Goal: Information Seeking & Learning: Learn about a topic

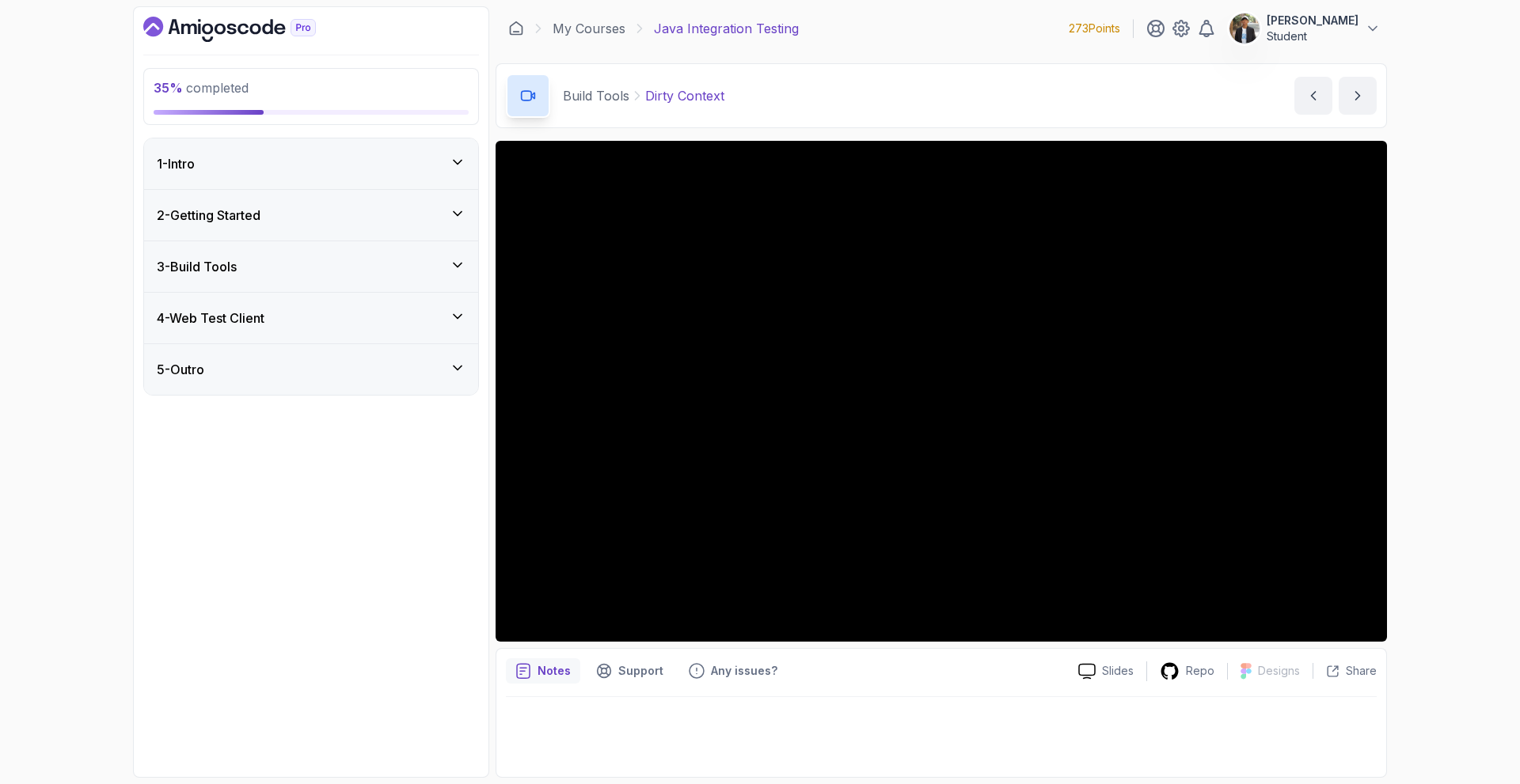
click at [261, 166] on div "1 - Intro" at bounding box center [310, 164] width 308 height 19
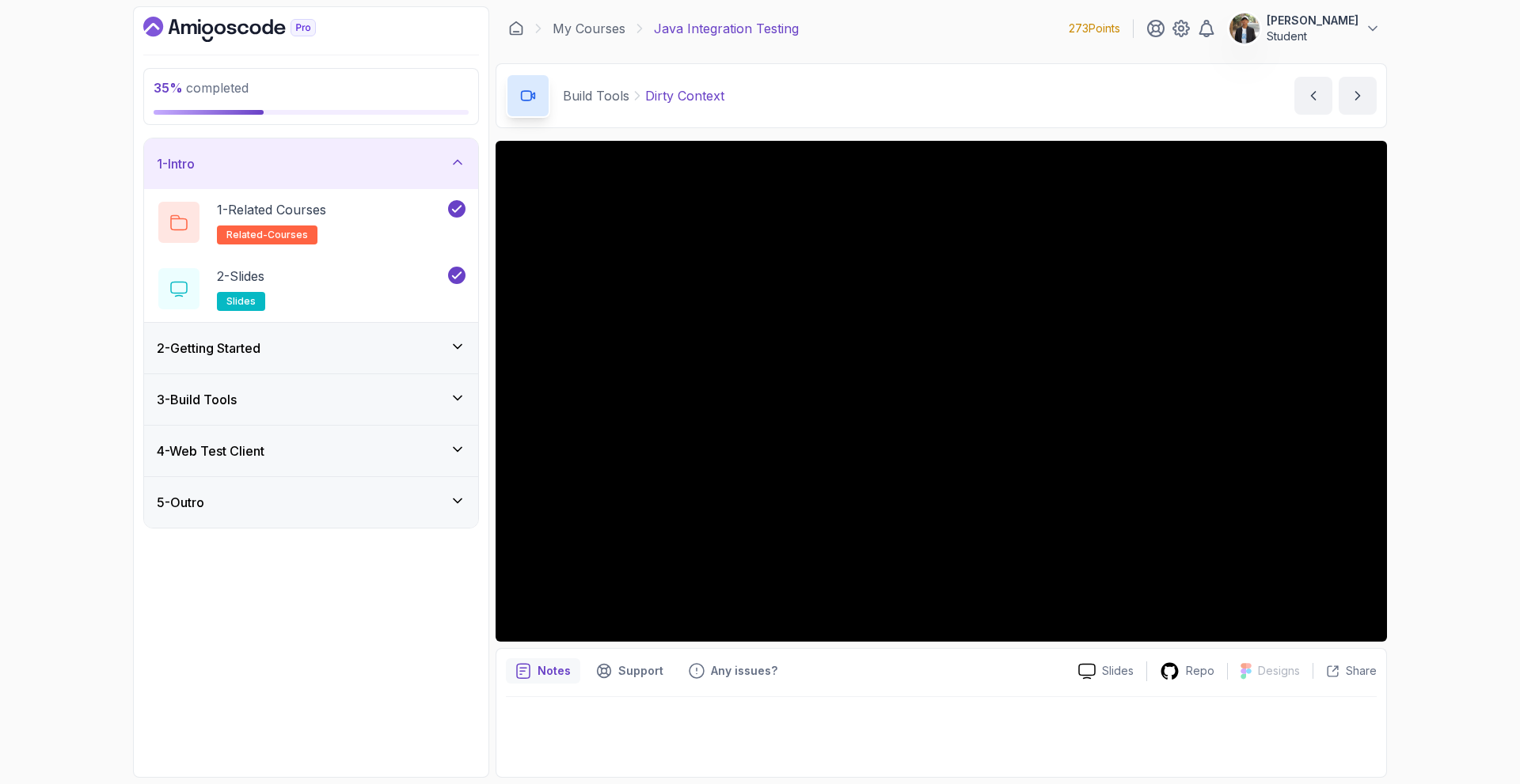
click at [275, 338] on div "2 - Getting Started" at bounding box center [310, 348] width 334 height 51
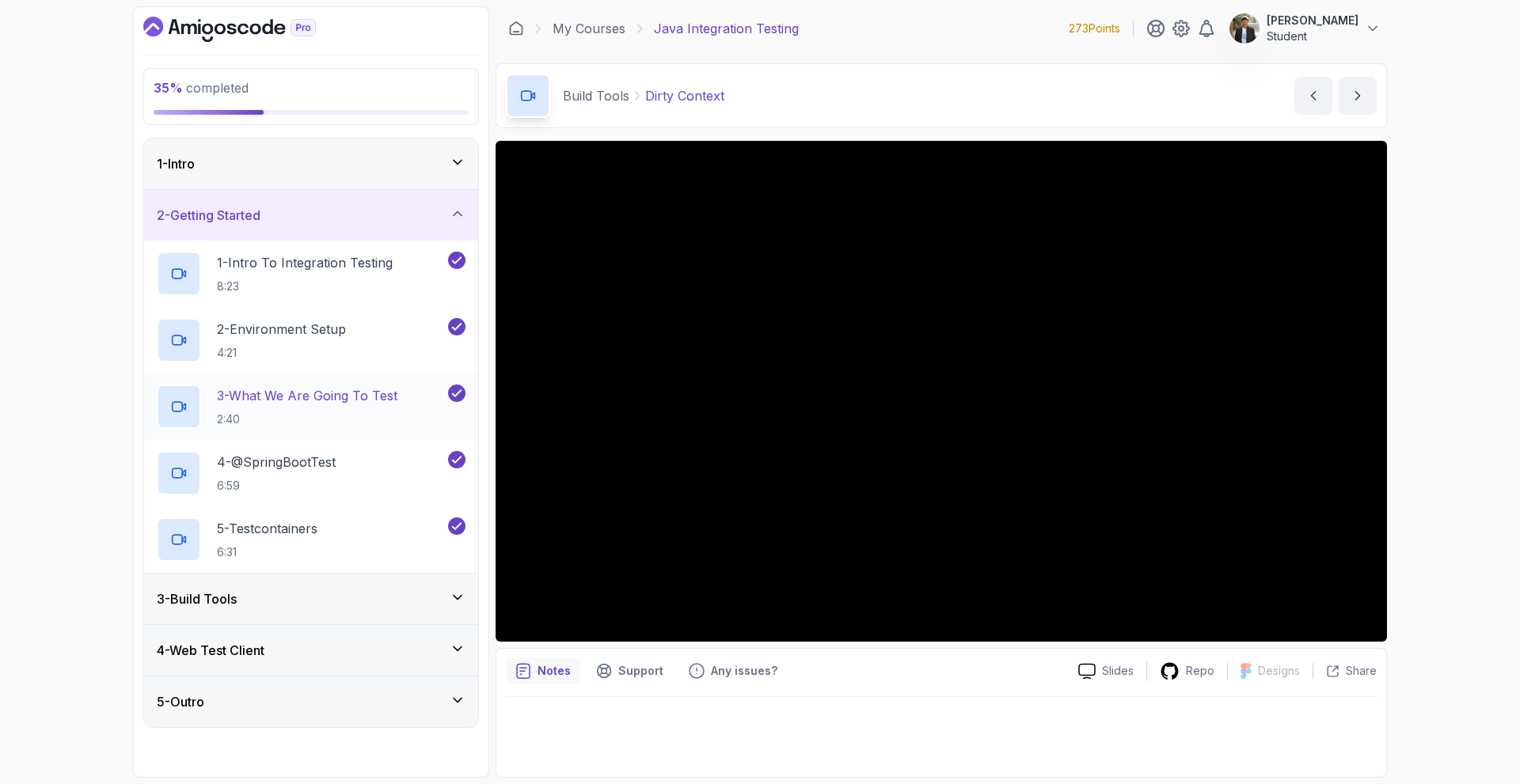
click at [333, 420] on p "2:40" at bounding box center [307, 419] width 180 height 16
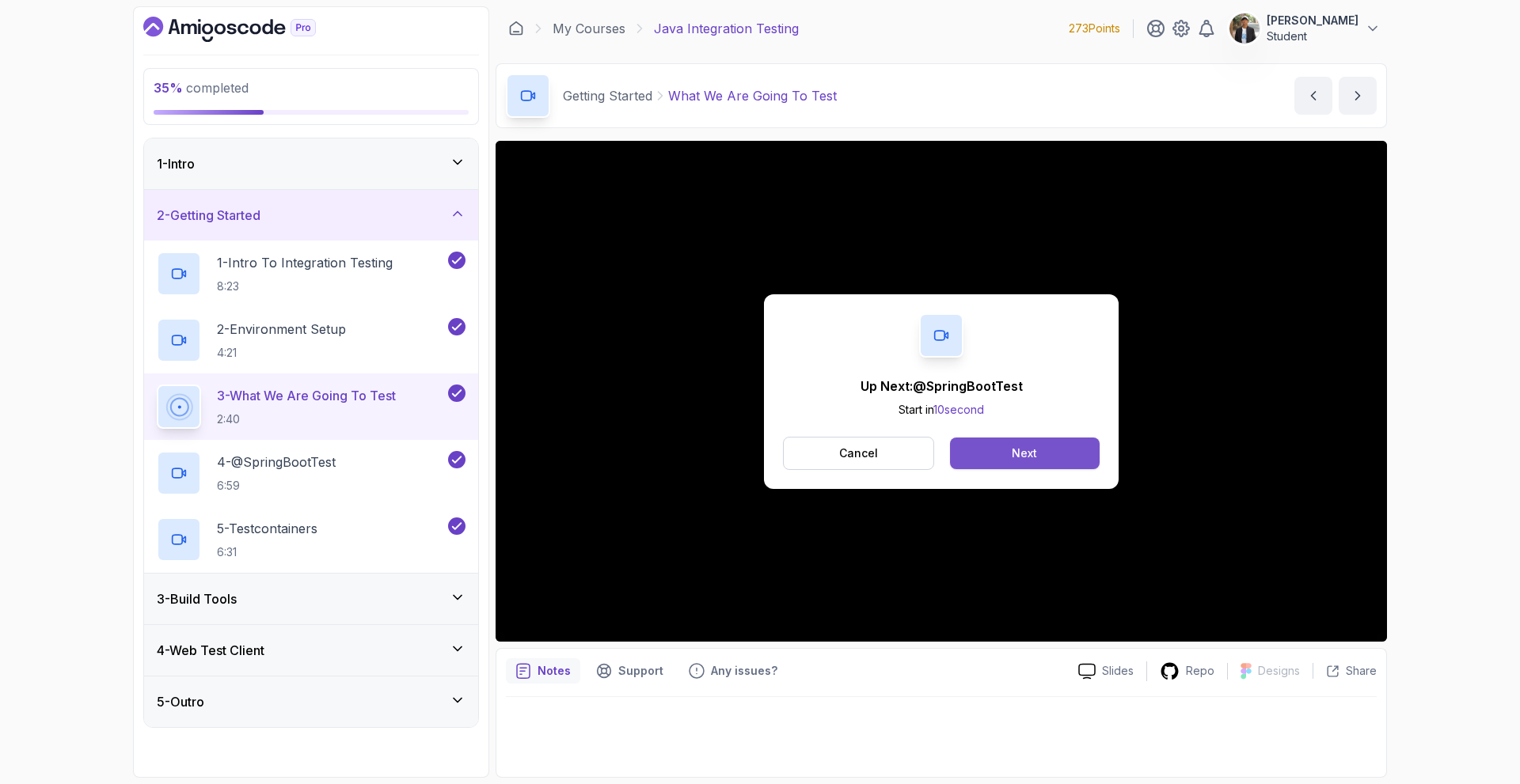
click at [1005, 446] on button "Next" at bounding box center [1025, 454] width 150 height 31
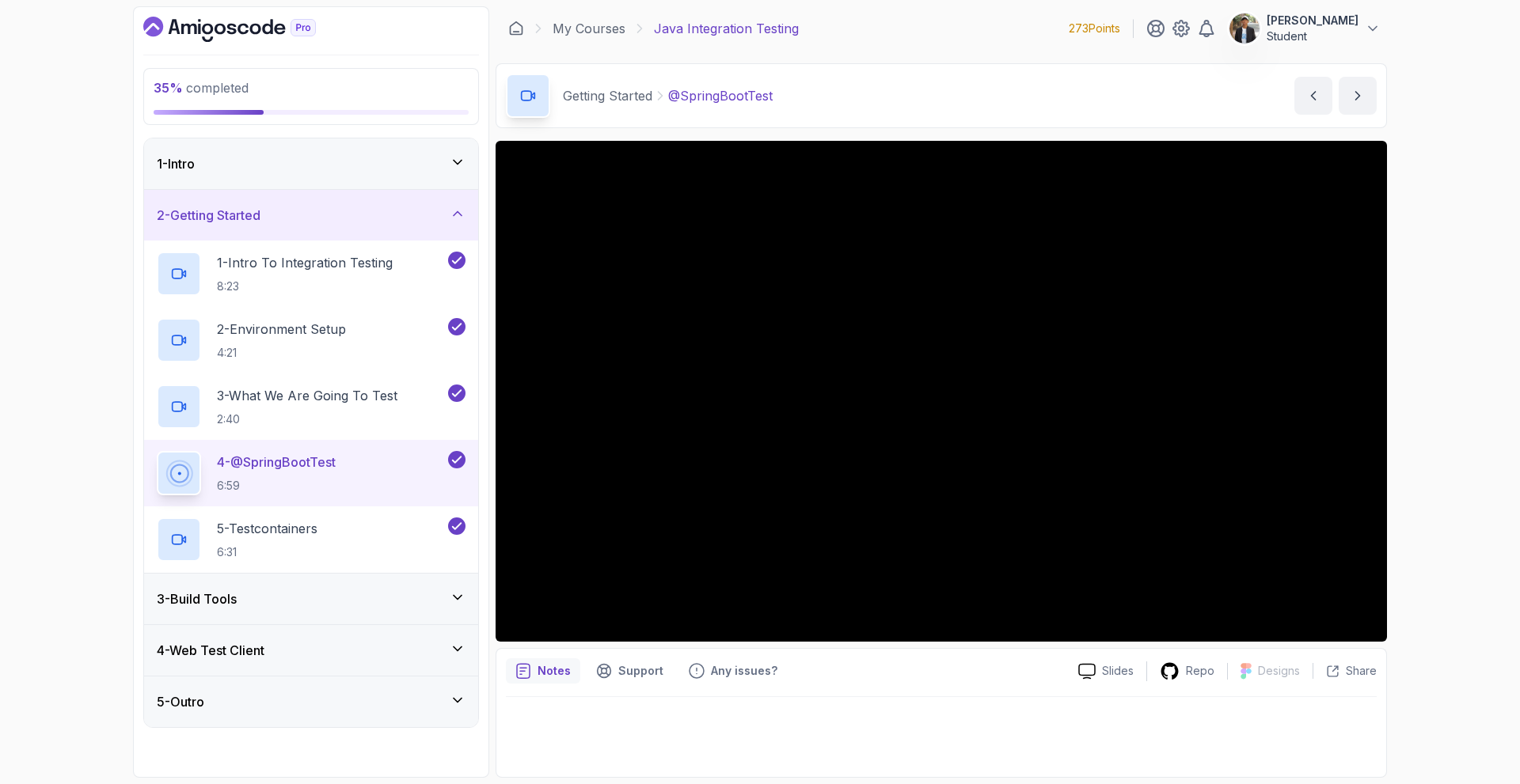
click at [429, 613] on div "3 - Build Tools" at bounding box center [310, 598] width 334 height 51
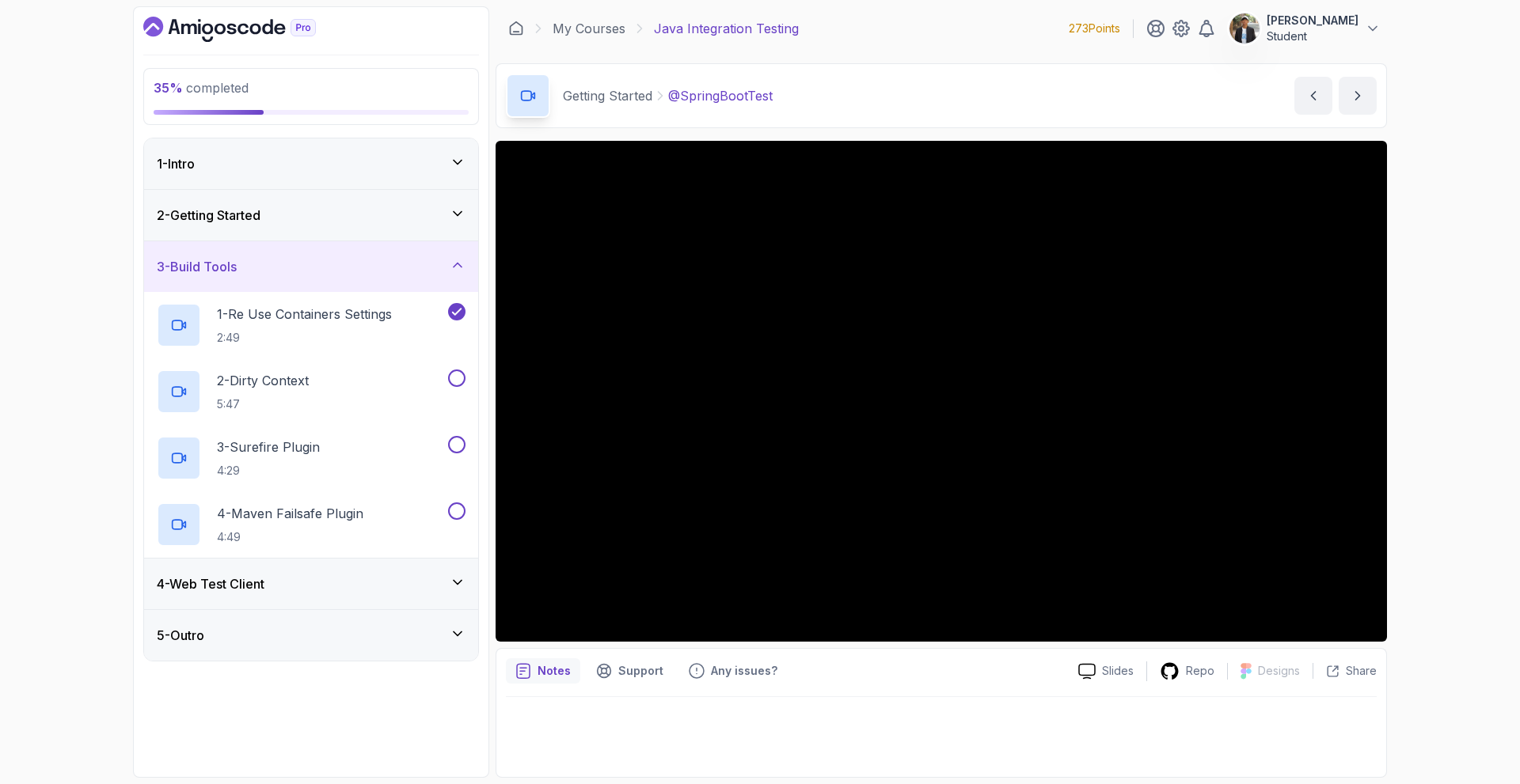
click at [387, 277] on div "3 - Build Tools" at bounding box center [310, 266] width 334 height 51
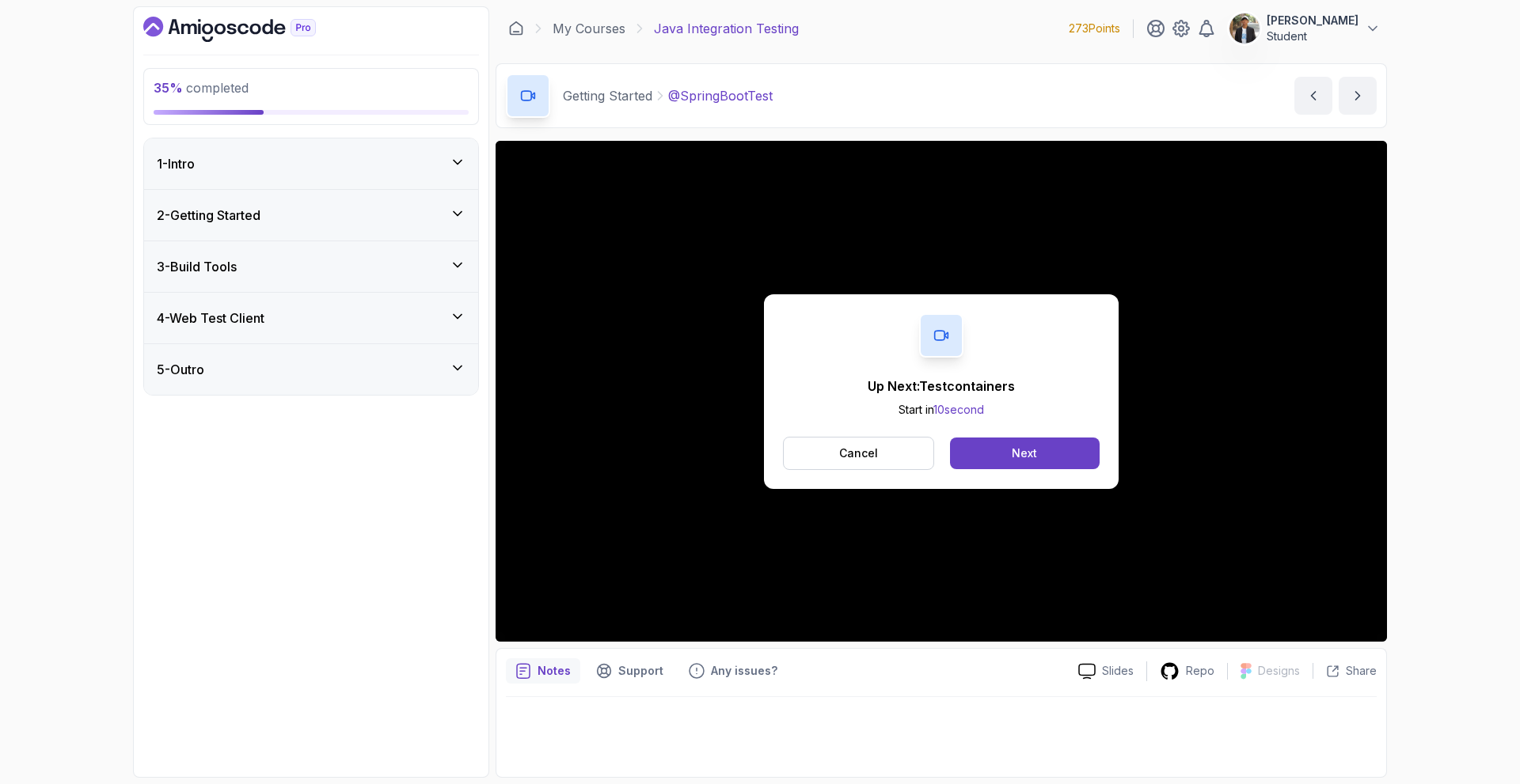
click at [990, 455] on button "Next" at bounding box center [1025, 454] width 150 height 31
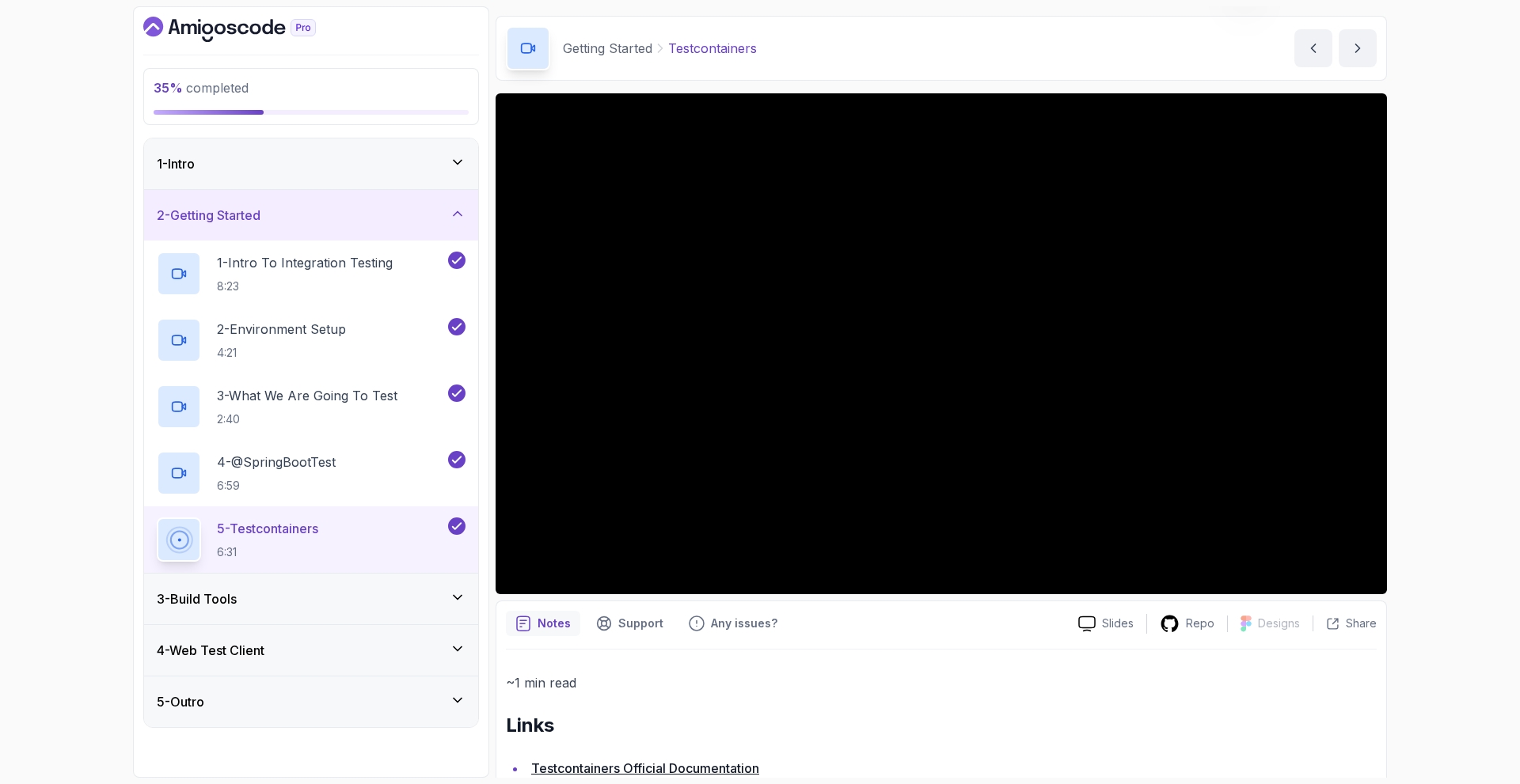
scroll to position [87, 0]
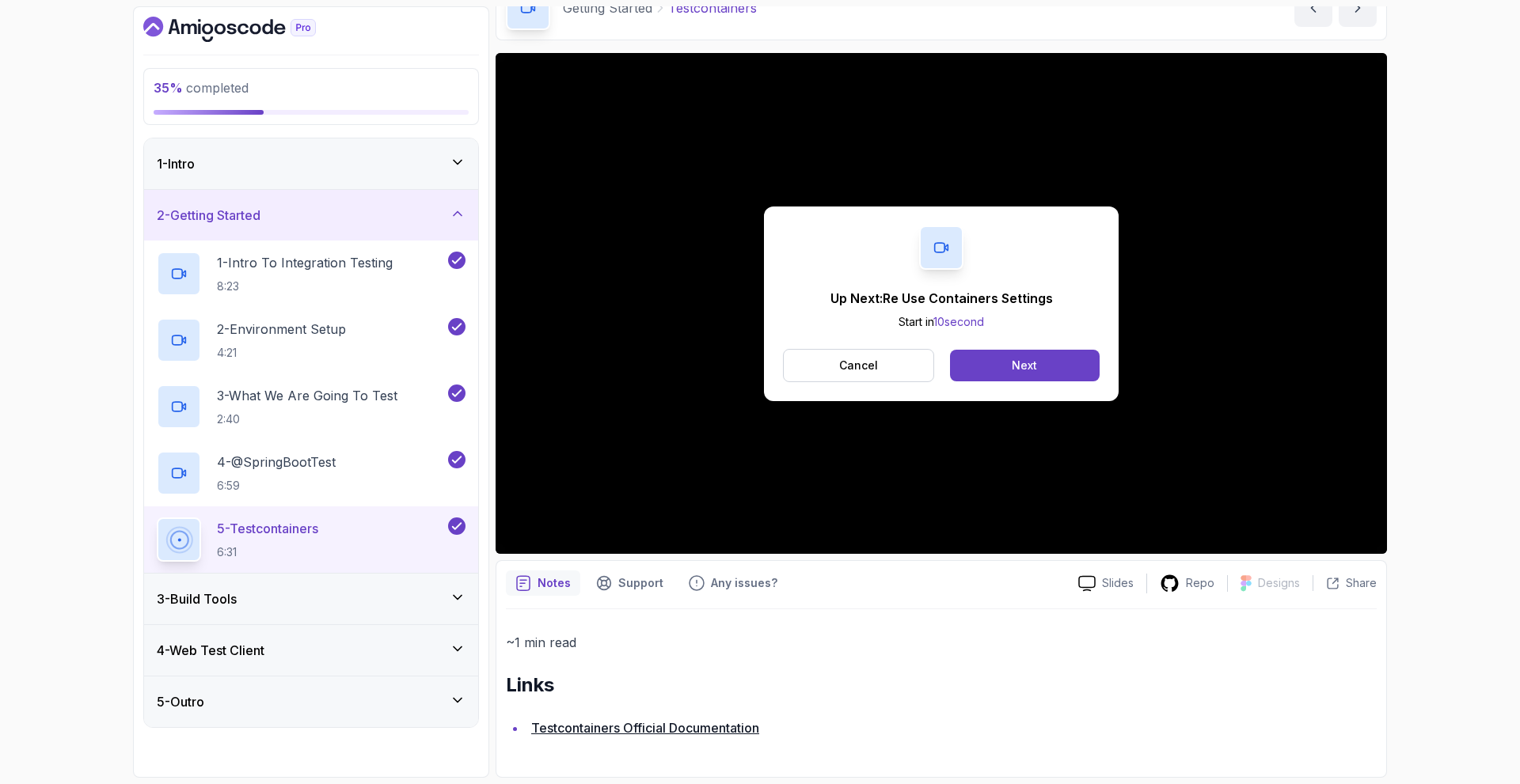
click at [393, 605] on div "3 - Build Tools" at bounding box center [310, 599] width 308 height 19
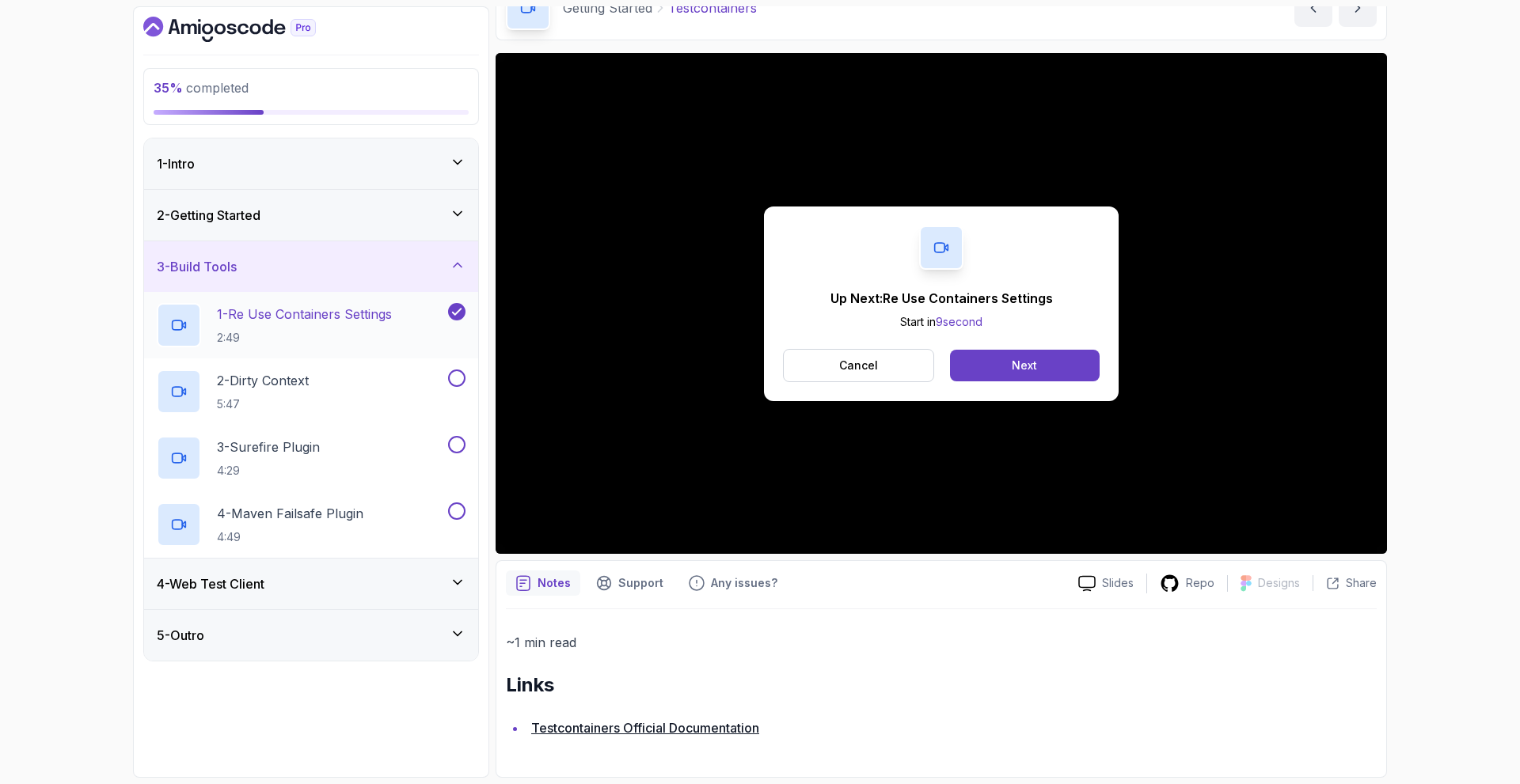
click at [248, 312] on p "1 - Re Use Containers Settings" at bounding box center [305, 314] width 175 height 19
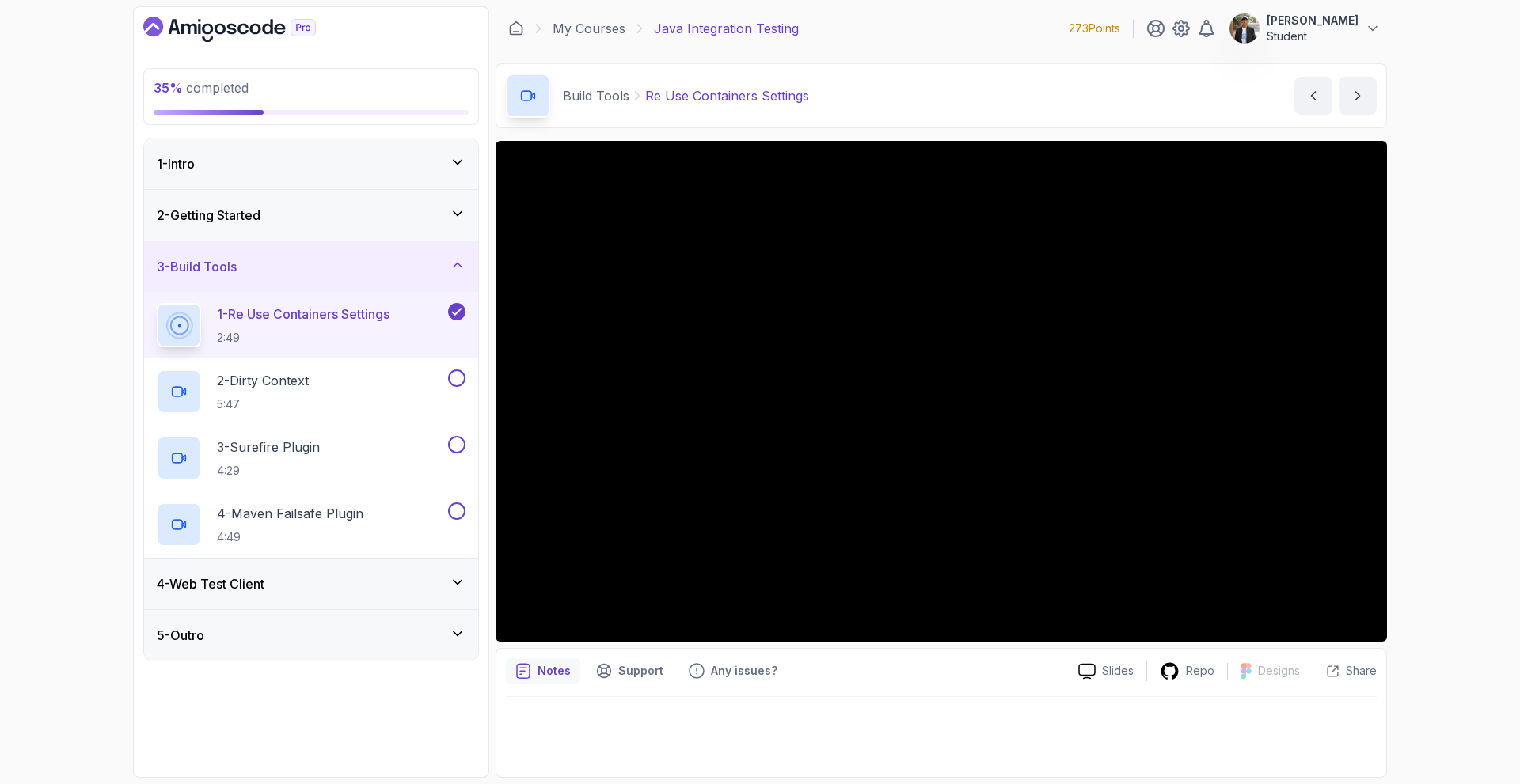
click at [278, 593] on div "4 - Web Test Client" at bounding box center [310, 583] width 308 height 19
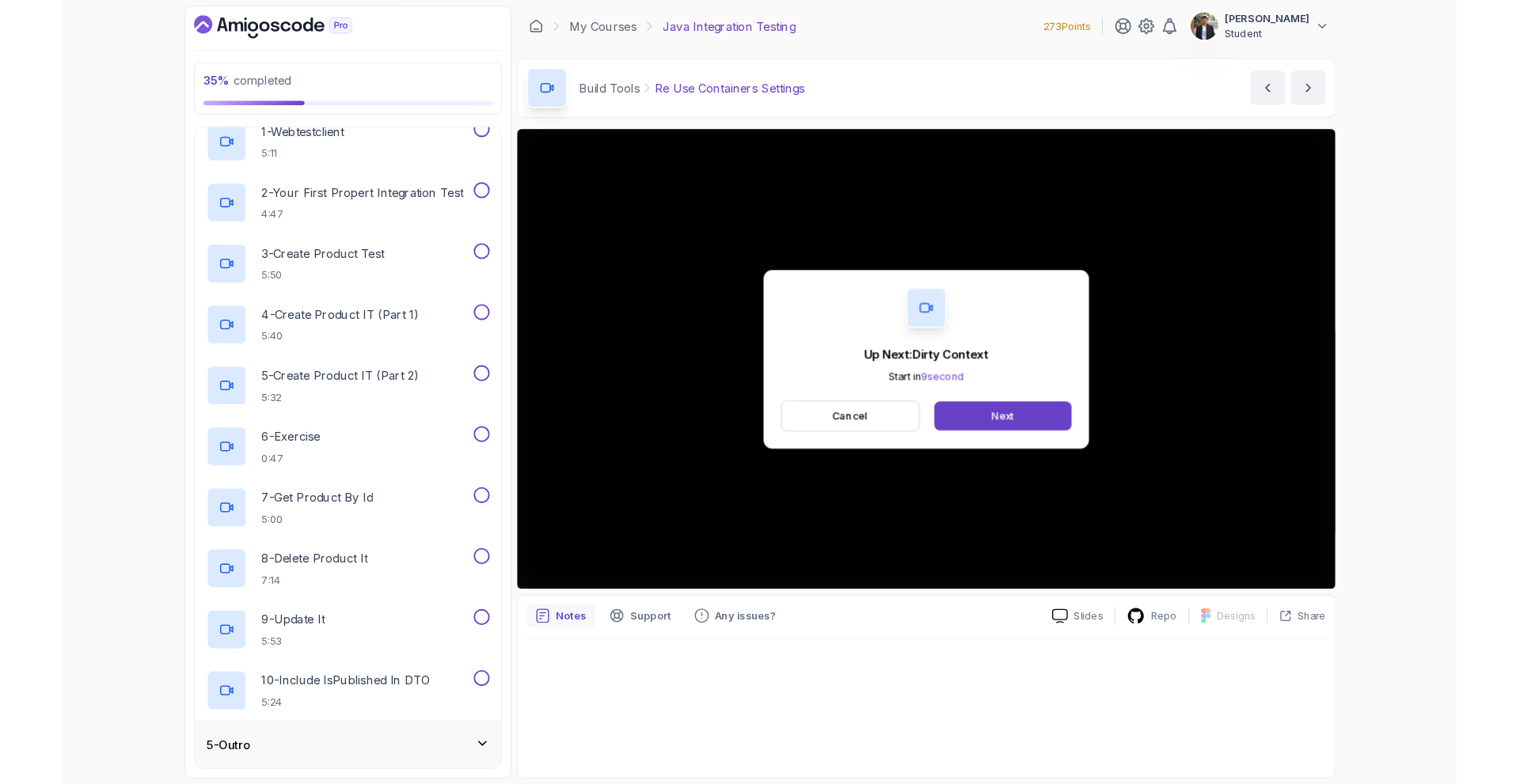
scroll to position [293, 0]
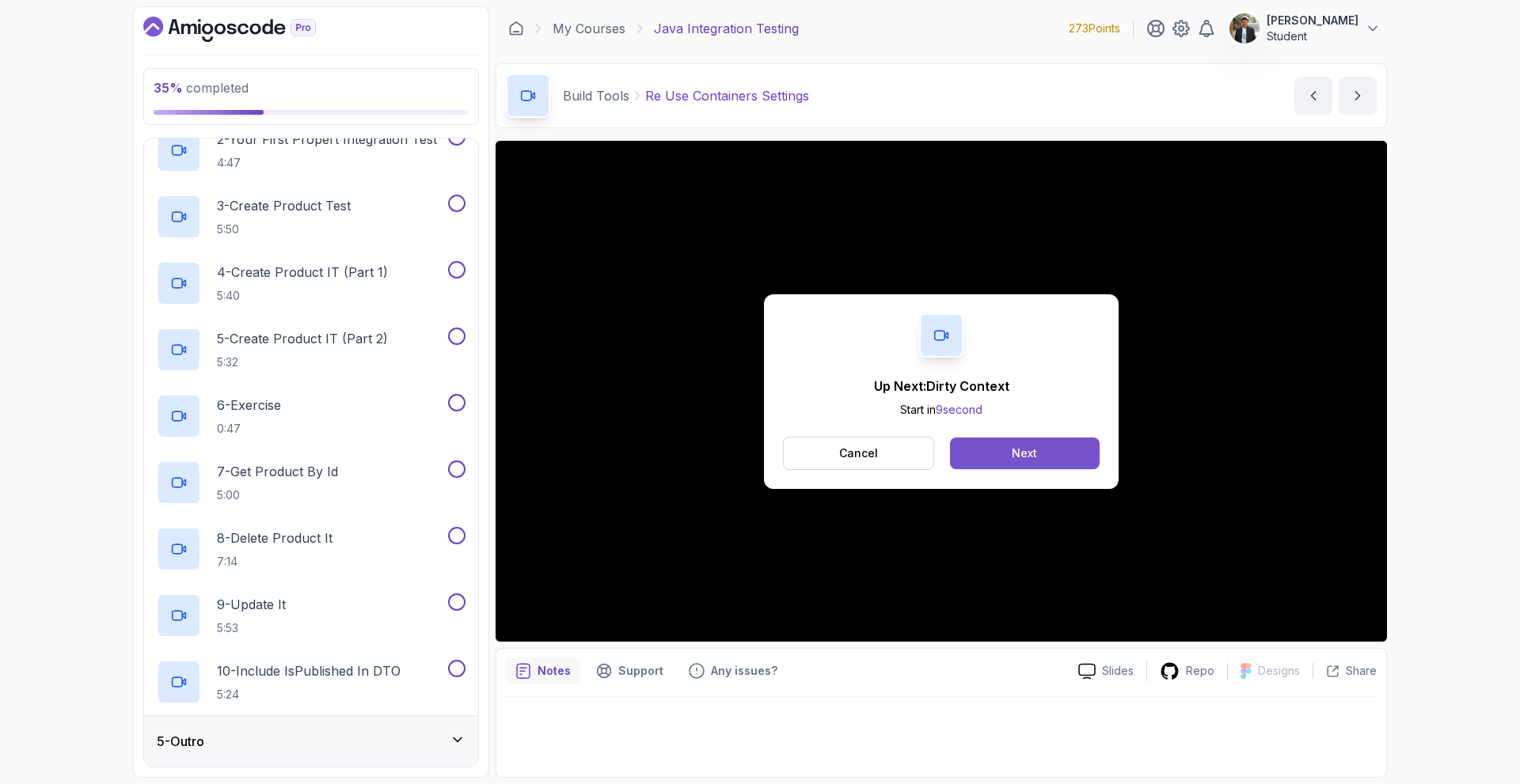
click at [1005, 449] on button "Next" at bounding box center [1025, 454] width 150 height 31
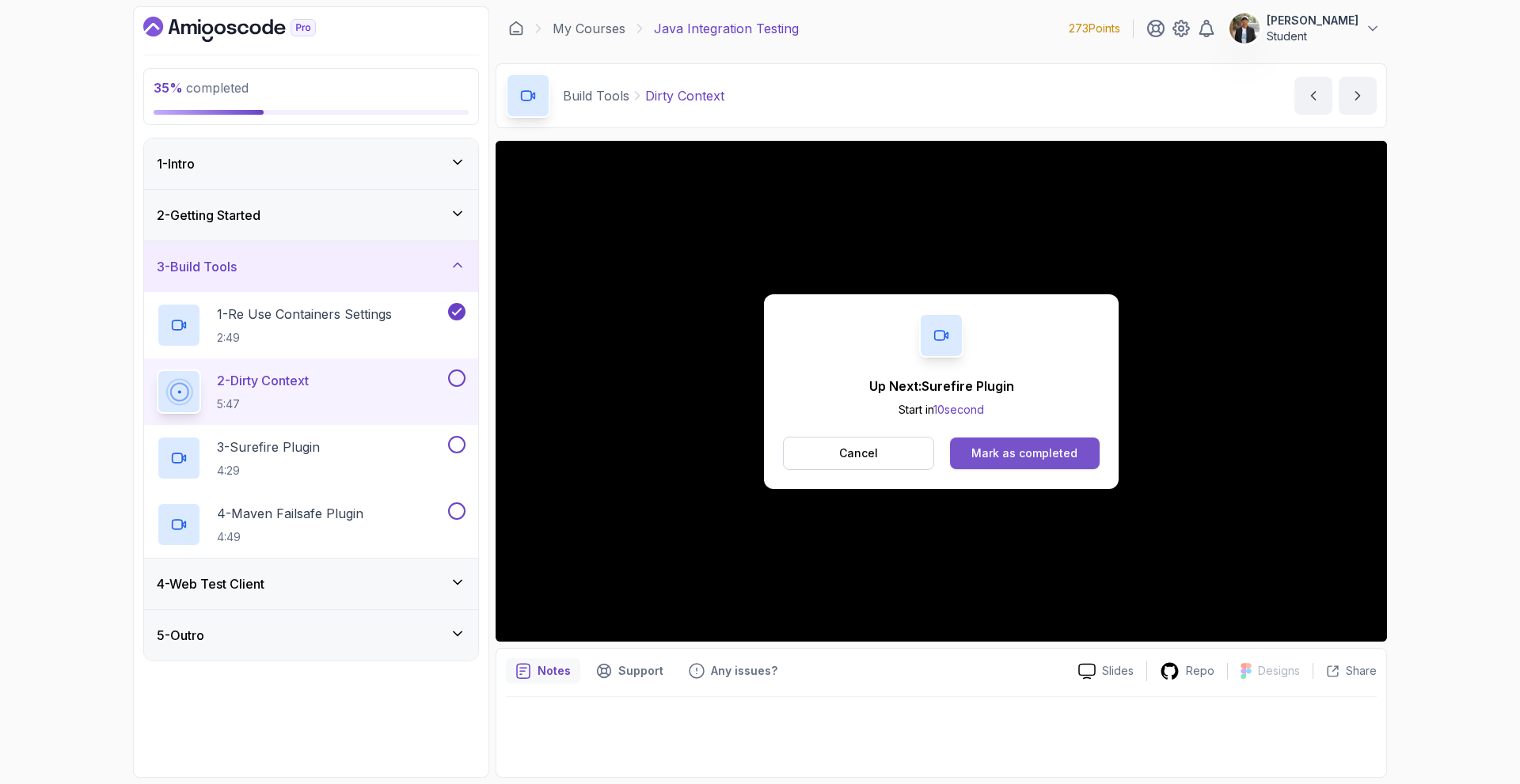
click at [1073, 455] on div "Mark as completed" at bounding box center [1024, 453] width 106 height 16
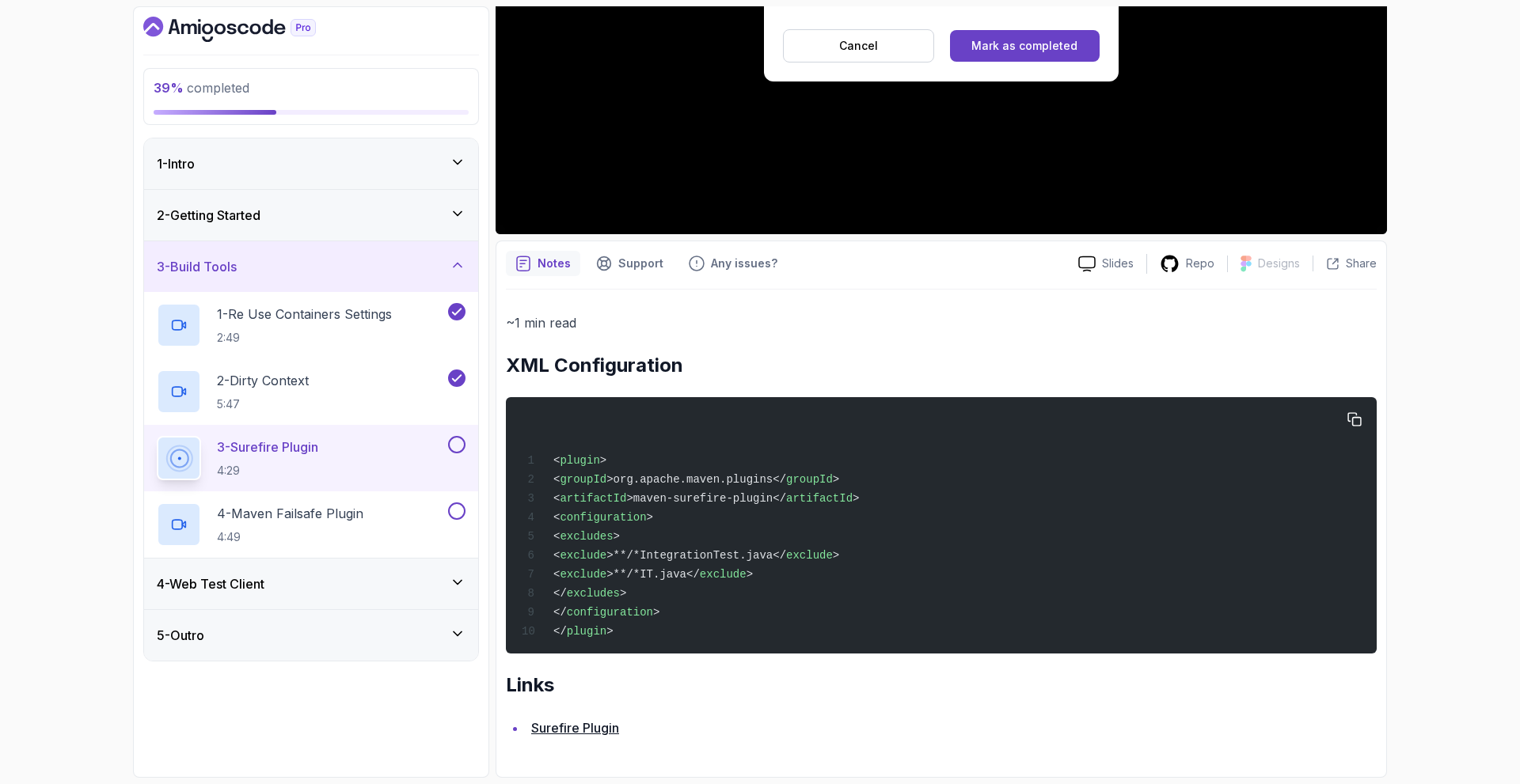
scroll to position [415, 0]
click at [1071, 41] on div "Mark as completed" at bounding box center [1024, 45] width 106 height 16
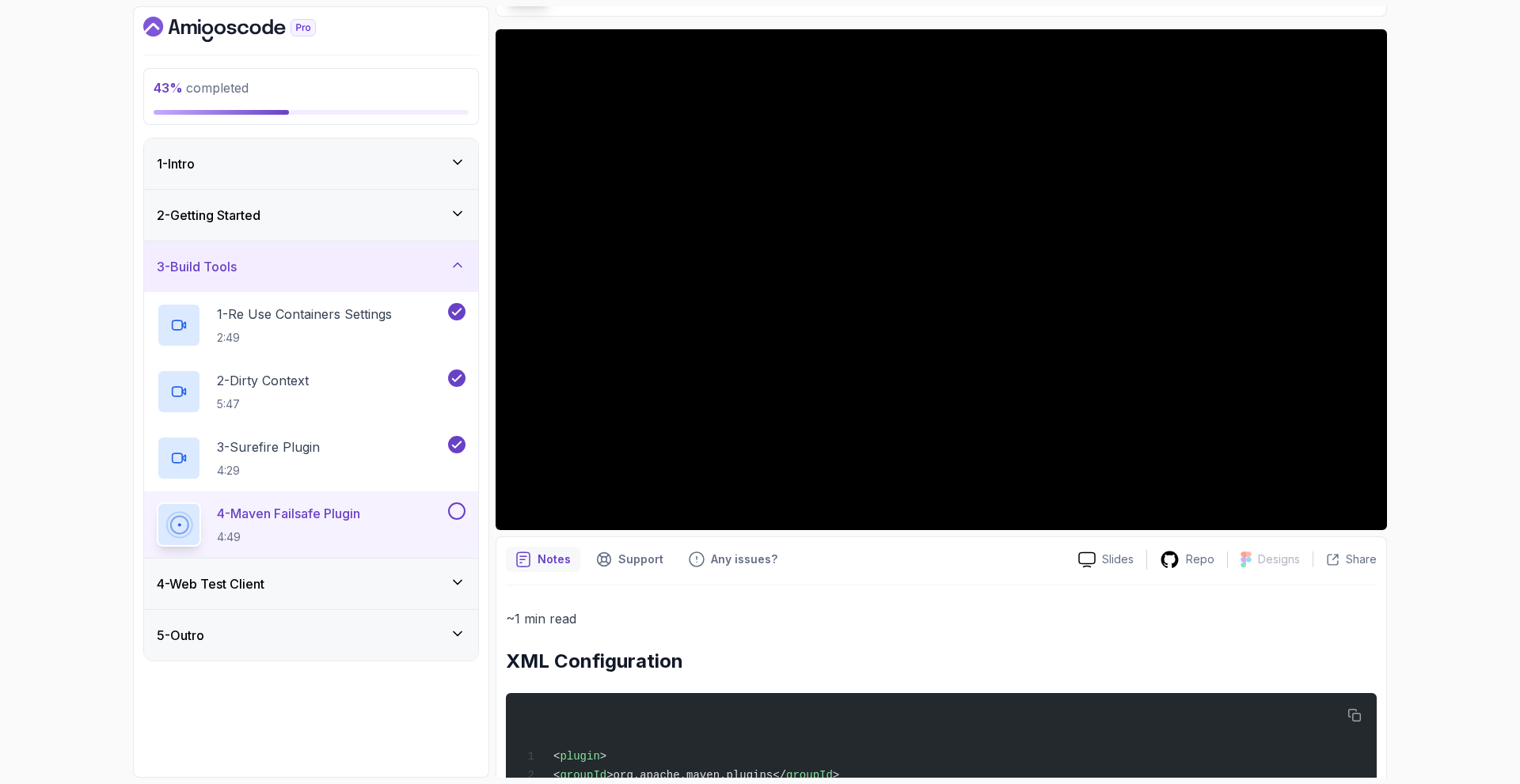
scroll to position [98, 0]
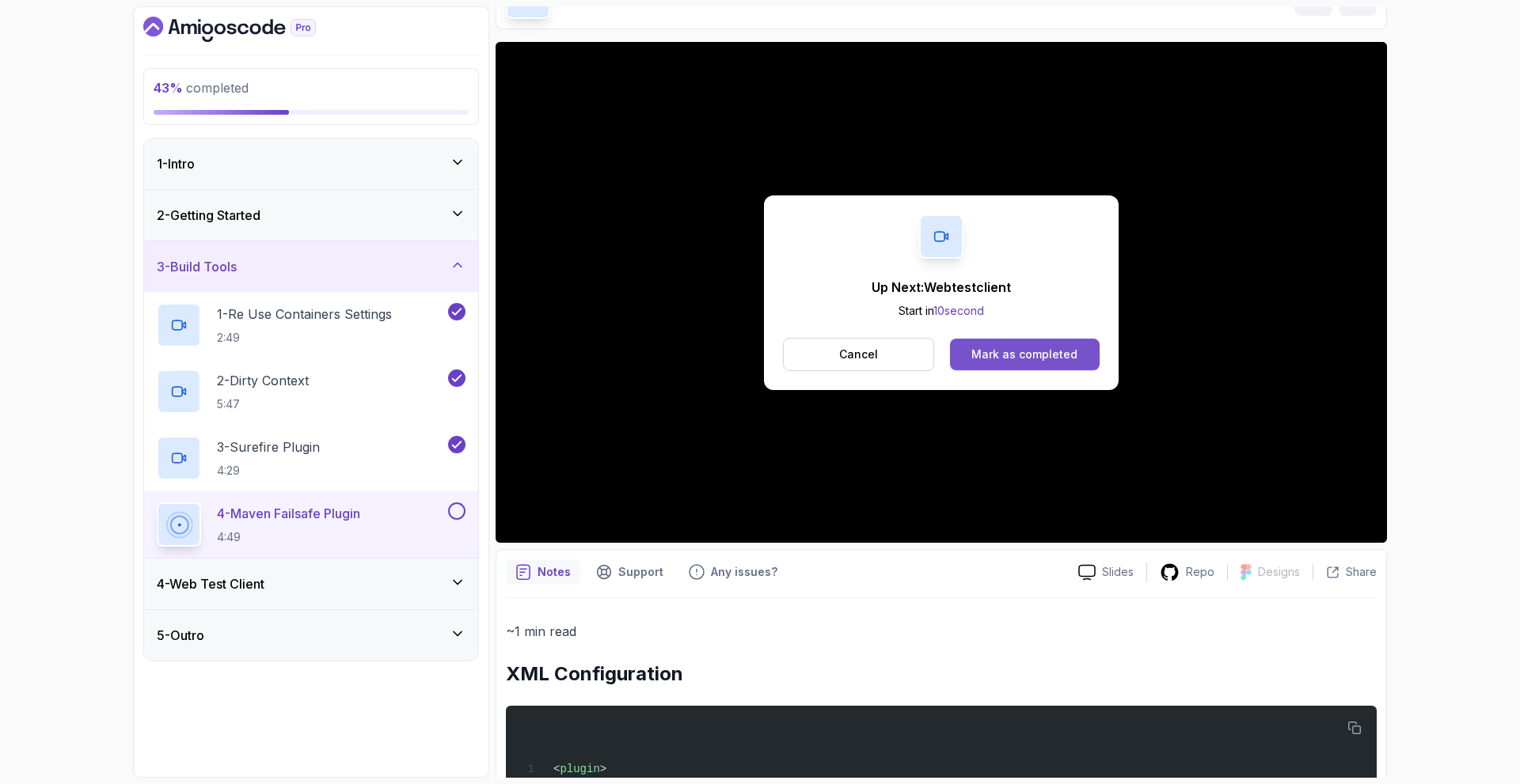
click at [1059, 362] on div "Mark as completed" at bounding box center [1024, 354] width 106 height 16
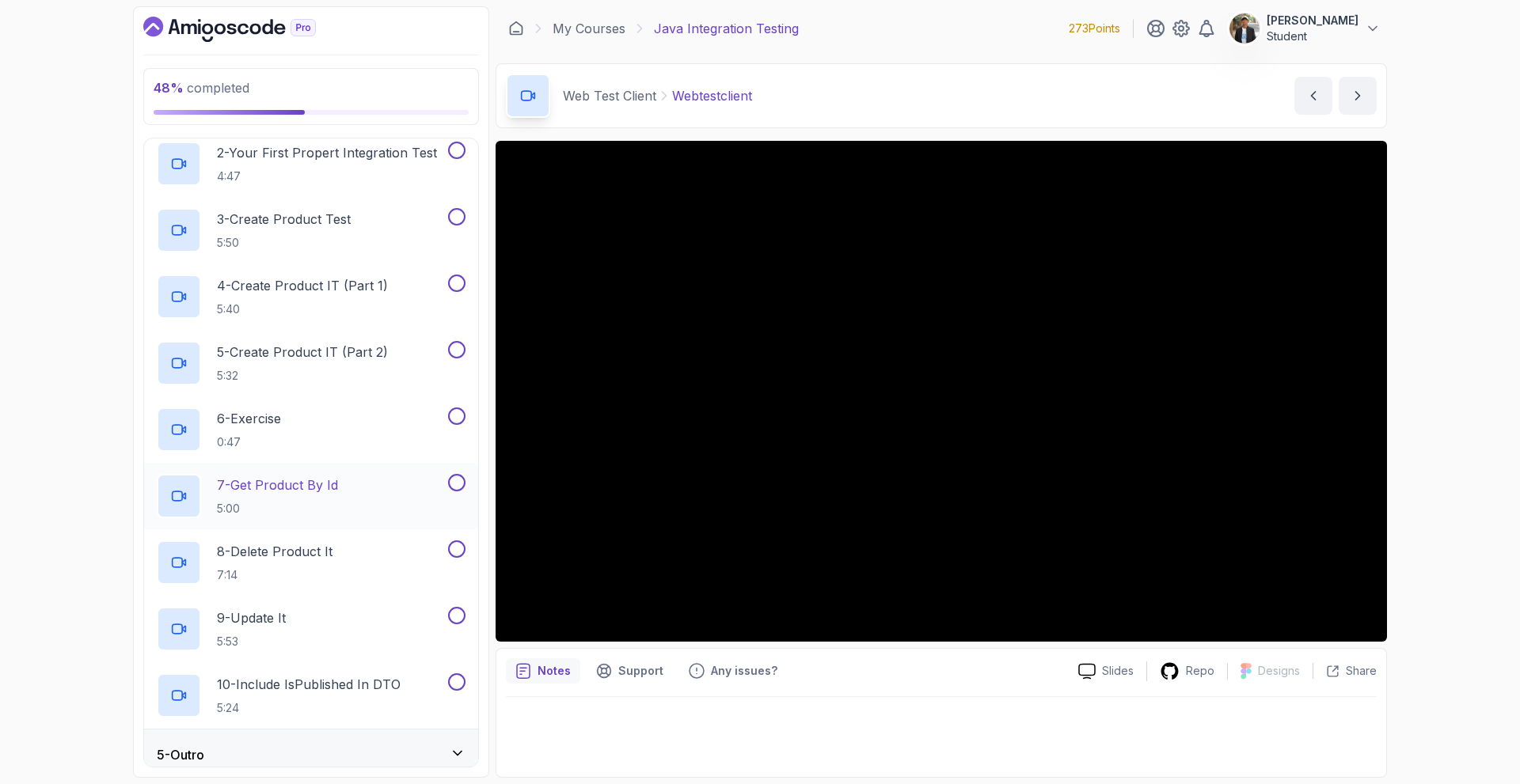
scroll to position [293, 0]
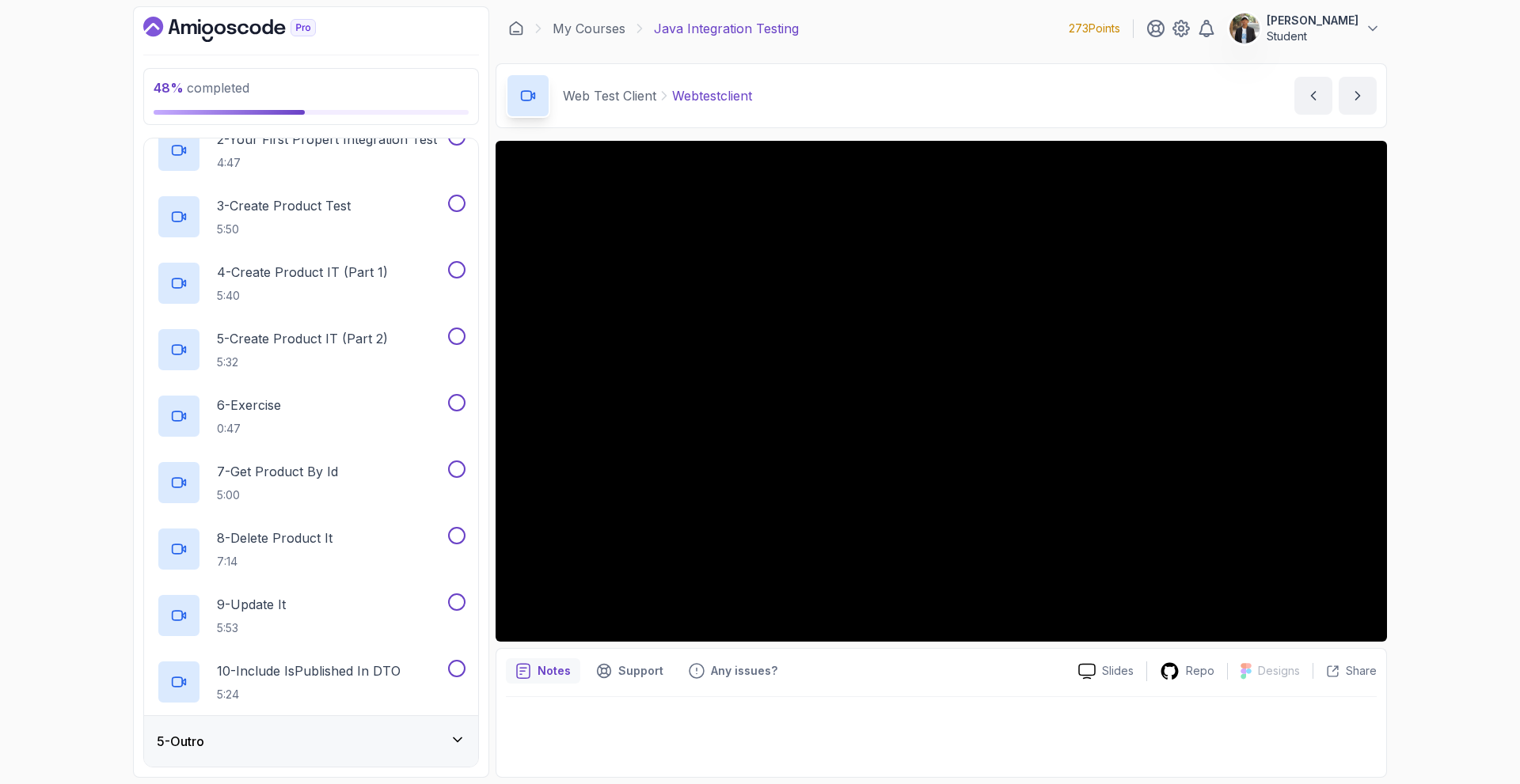
click at [314, 737] on div "5 - Outro" at bounding box center [310, 741] width 308 height 19
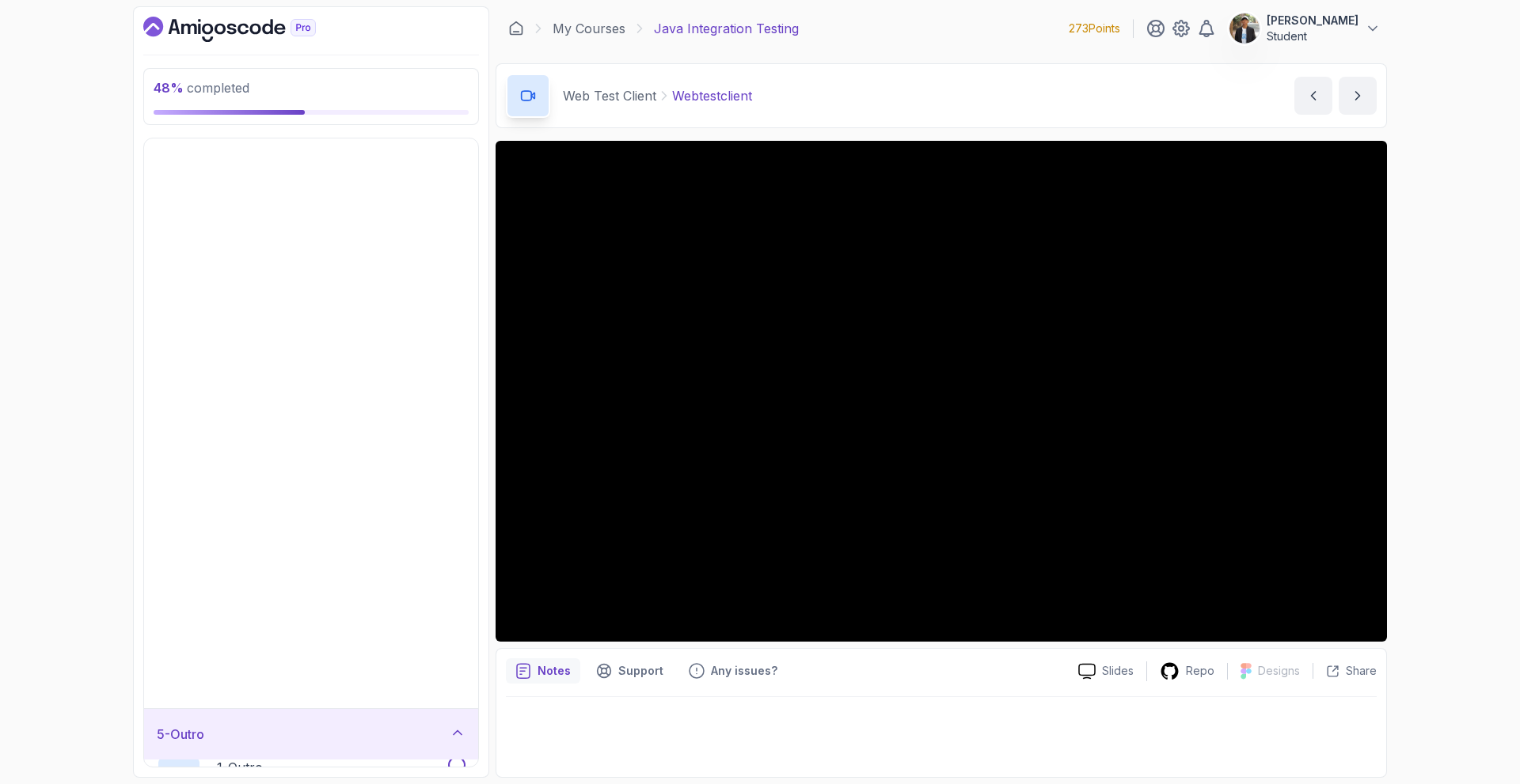
scroll to position [0, 0]
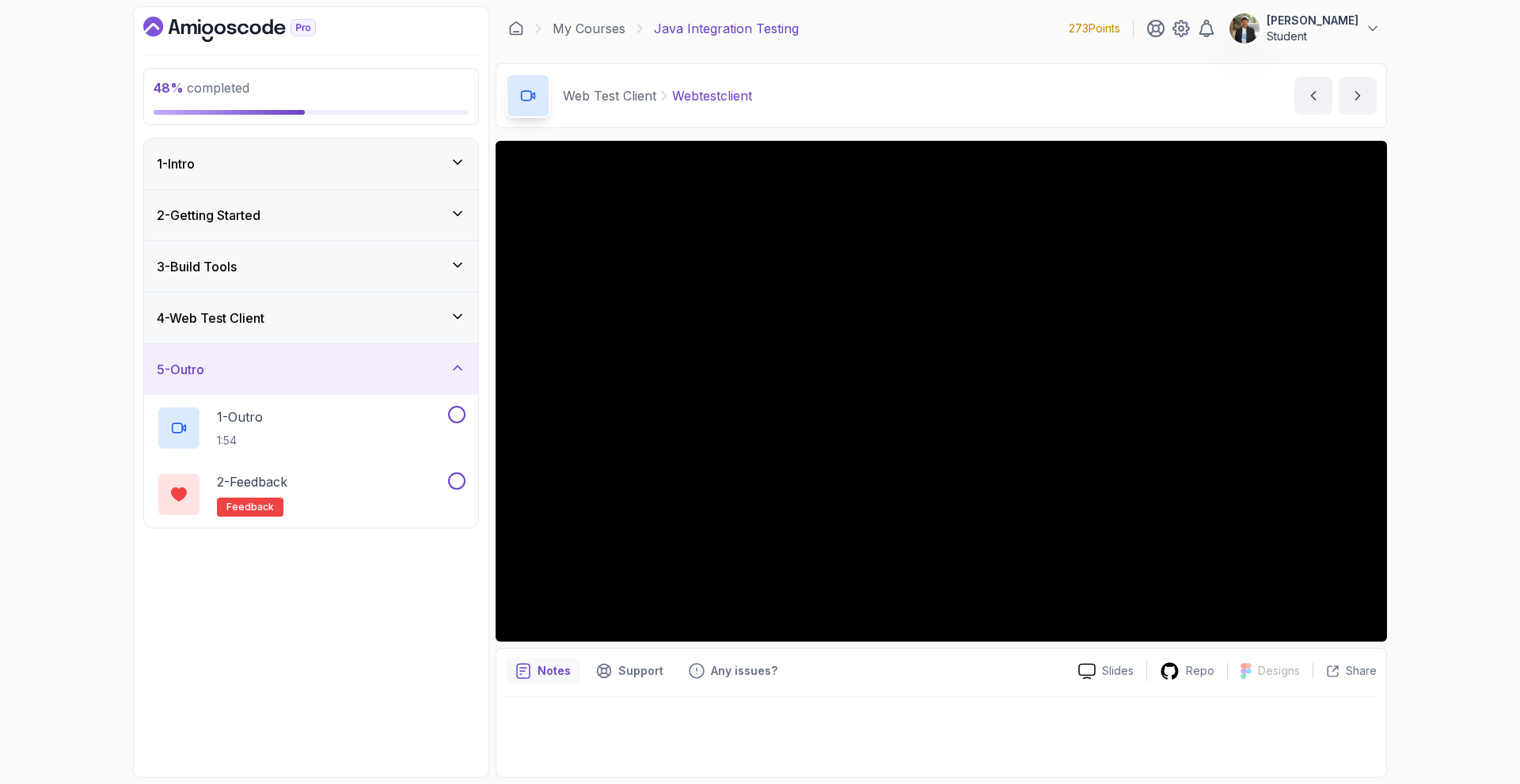
click at [348, 375] on div "5 - Outro" at bounding box center [310, 369] width 308 height 19
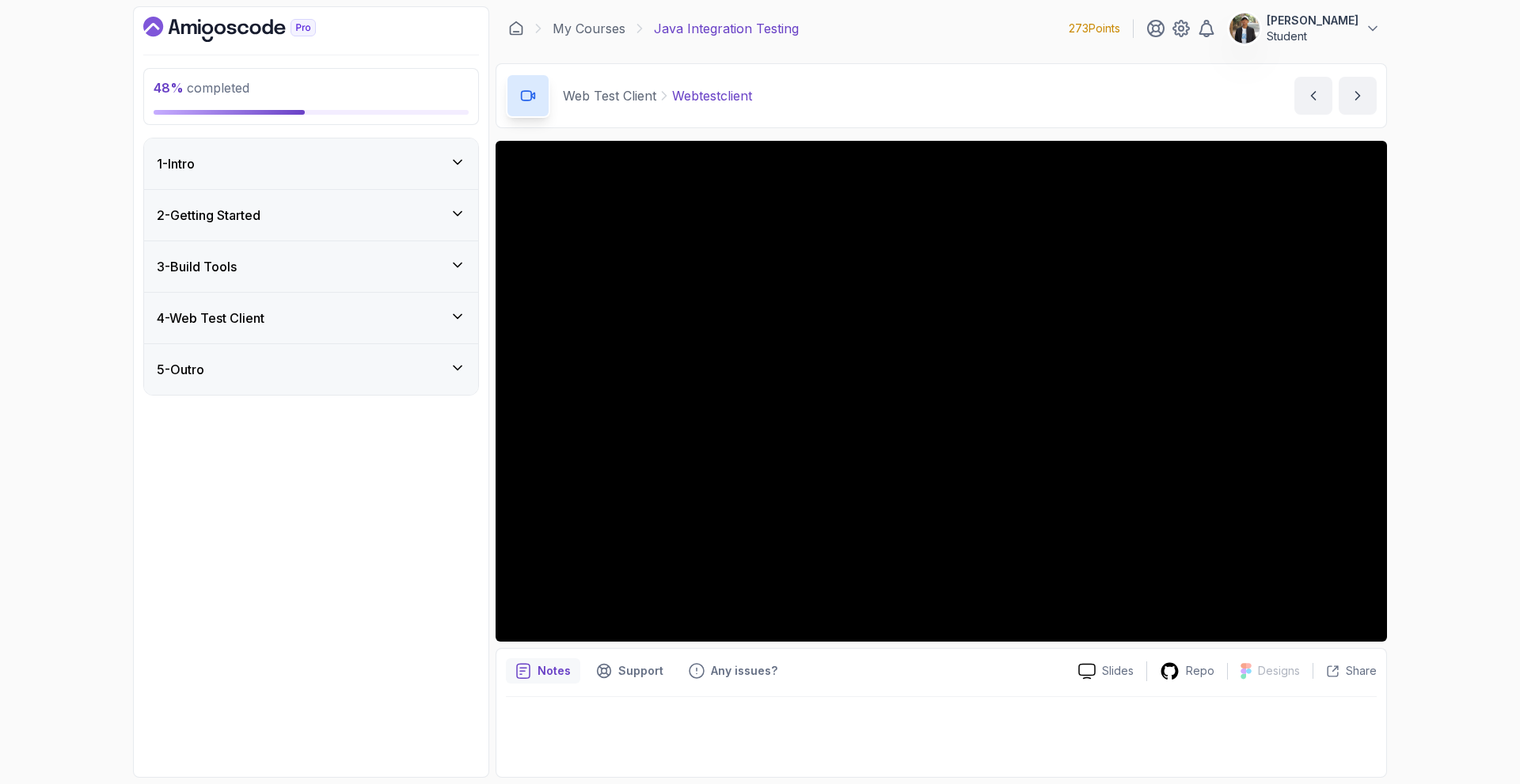
click at [271, 330] on div "4 - Web Test Client" at bounding box center [310, 317] width 334 height 51
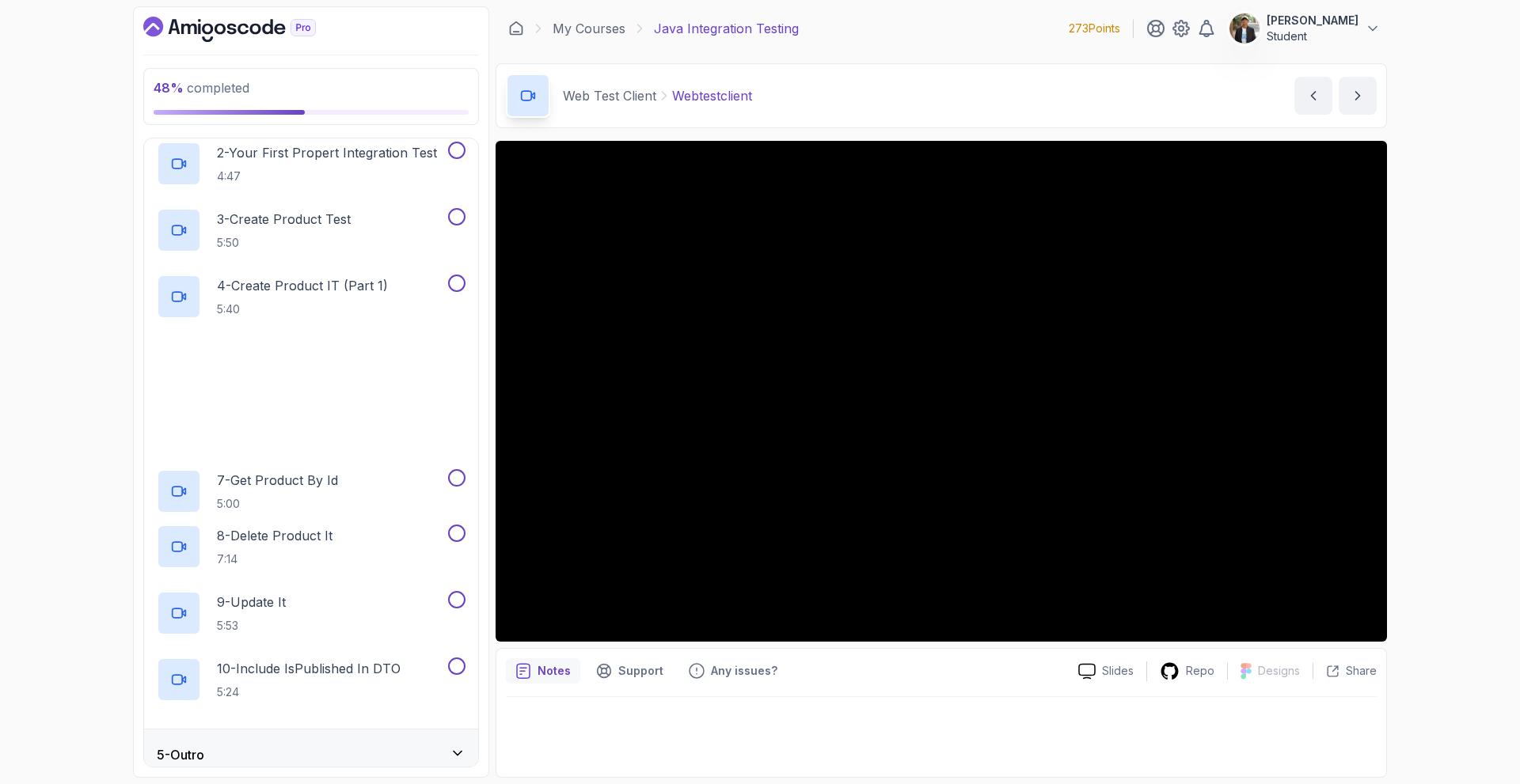
scroll to position [293, 0]
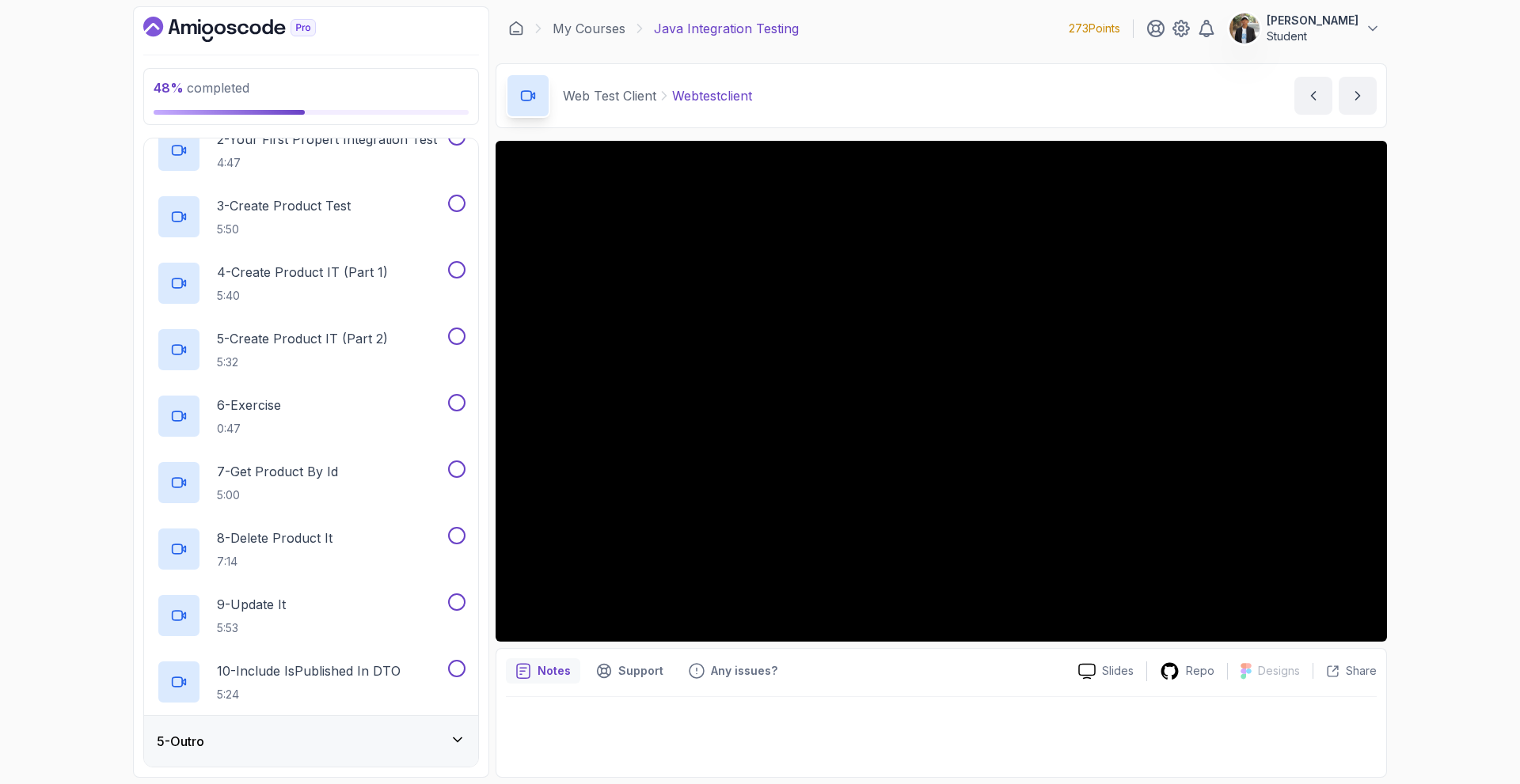
click at [312, 739] on div "5 - Outro" at bounding box center [310, 741] width 308 height 19
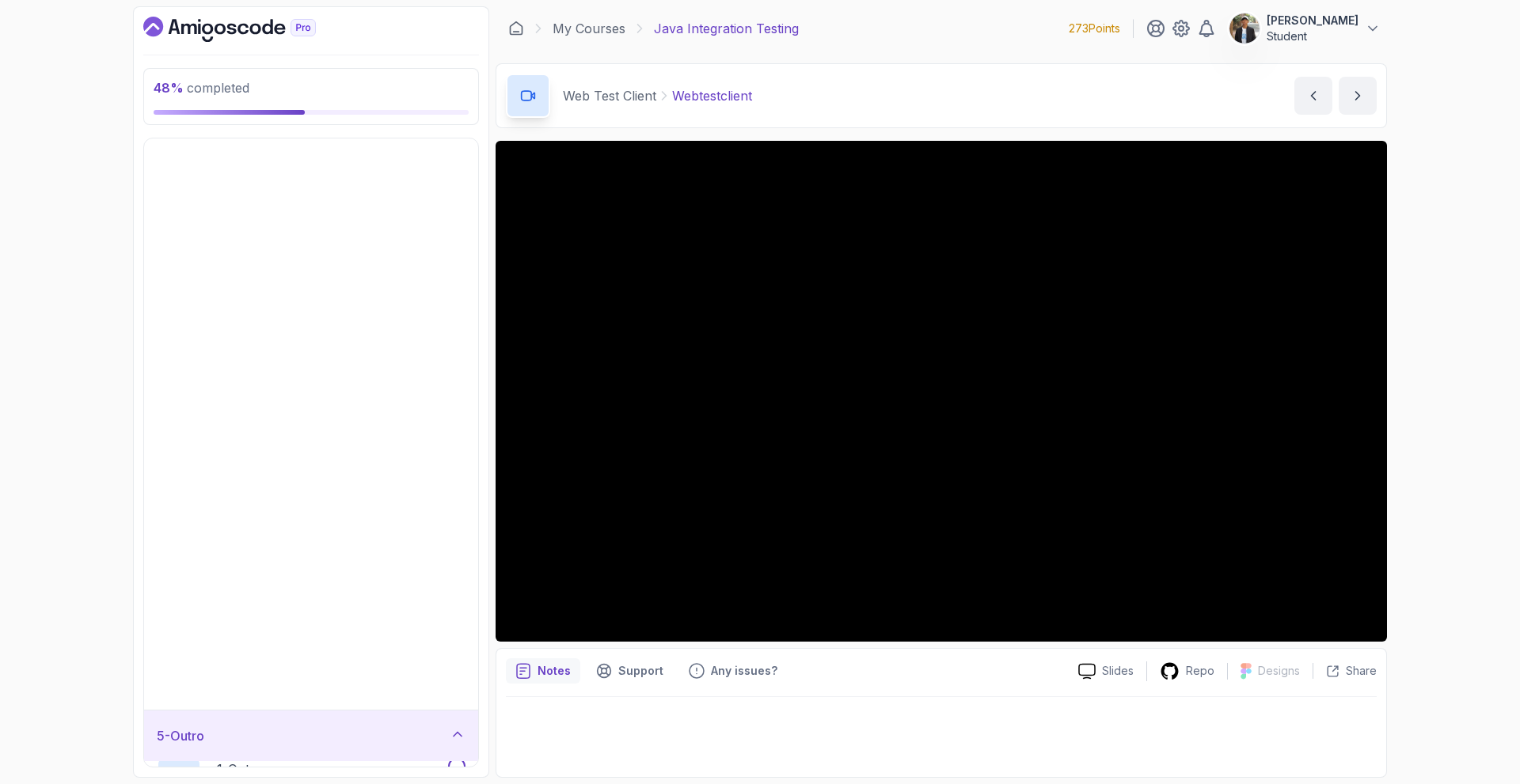
scroll to position [0, 0]
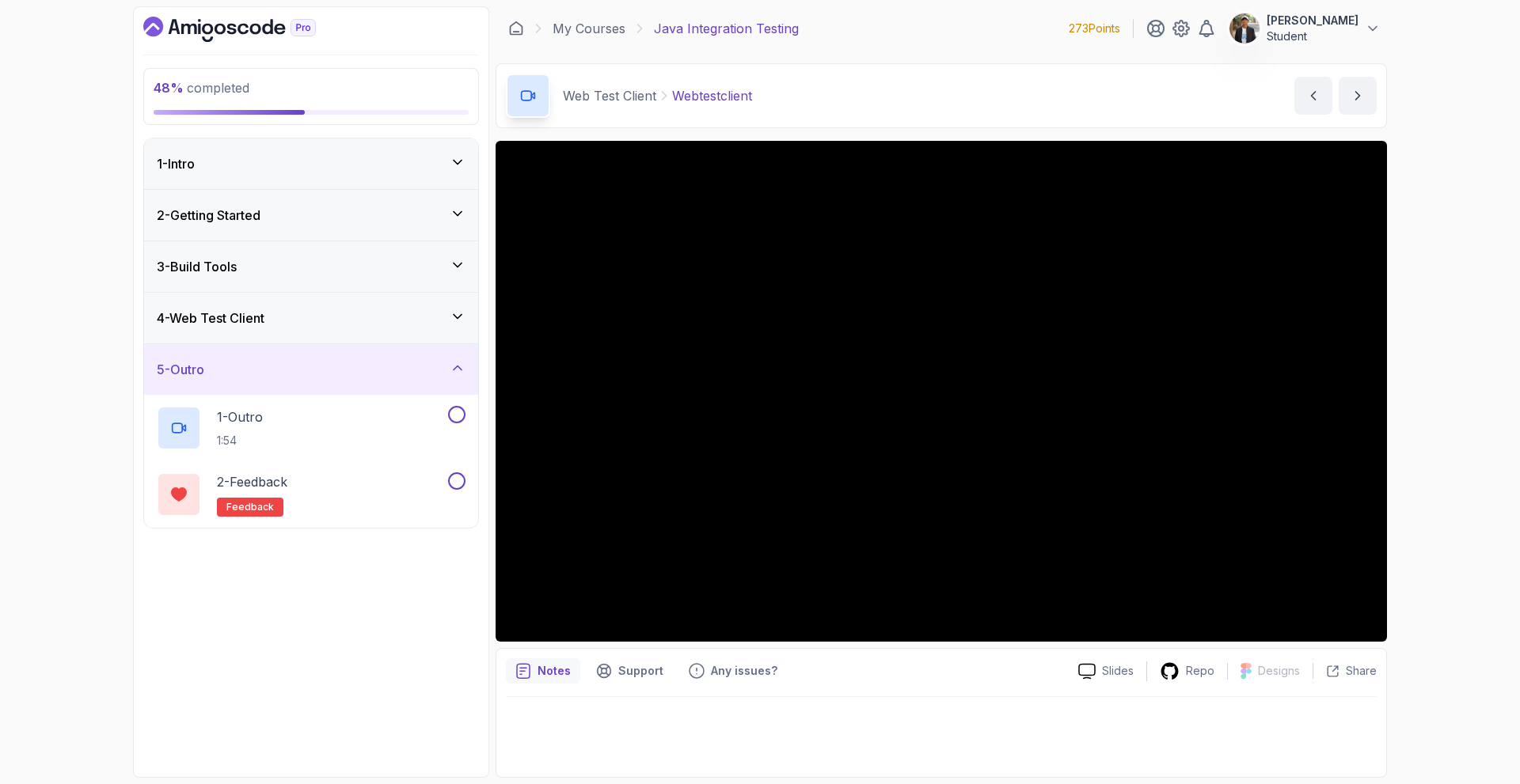
click at [330, 372] on div "5 - Outro" at bounding box center [310, 369] width 308 height 19
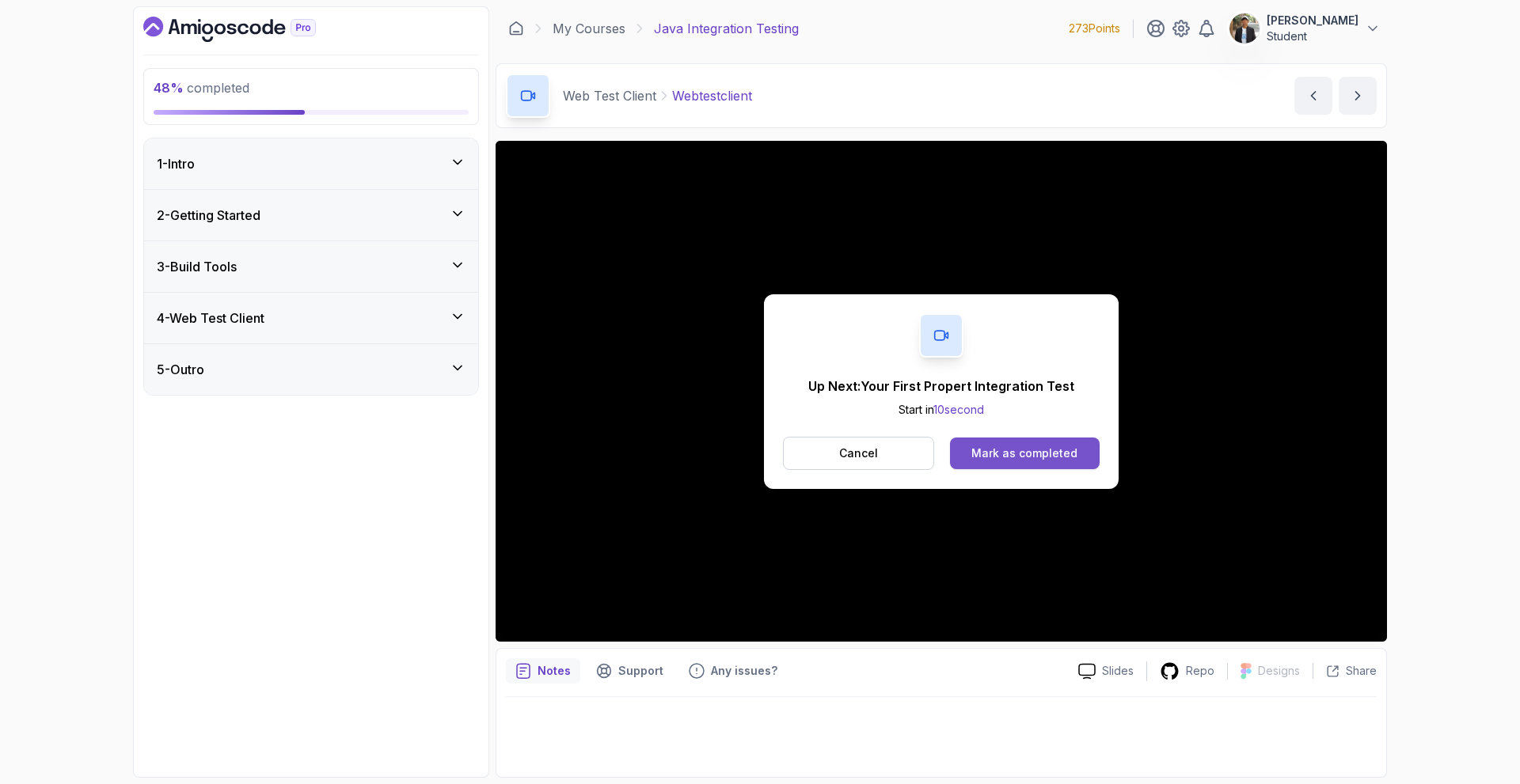
click at [1000, 457] on div "Mark as completed" at bounding box center [1024, 453] width 106 height 16
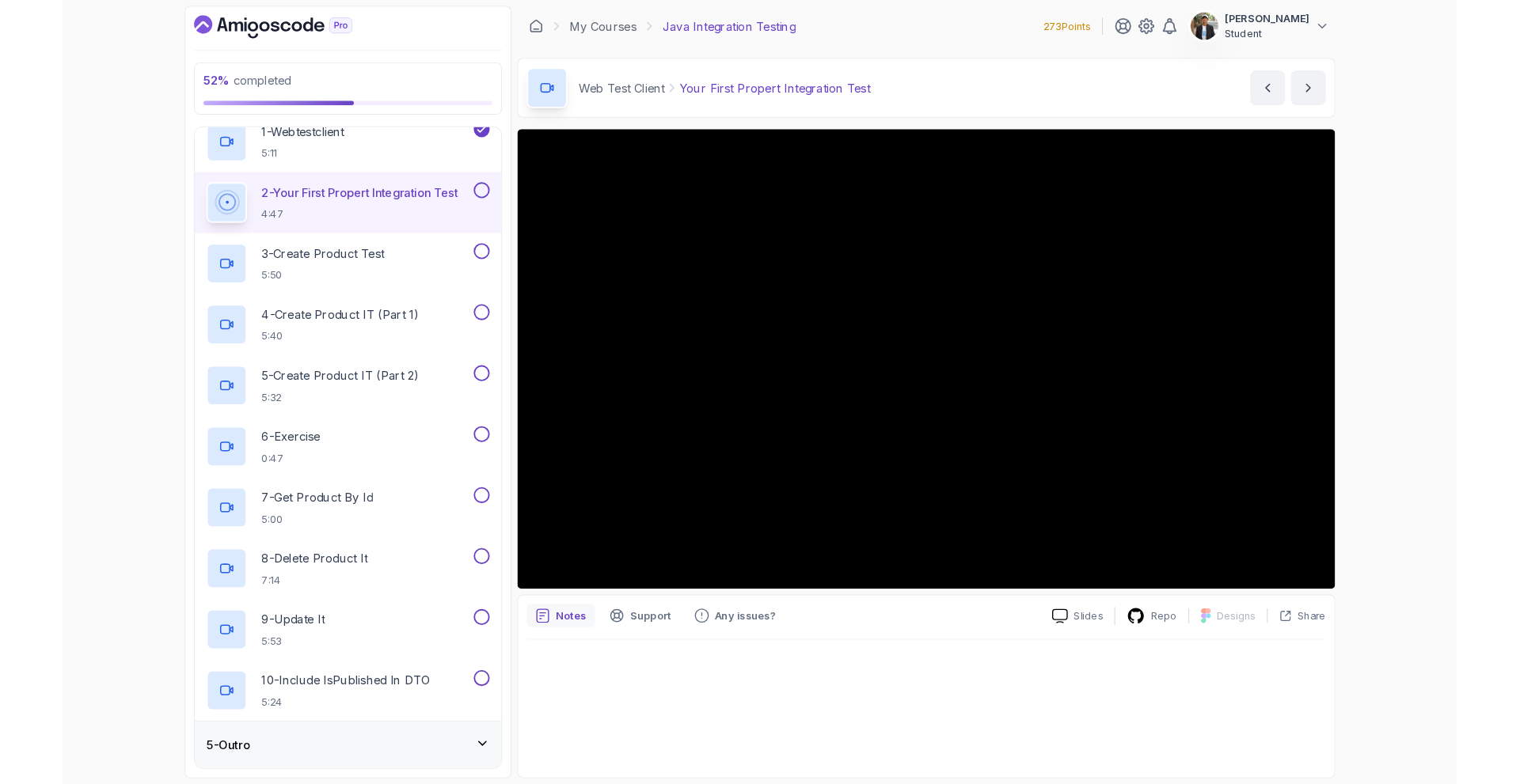
scroll to position [223, 0]
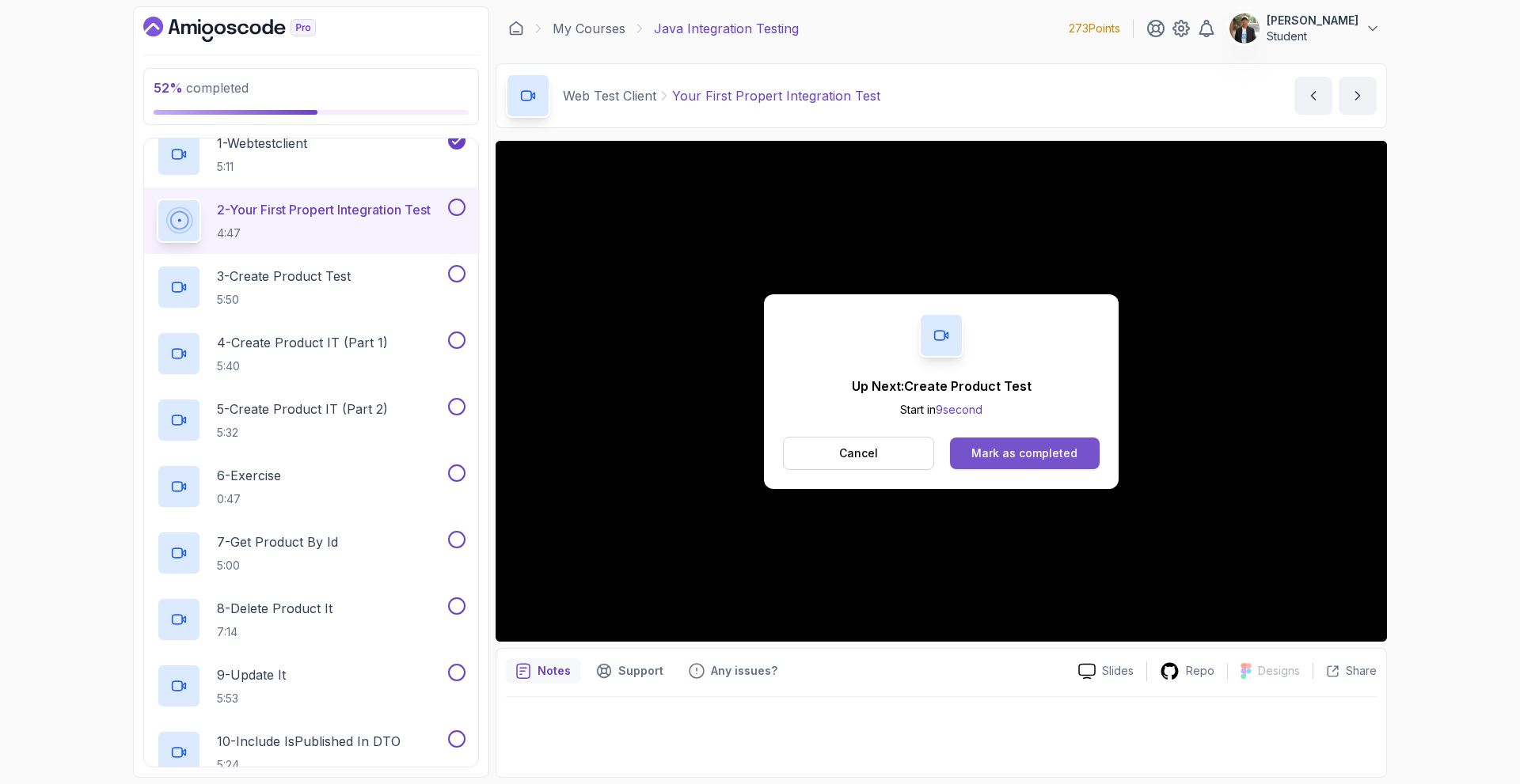
click at [1044, 441] on button "Mark as completed" at bounding box center [1025, 454] width 150 height 31
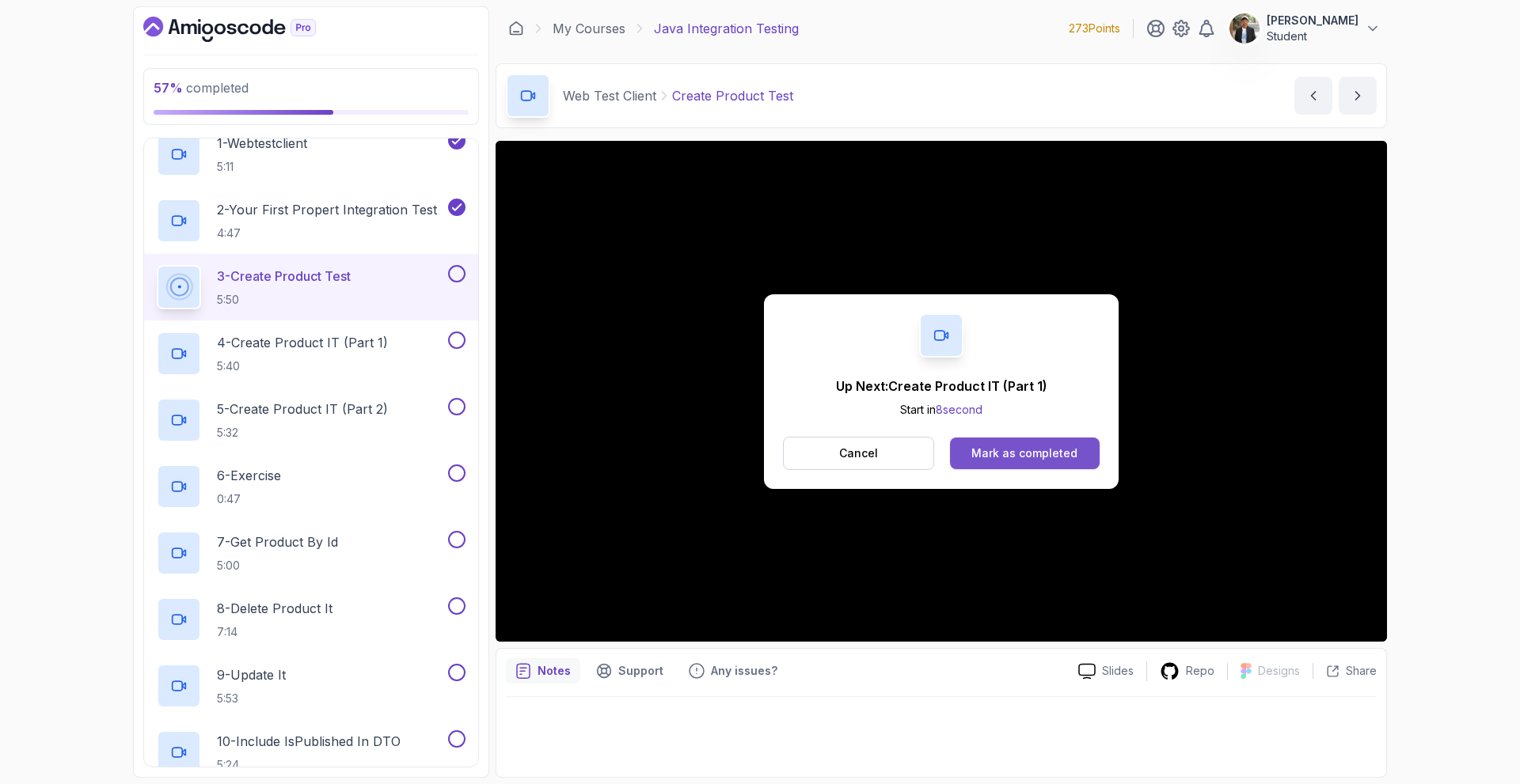
click at [1052, 456] on div "Mark as completed" at bounding box center [1024, 453] width 106 height 16
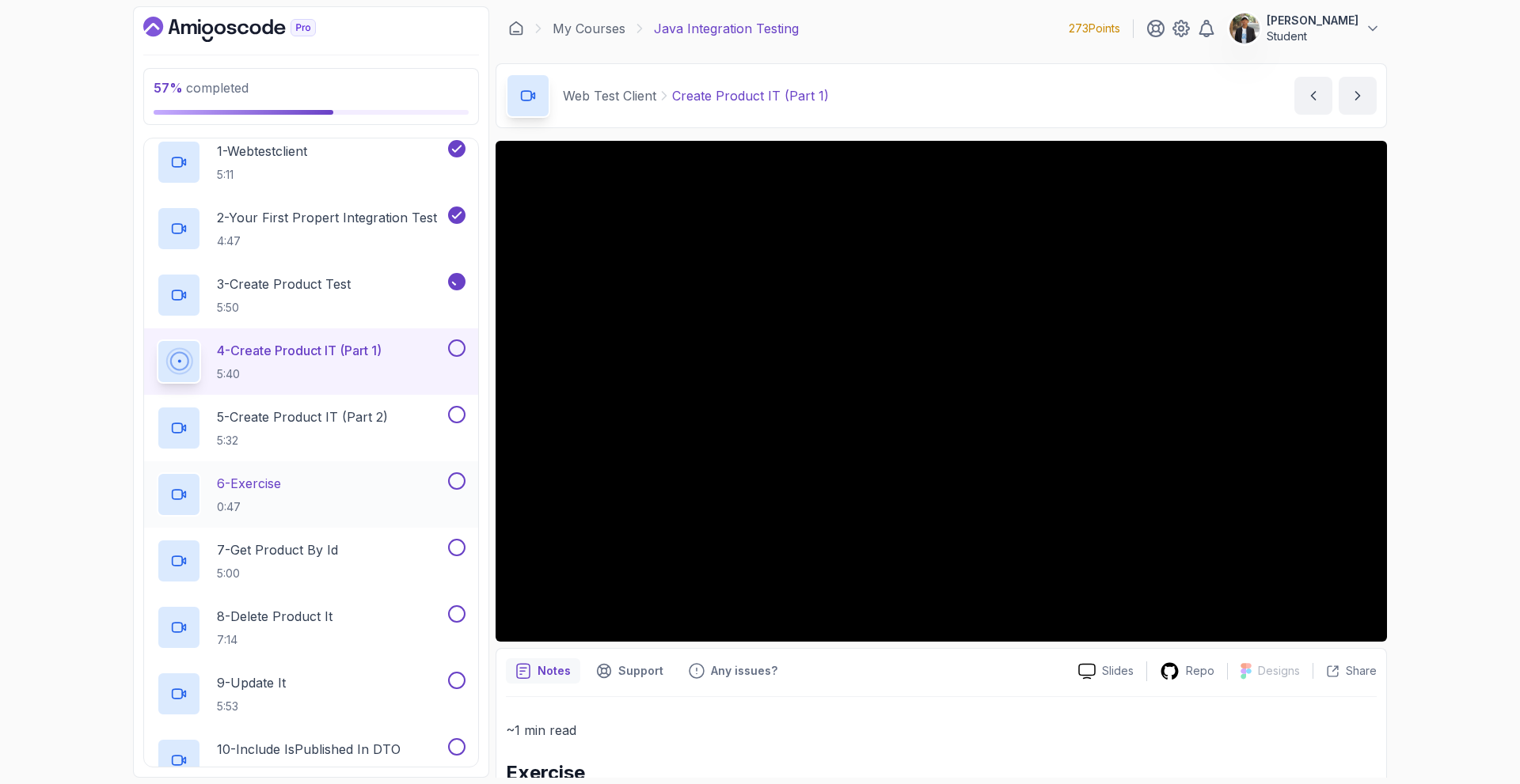
scroll to position [293, 0]
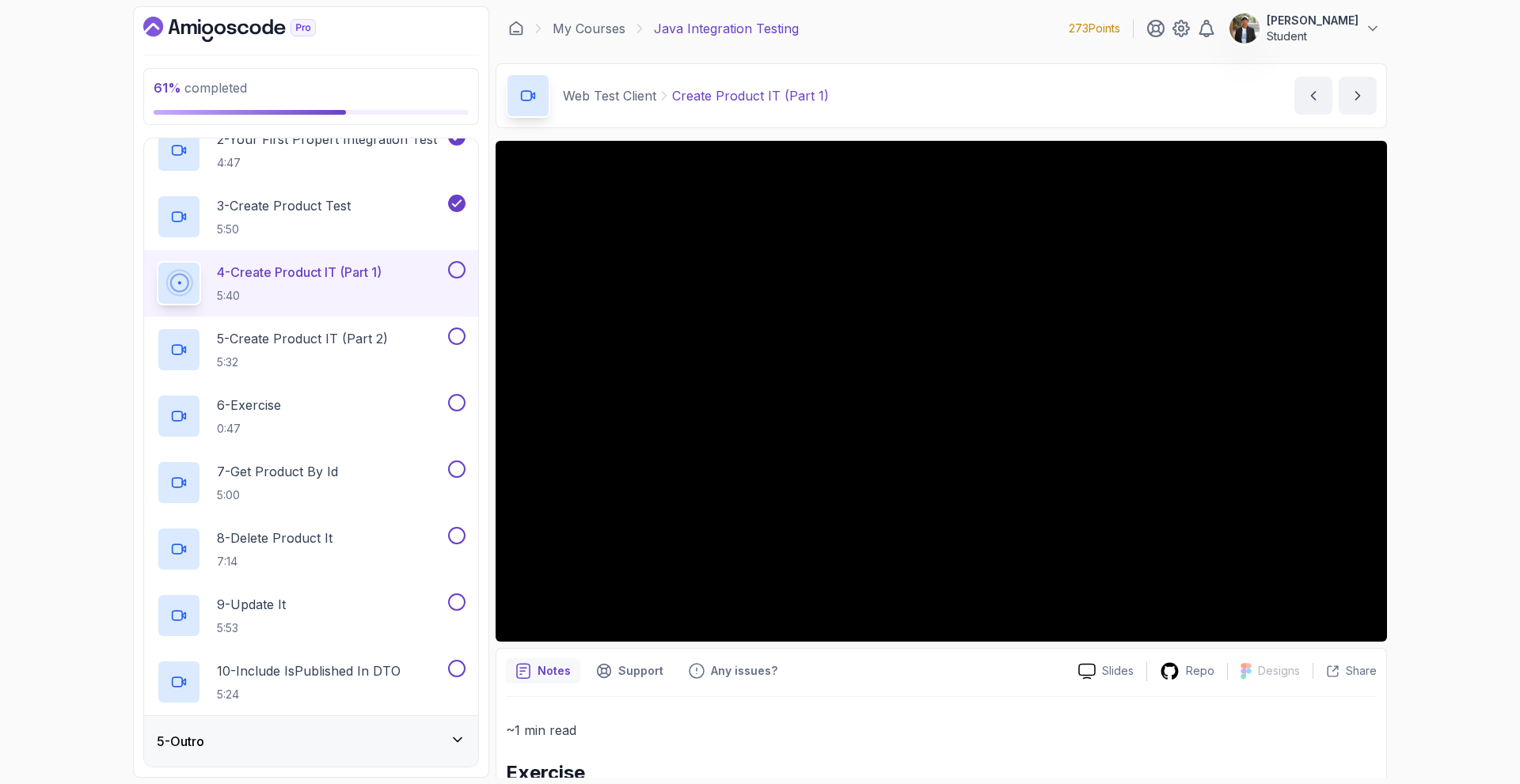
click at [348, 740] on div "5 - Outro" at bounding box center [310, 741] width 308 height 19
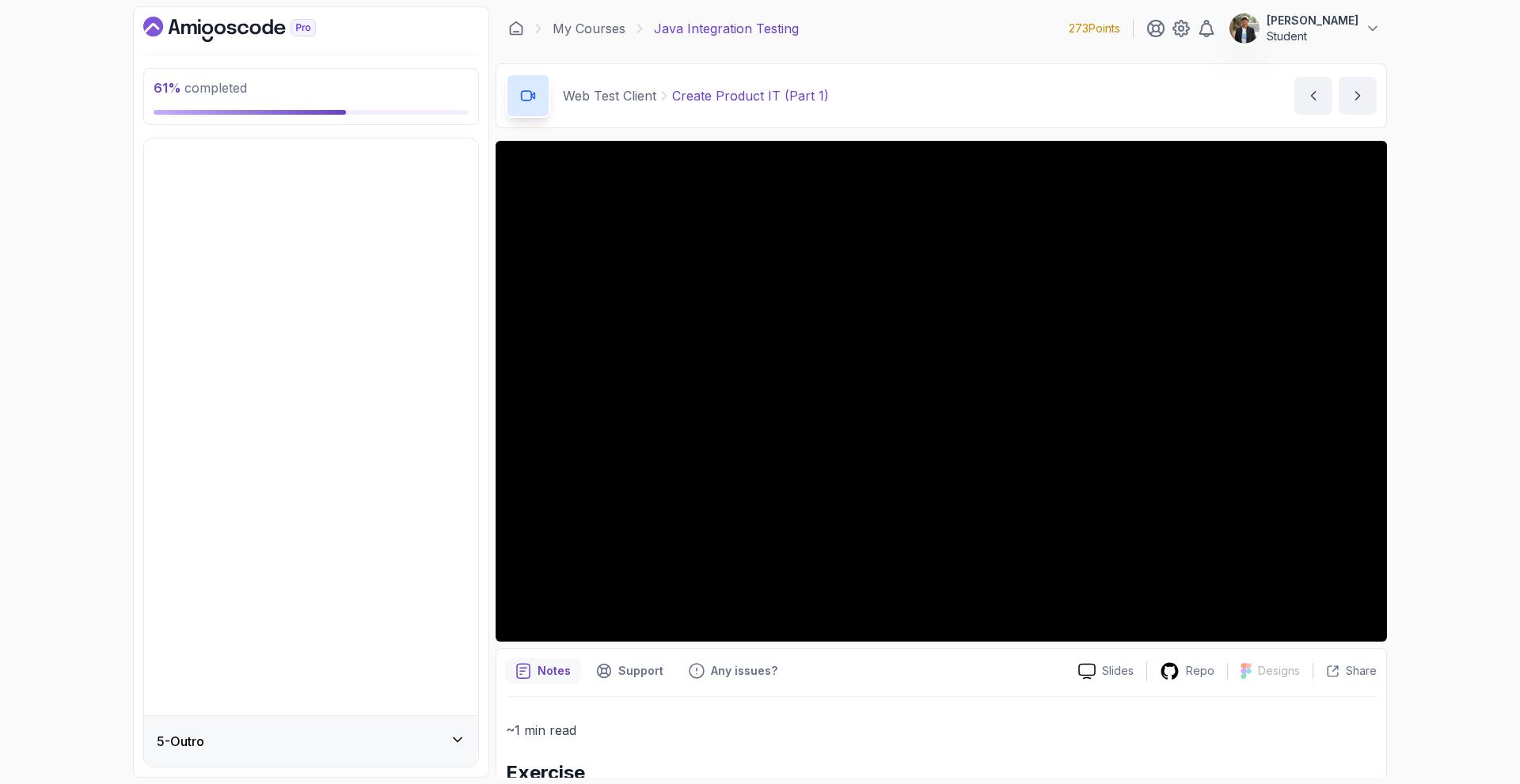
scroll to position [0, 0]
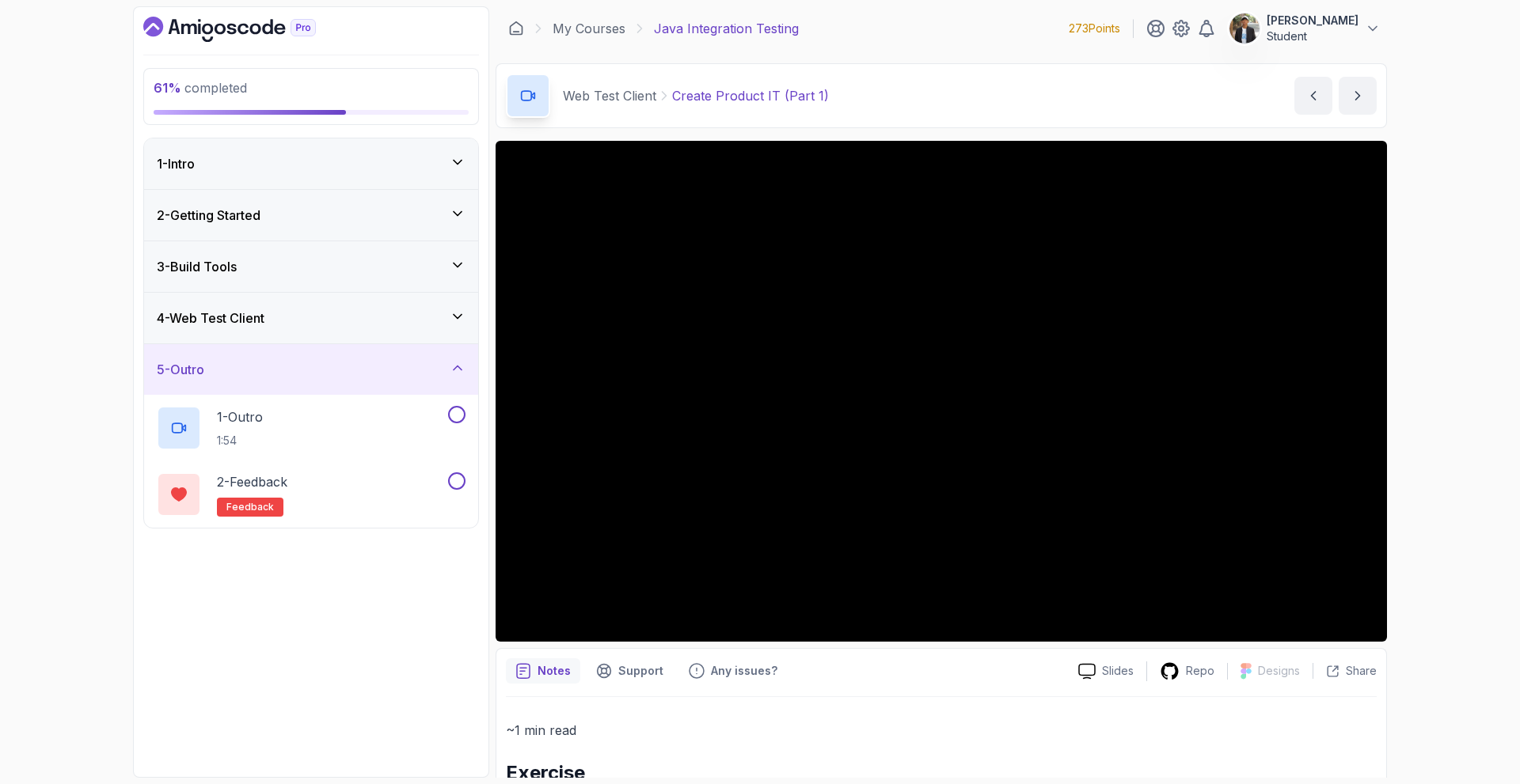
click at [377, 379] on div "5 - Outro" at bounding box center [310, 369] width 334 height 51
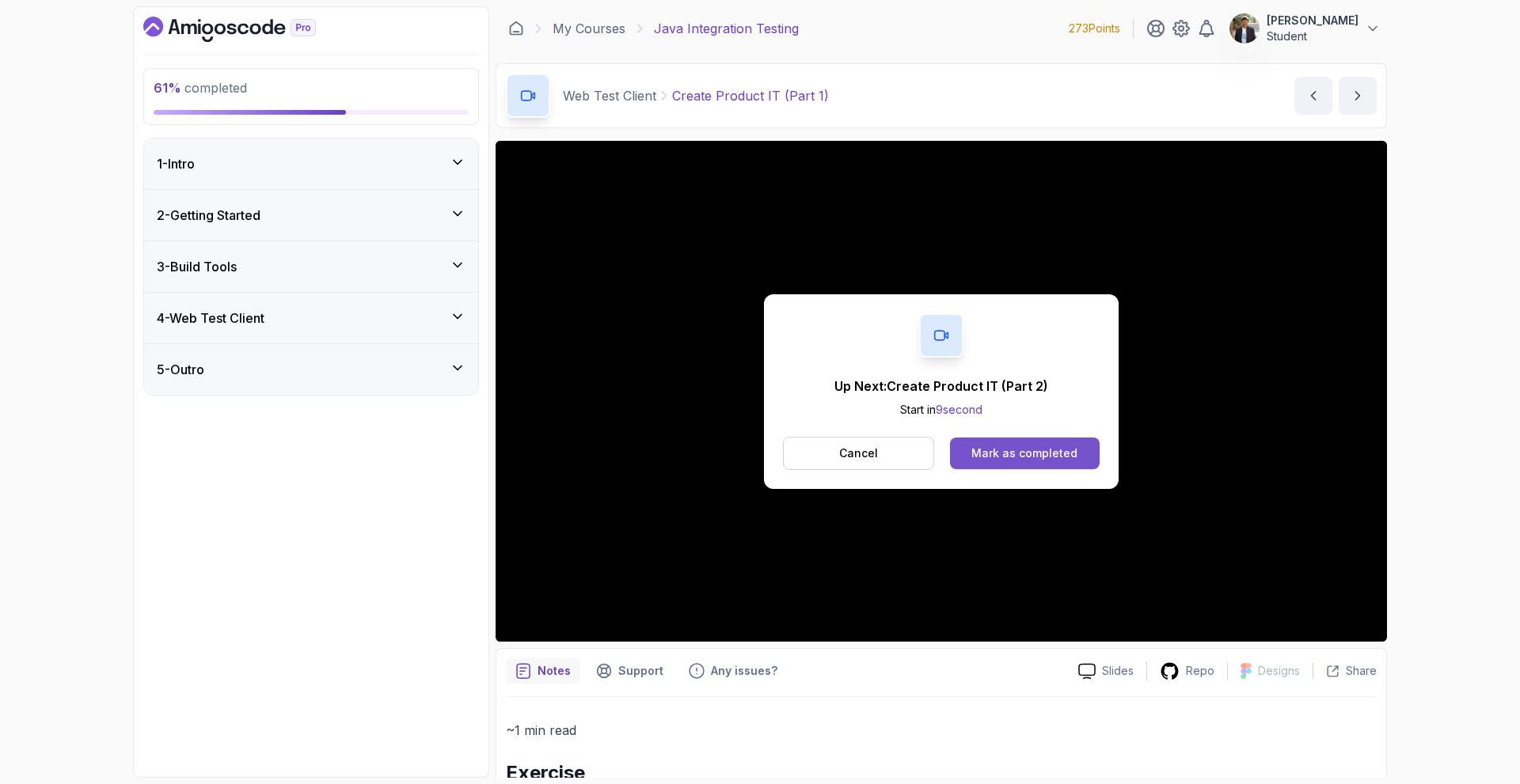
click at [1065, 446] on div "Mark as completed" at bounding box center [1024, 453] width 106 height 16
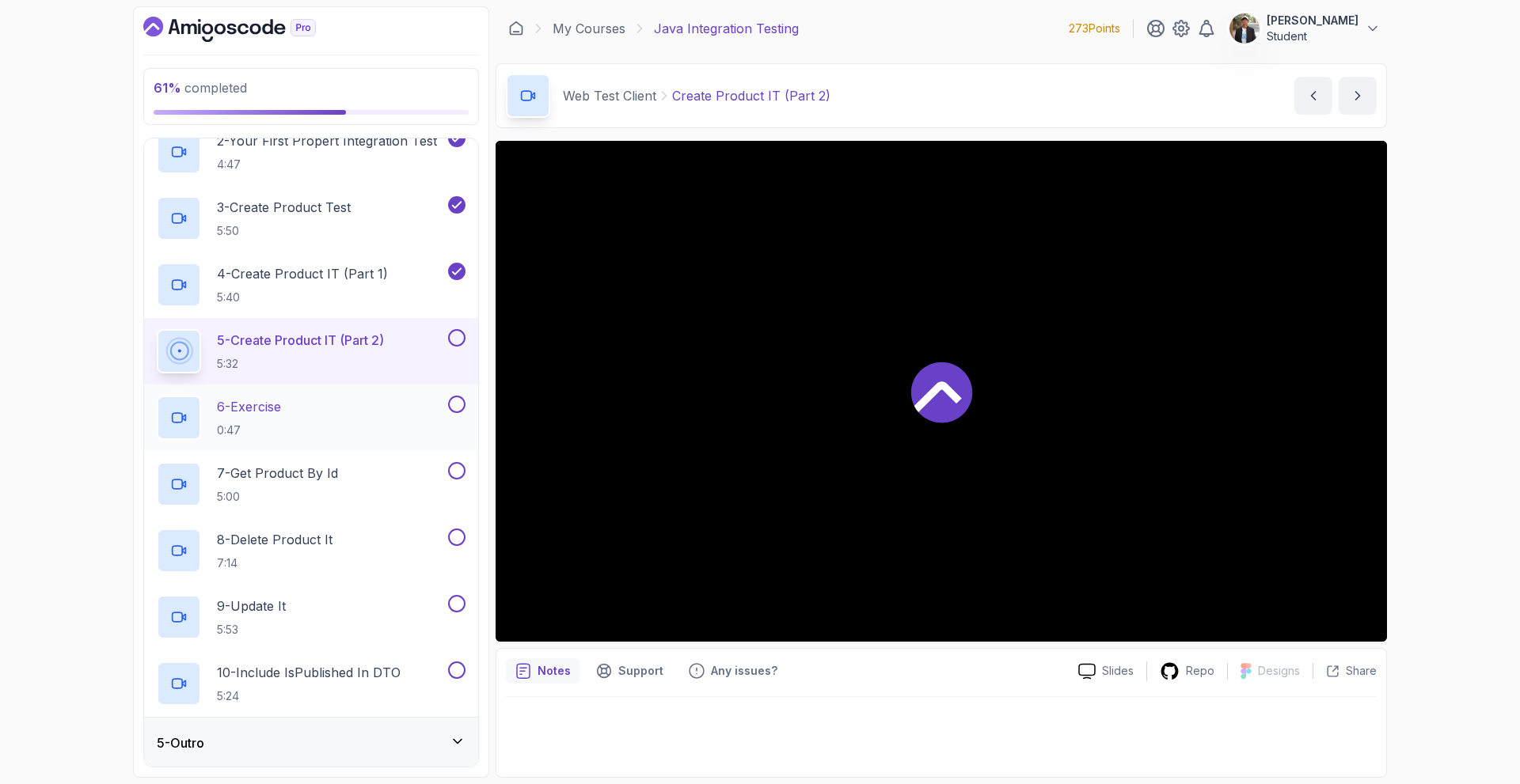
scroll to position [293, 0]
click at [413, 736] on div "5 - Outro" at bounding box center [310, 741] width 308 height 19
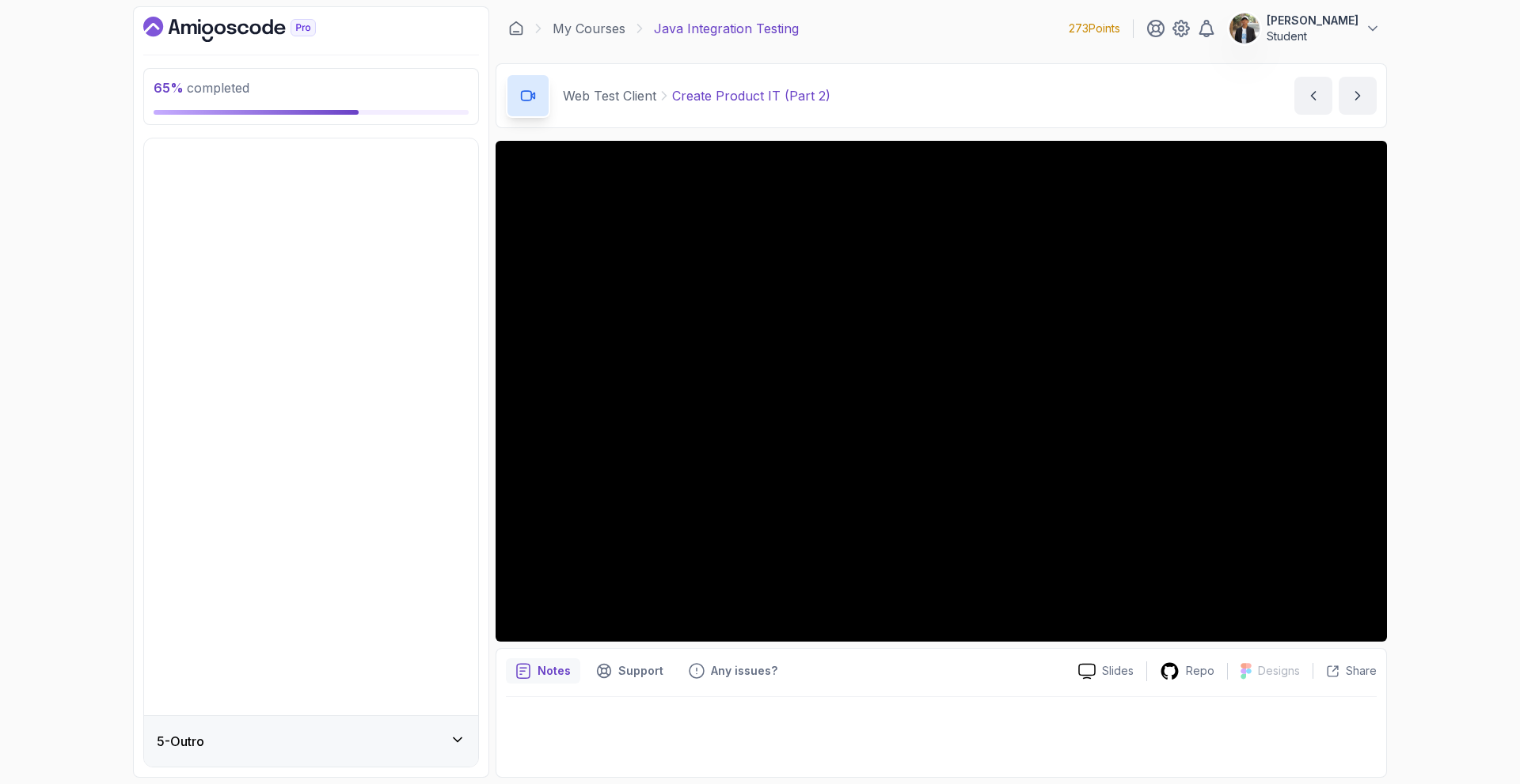
scroll to position [0, 0]
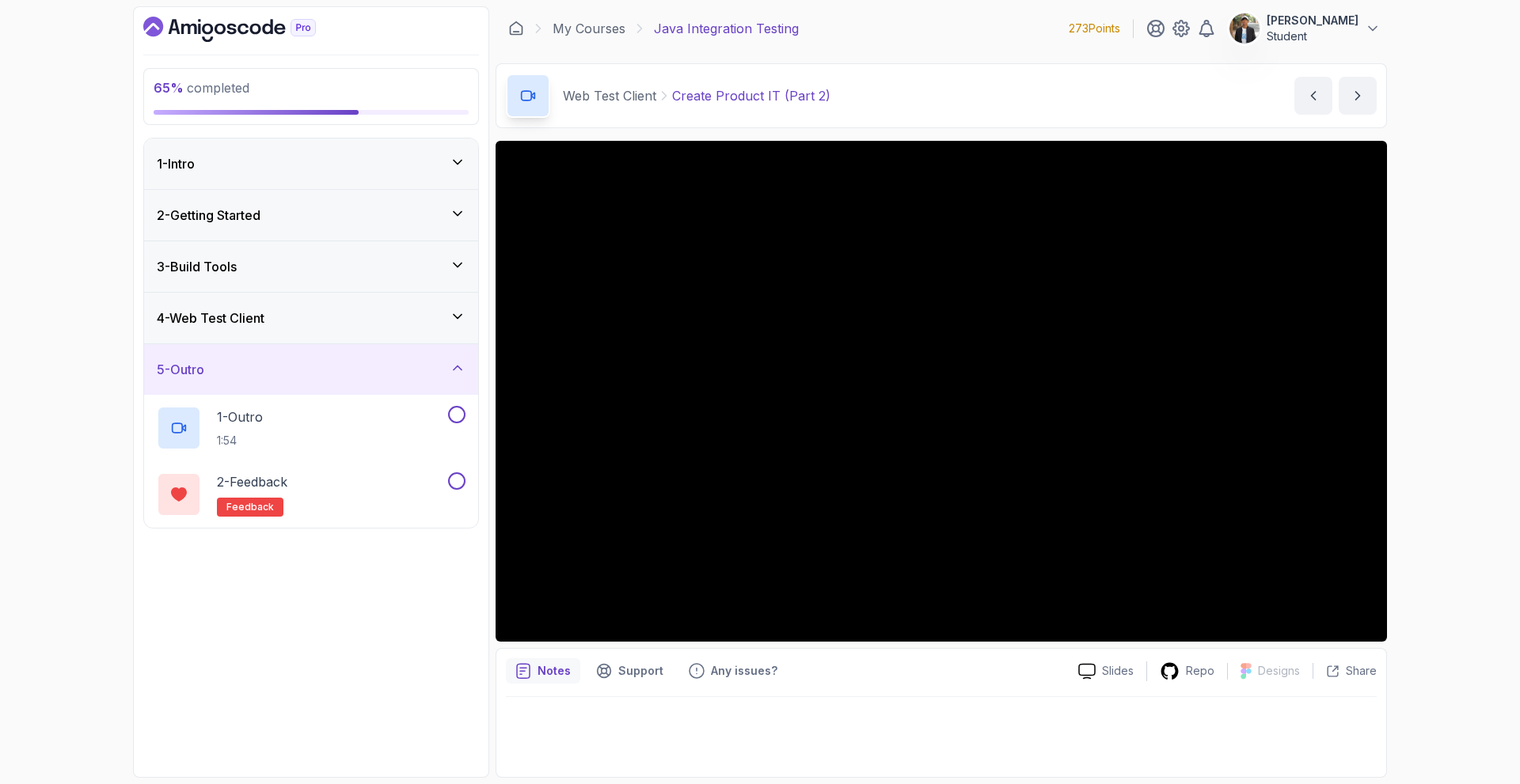
click at [376, 366] on div "5 - Outro" at bounding box center [310, 369] width 308 height 19
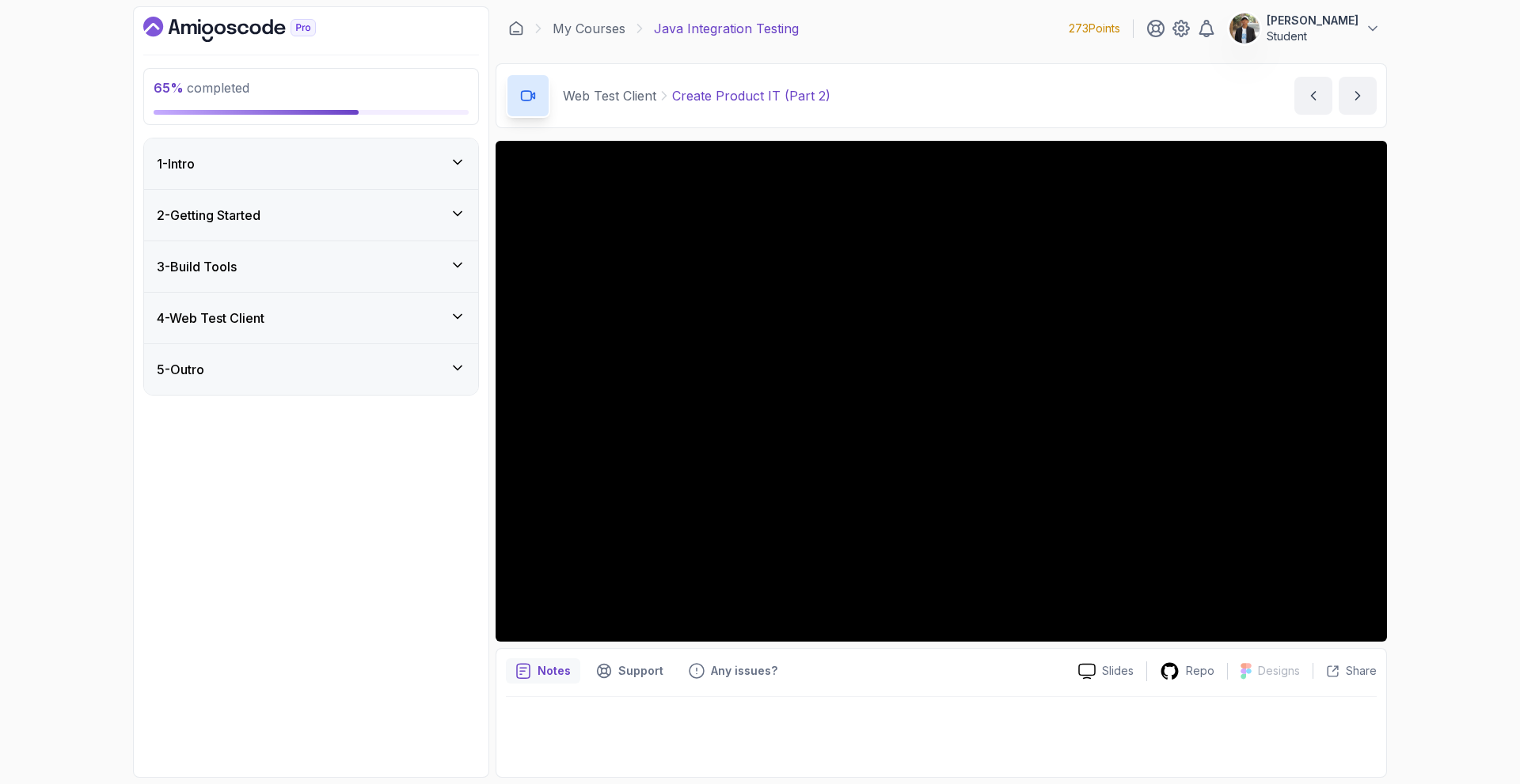
click at [285, 319] on div "4 - Web Test Client" at bounding box center [310, 317] width 308 height 19
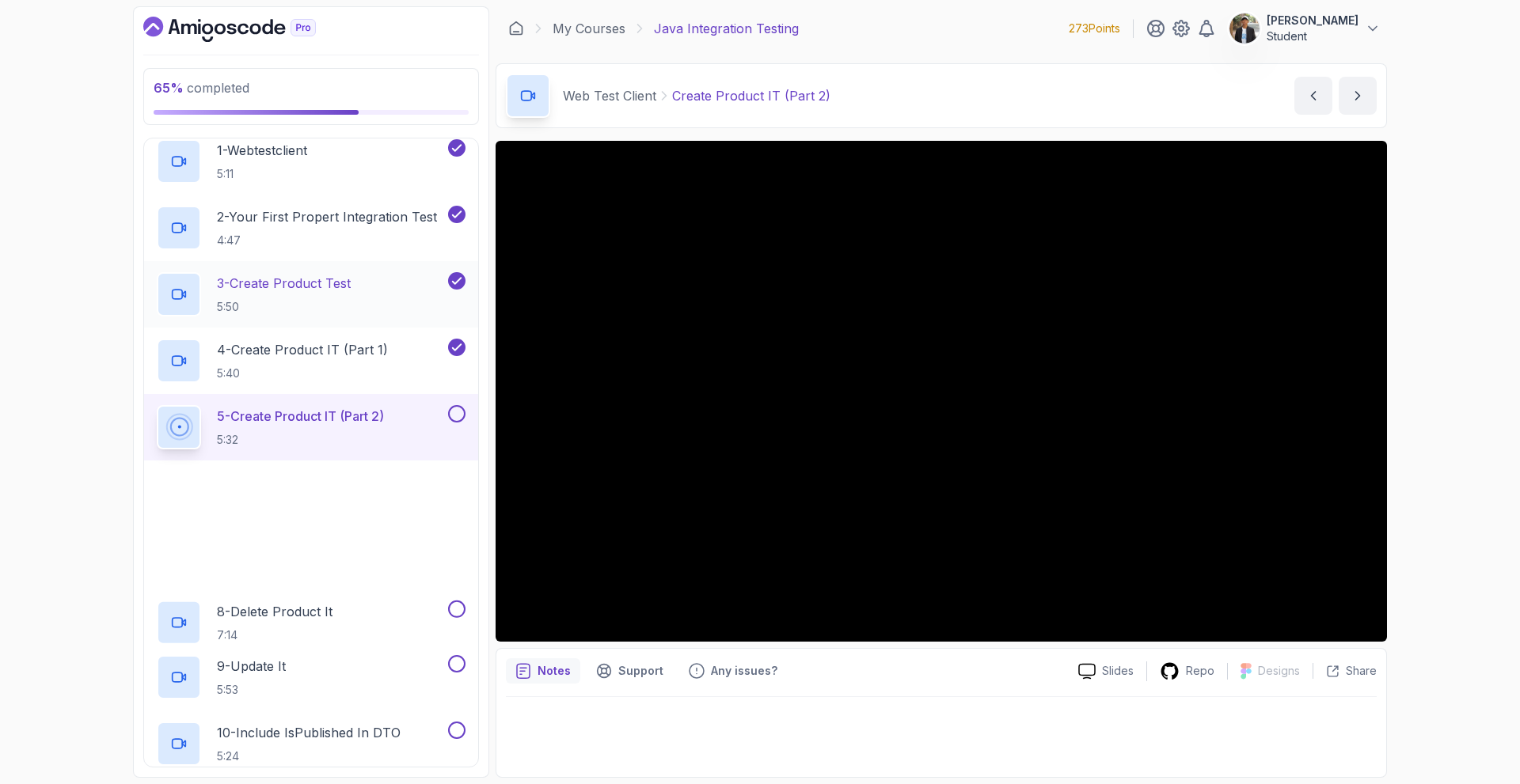
scroll to position [293, 0]
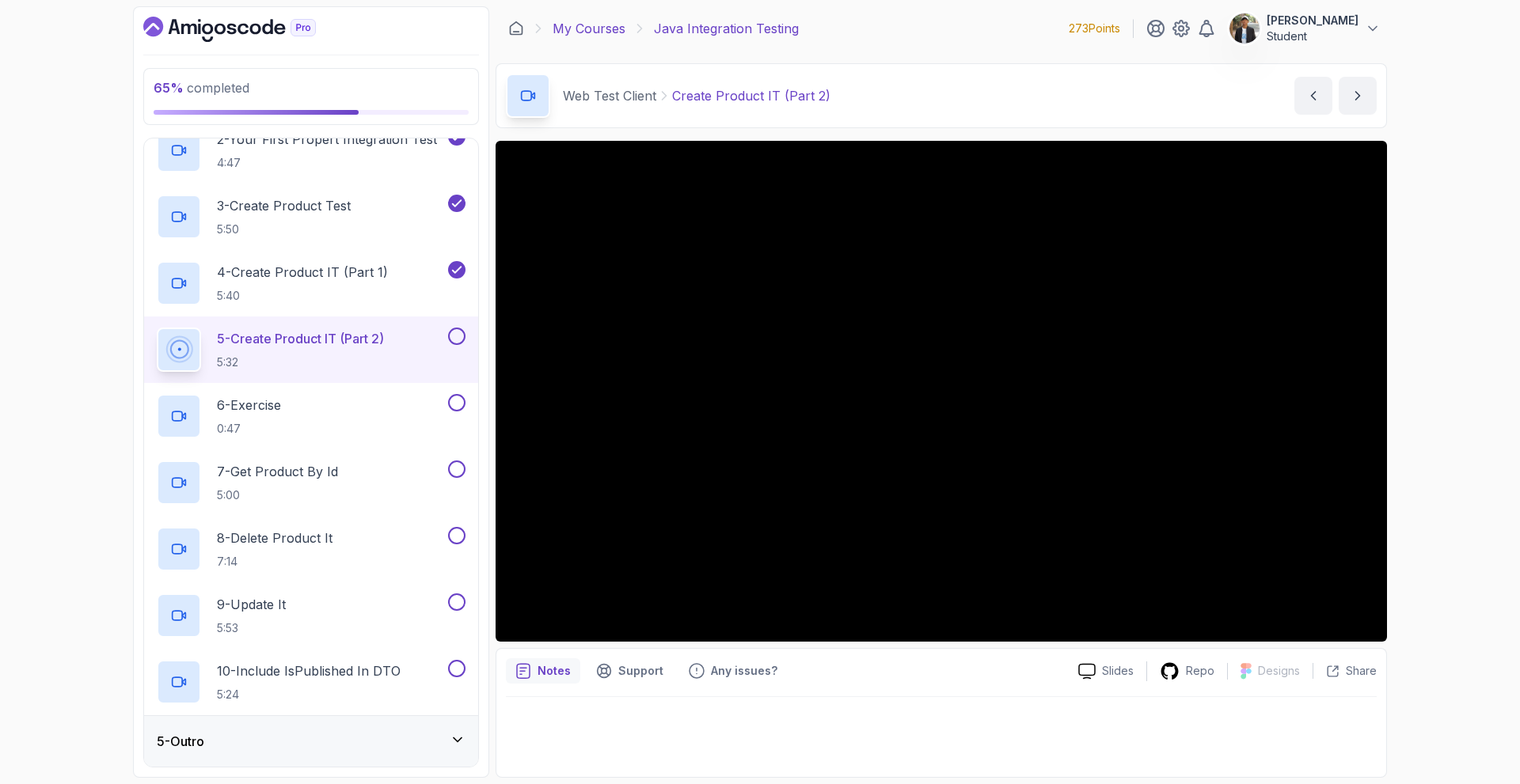
click at [598, 26] on link "My Courses" at bounding box center [588, 29] width 73 height 19
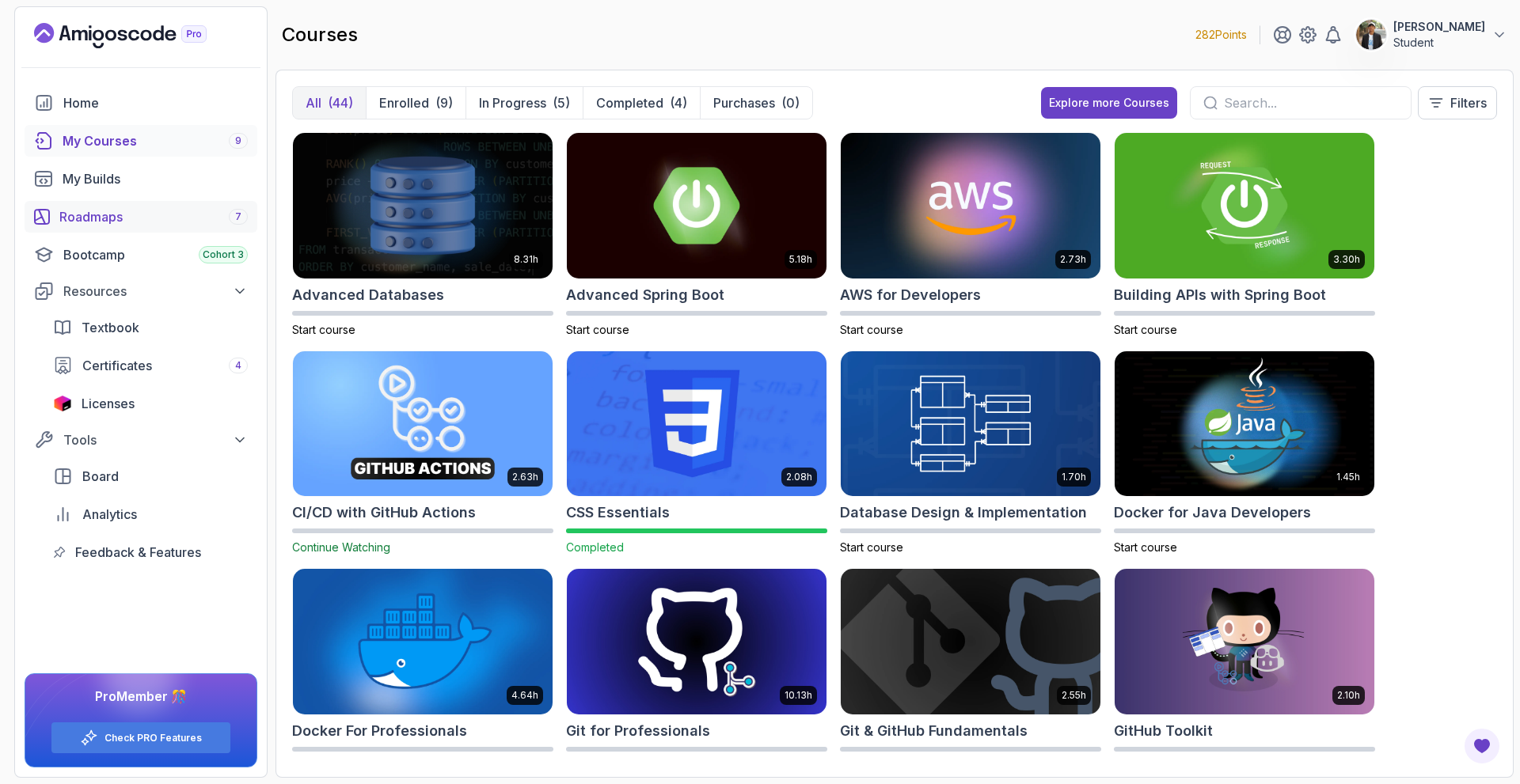
drag, startPoint x: 172, startPoint y: 219, endPoint x: 216, endPoint y: 208, distance: 45.4
click at [172, 219] on div "Roadmaps 7" at bounding box center [153, 216] width 189 height 19
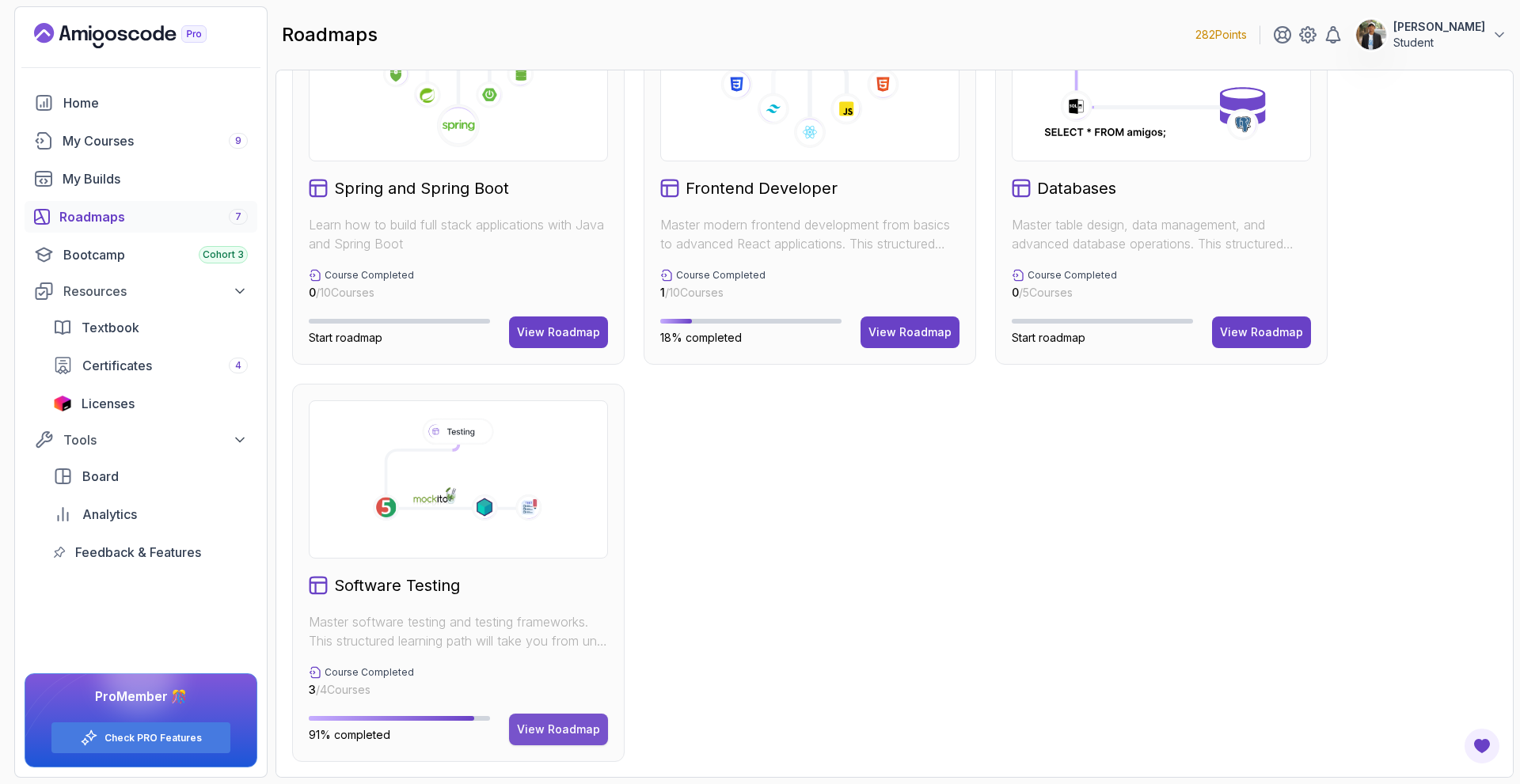
scroll to position [498, 0]
click at [538, 727] on div "View Roadmap" at bounding box center [558, 728] width 83 height 16
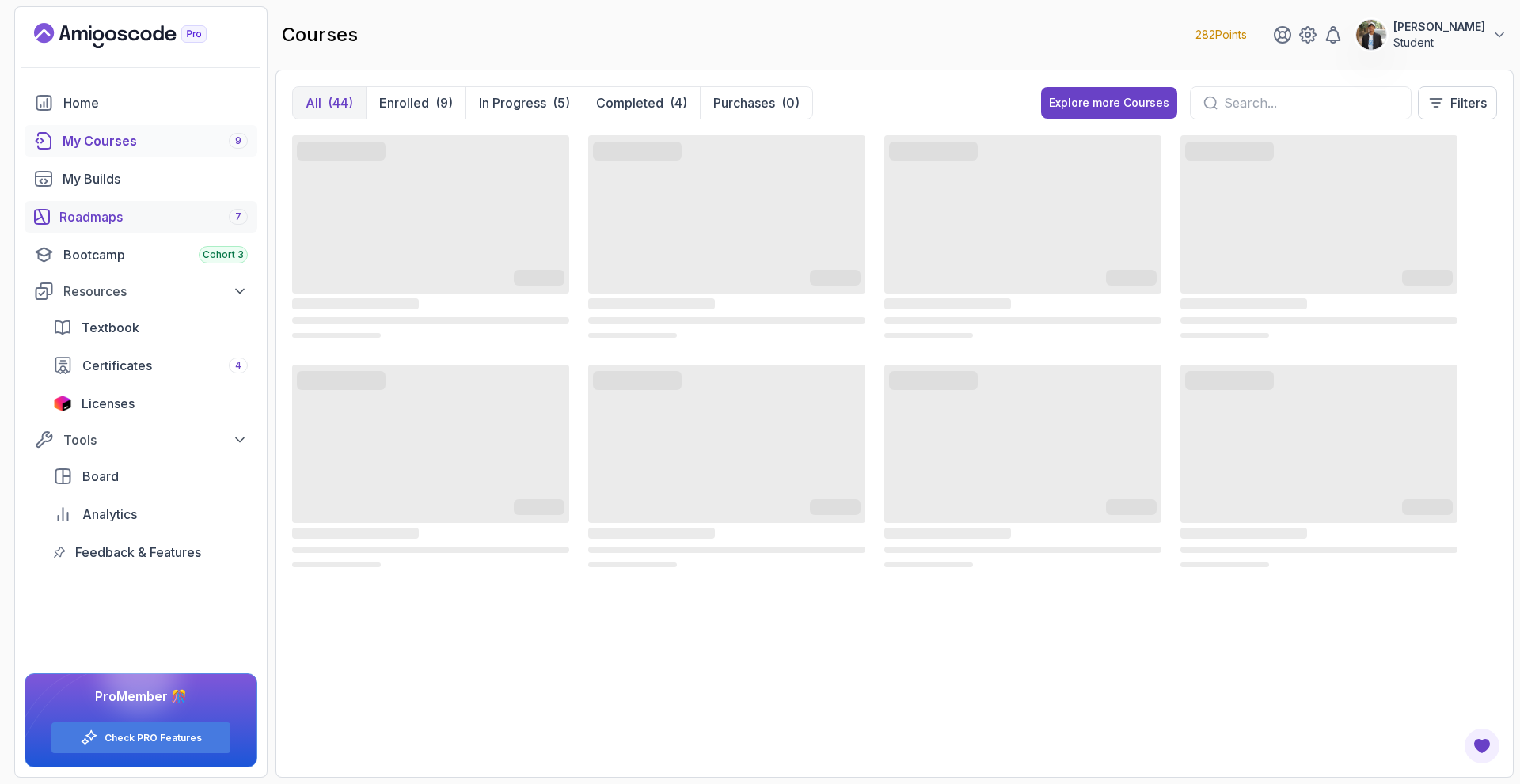
click at [122, 224] on div "Roadmaps 7" at bounding box center [153, 216] width 189 height 19
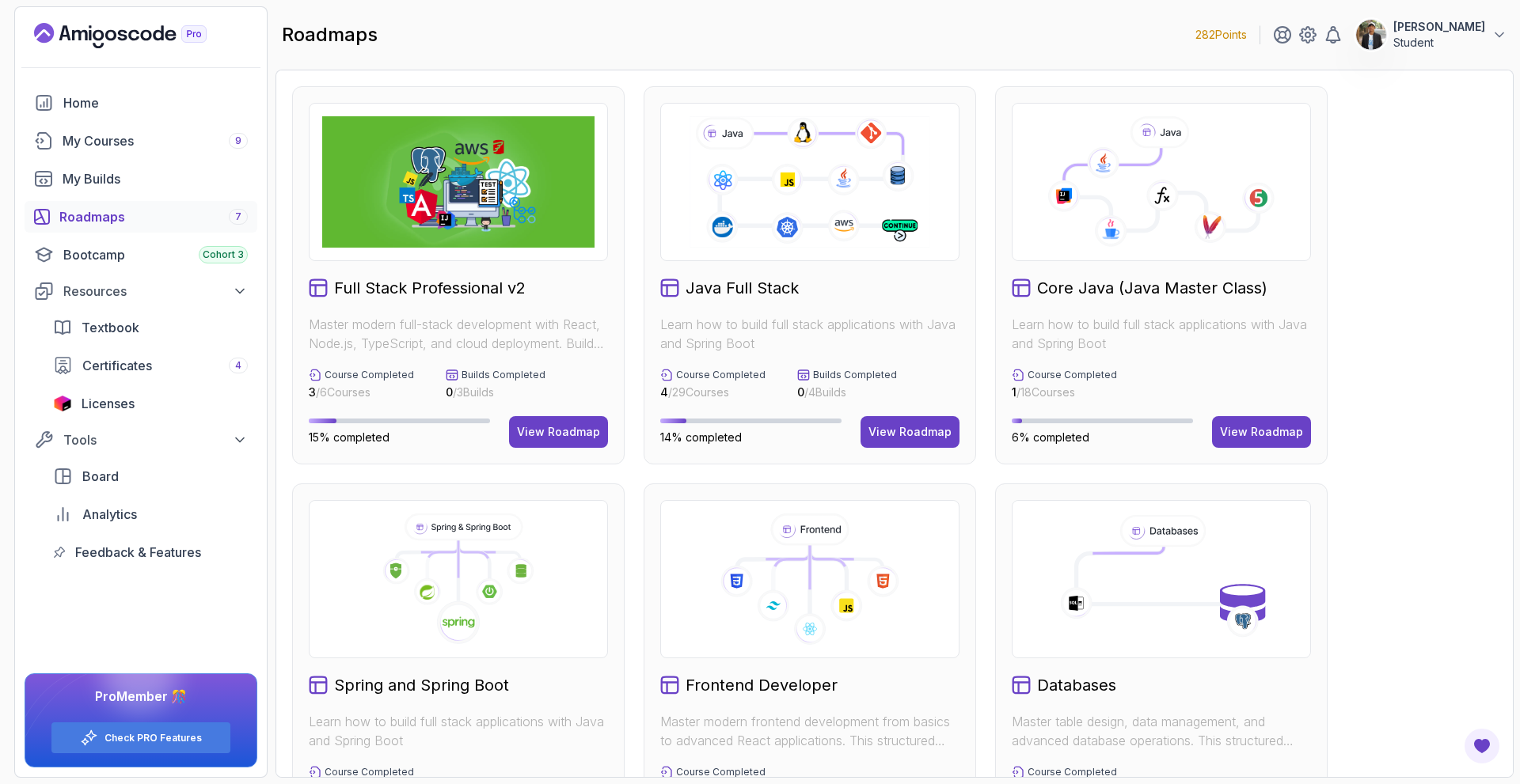
scroll to position [158, 0]
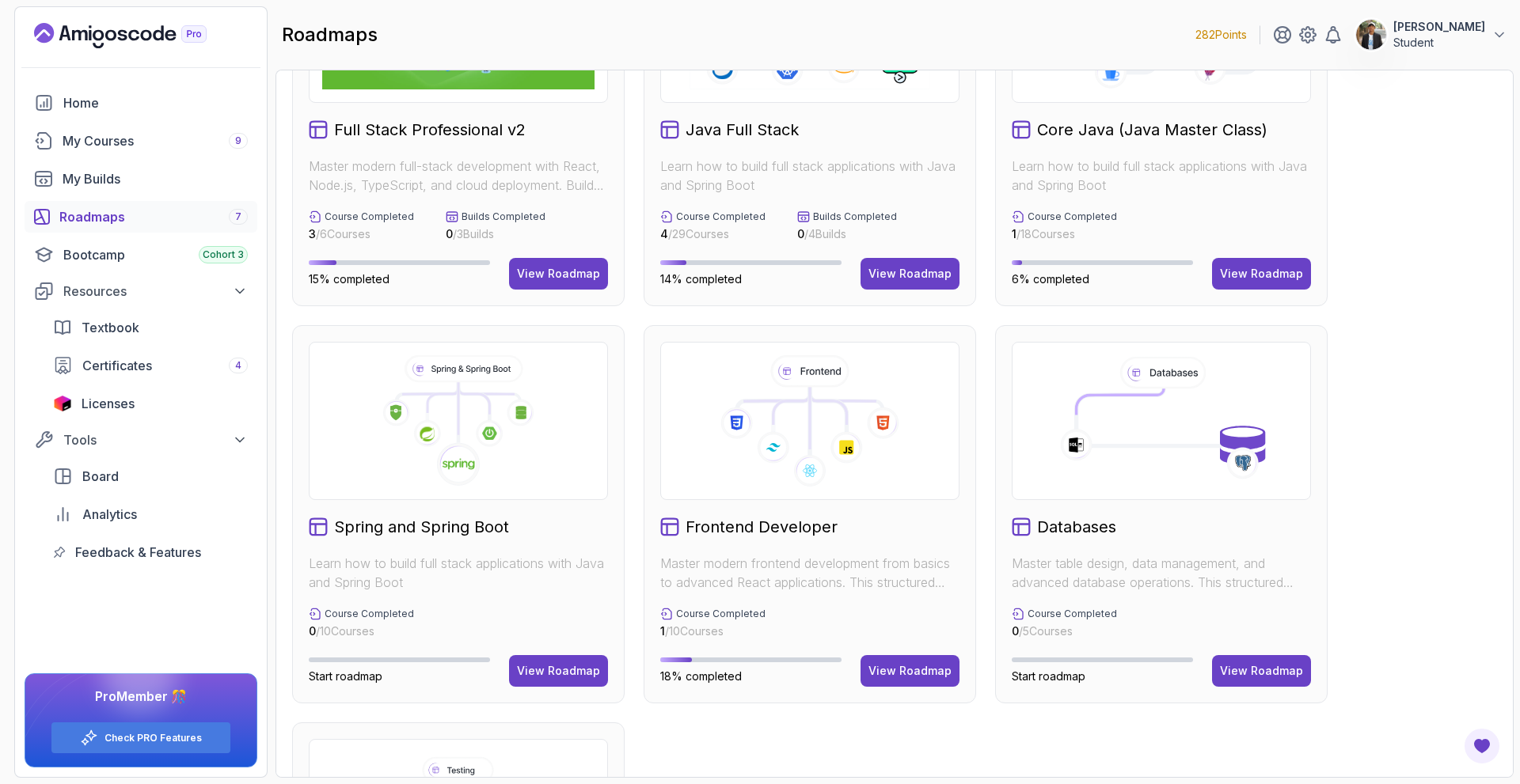
drag, startPoint x: 918, startPoint y: 671, endPoint x: 923, endPoint y: 647, distance: 24.5
click at [918, 671] on div "View Roadmap" at bounding box center [910, 671] width 83 height 16
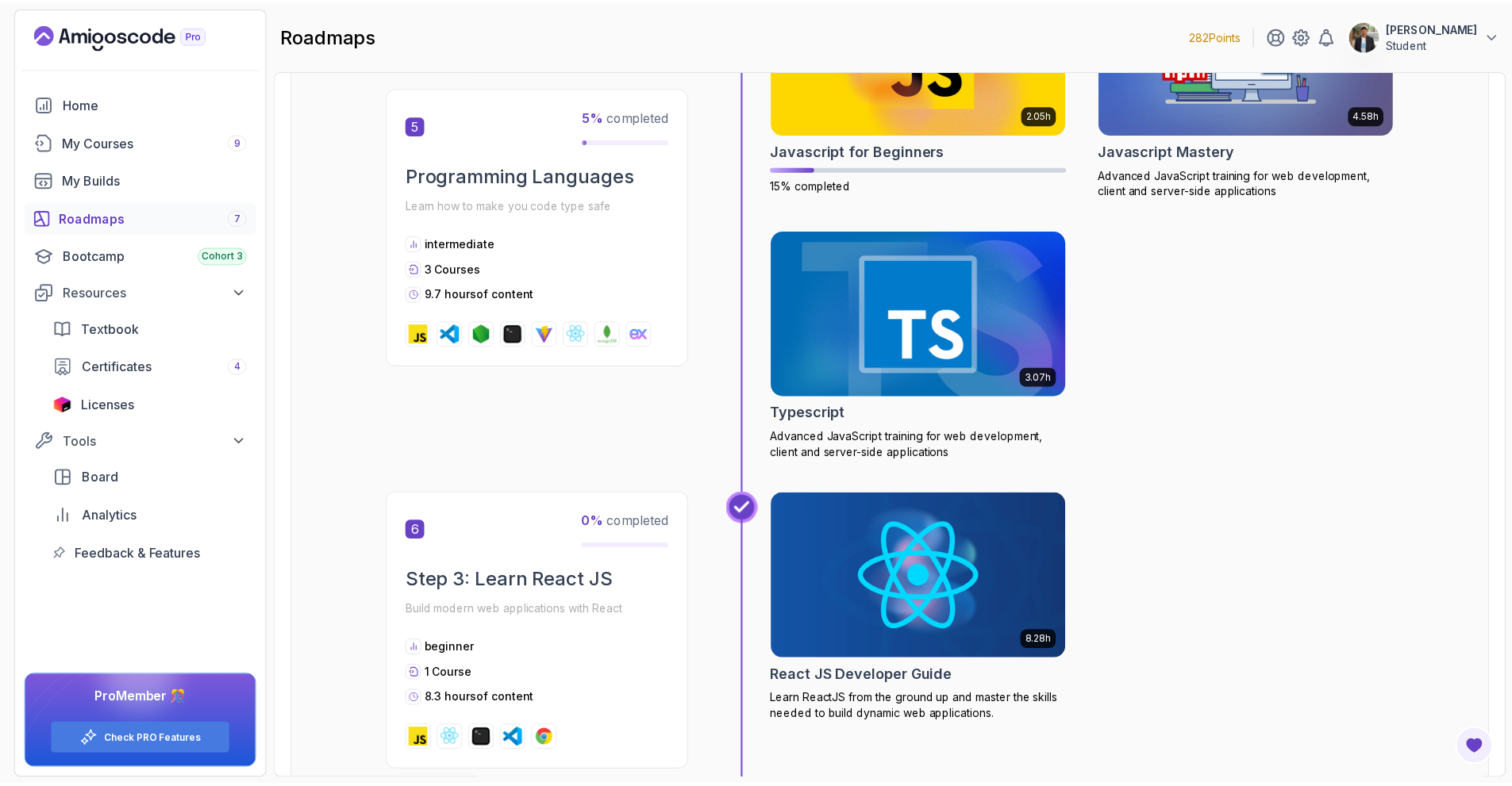
scroll to position [1761, 0]
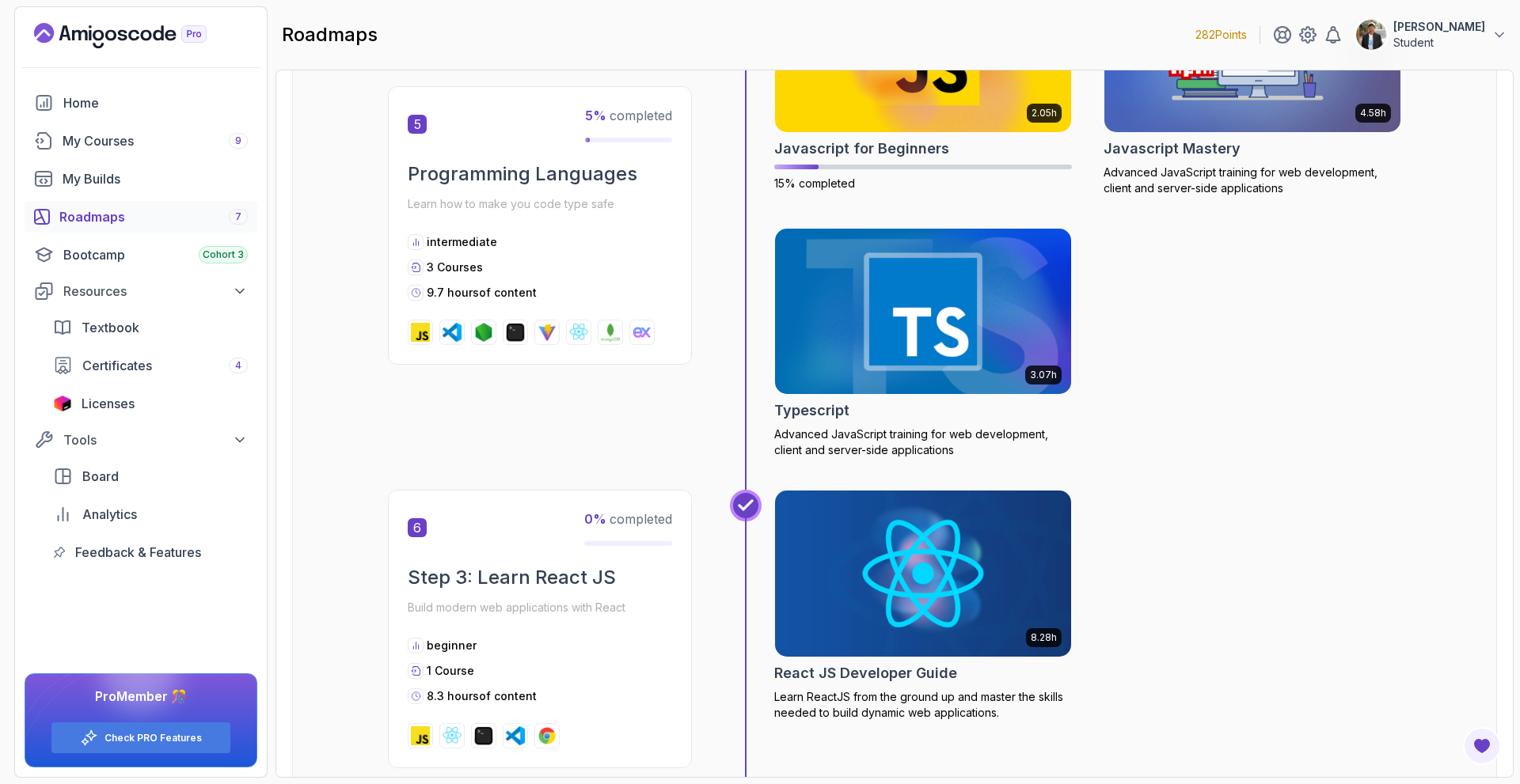
click at [974, 386] on img at bounding box center [923, 310] width 311 height 174
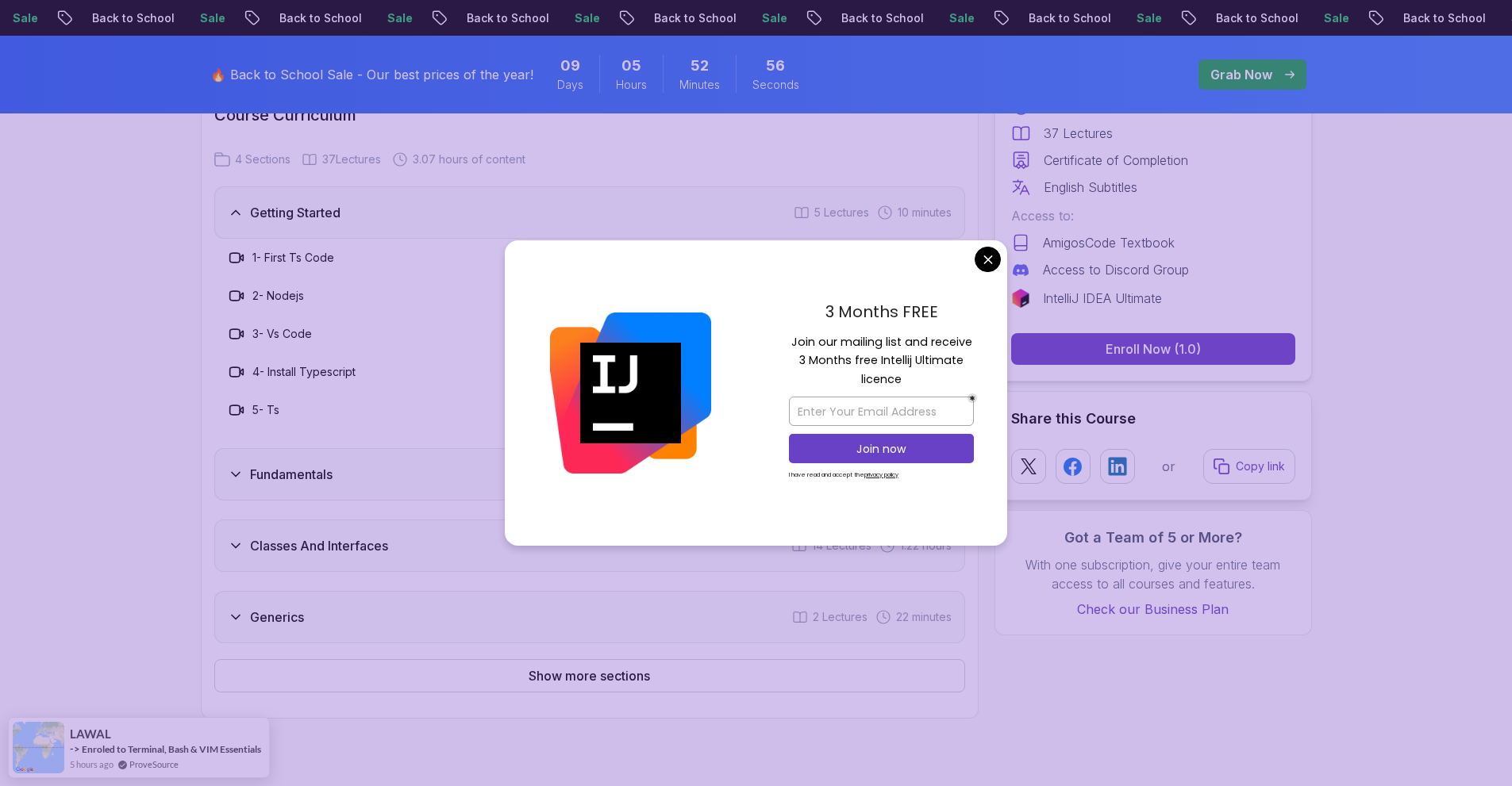
scroll to position [1745, 0]
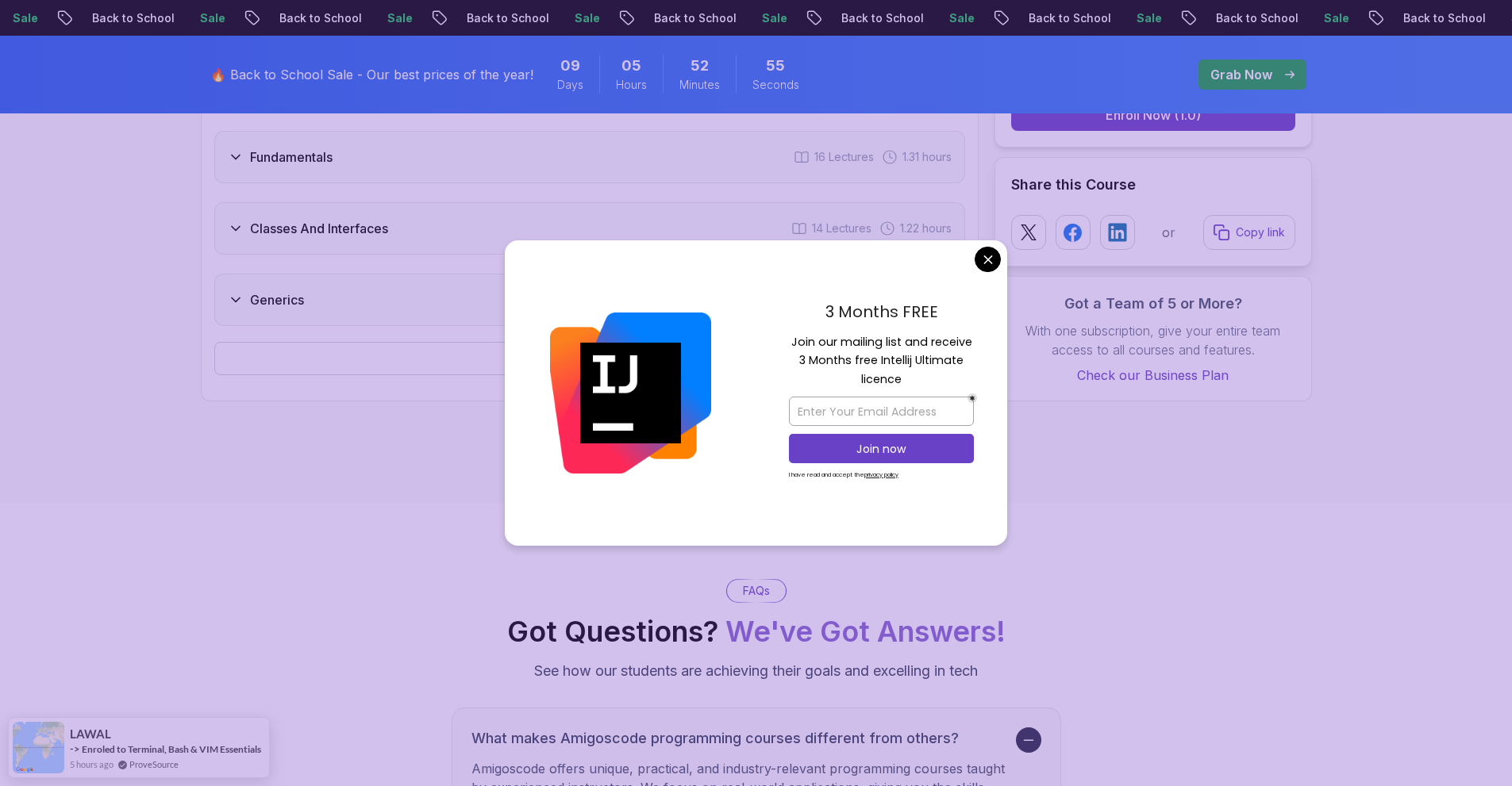
click at [994, 256] on body "Sale Back to School Sale Back to School Sale Back to School Sale Back to School…" at bounding box center [756, 513] width 1512 height 4518
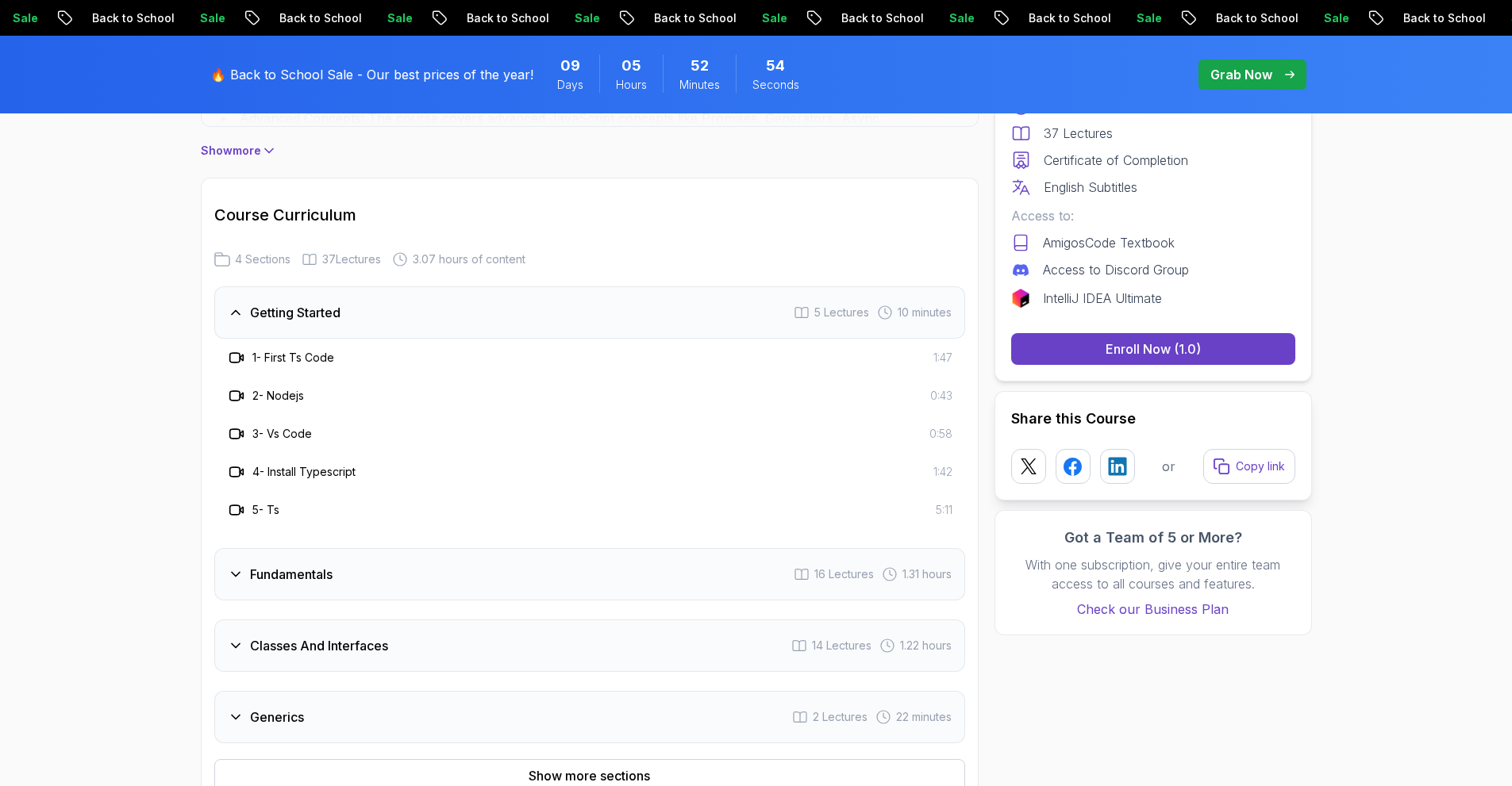
scroll to position [1190, 0]
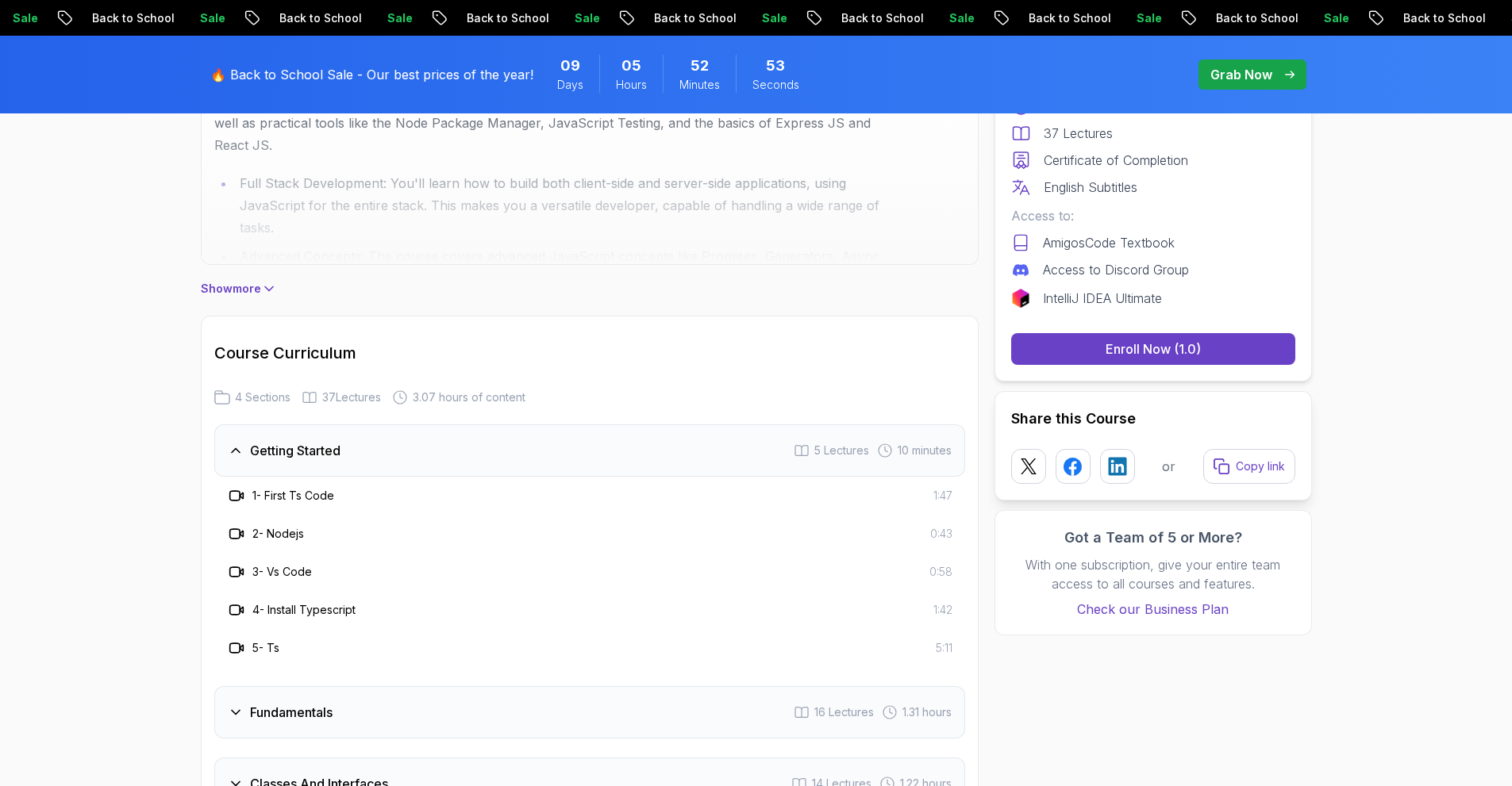
click at [449, 487] on div "1 - First Ts Code 1:47" at bounding box center [590, 495] width 726 height 19
click at [418, 500] on div "1 - First Ts Code 1:47" at bounding box center [590, 495] width 726 height 19
drag, startPoint x: 377, startPoint y: 501, endPoint x: 365, endPoint y: 502, distance: 12.0
click at [374, 501] on div "1 - First Ts Code 1:47" at bounding box center [590, 495] width 726 height 19
click at [364, 502] on div "1 - First Ts Code 1:47" at bounding box center [590, 495] width 726 height 19
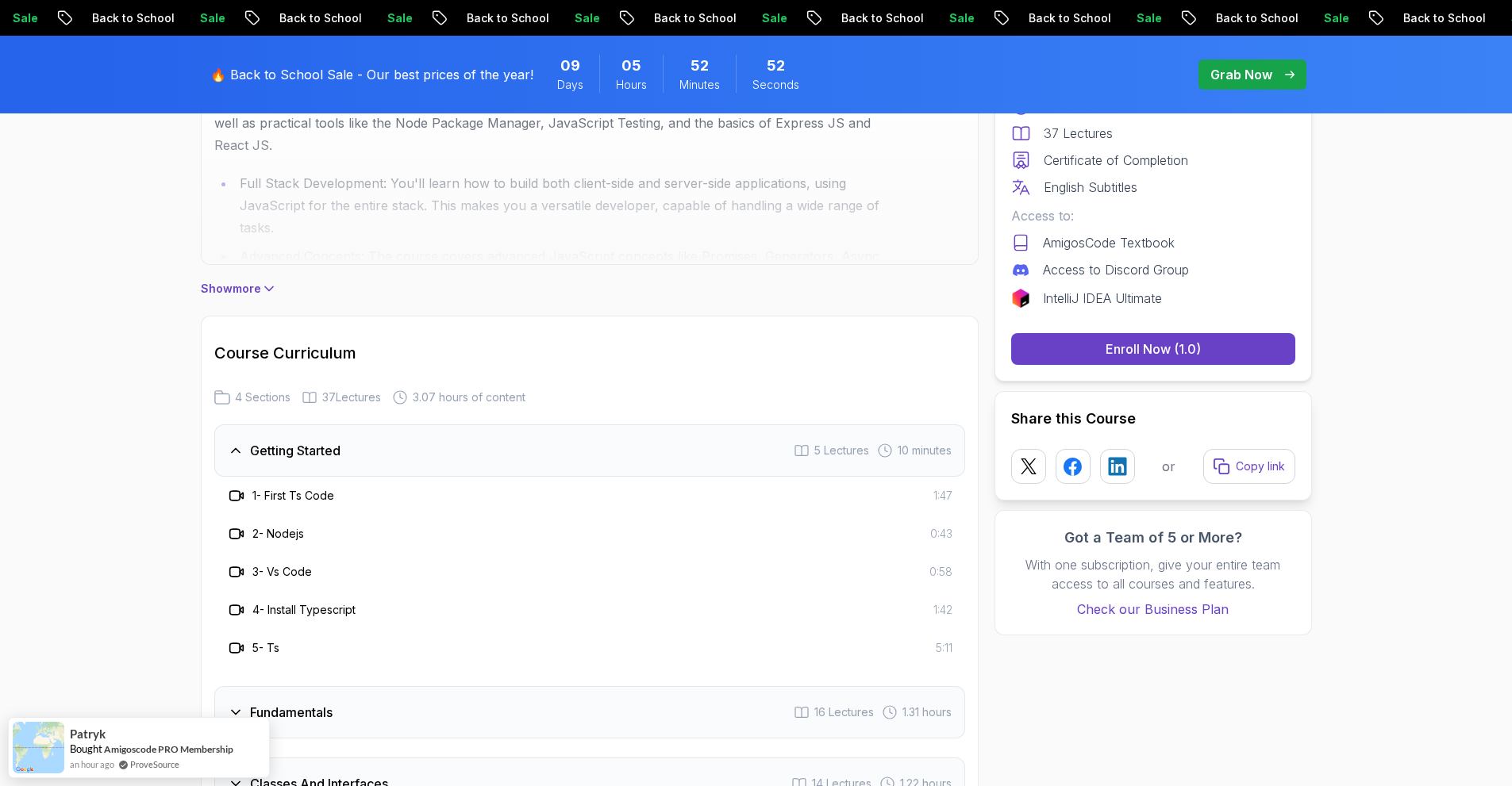
click at [245, 484] on div "1 - First Ts Code 1:47" at bounding box center [589, 495] width 750 height 38
click at [244, 484] on div "1 - First Ts Code 1:47" at bounding box center [589, 495] width 750 height 38
click at [235, 499] on icon at bounding box center [236, 495] width 16 height 16
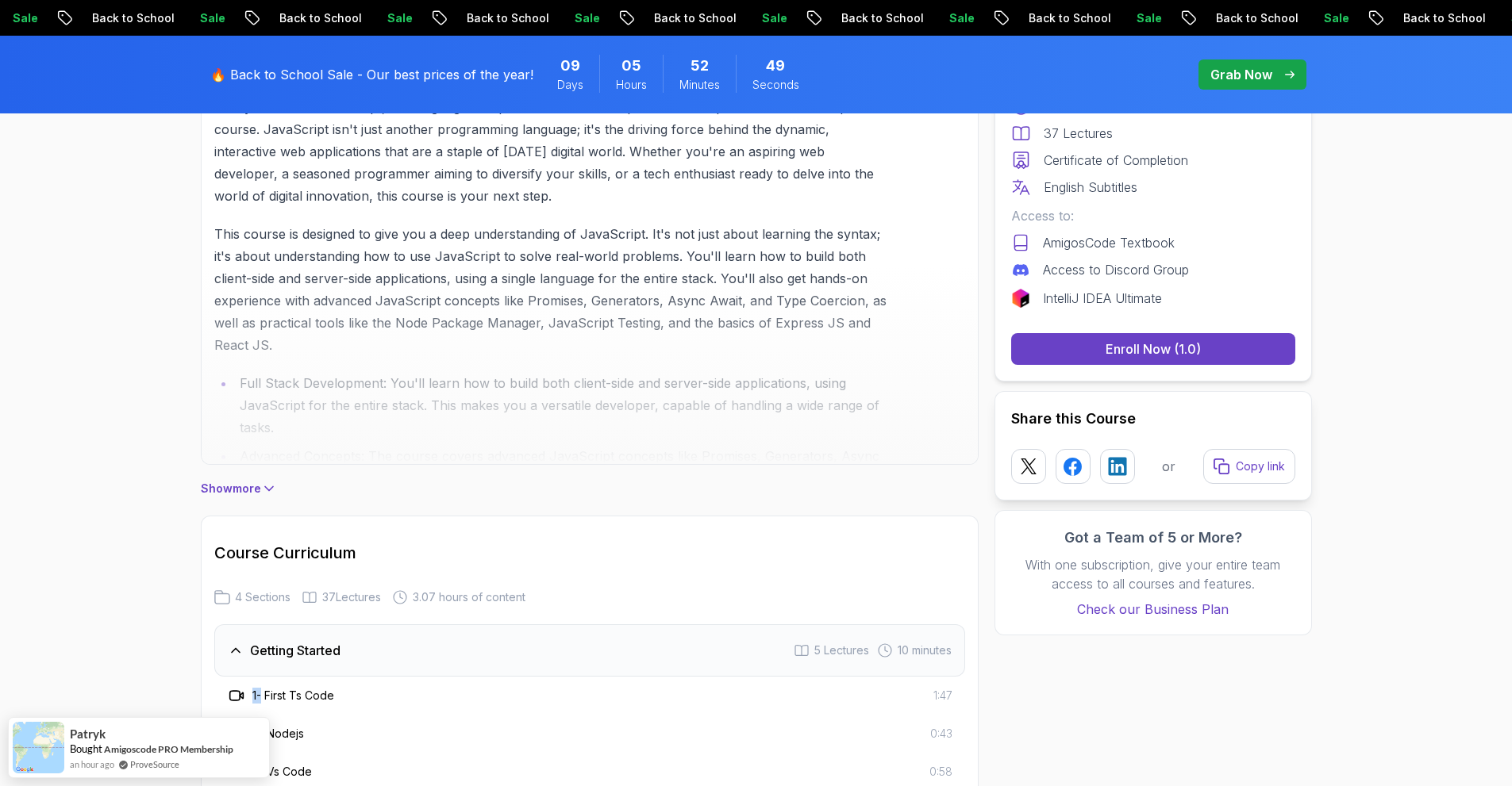
scroll to position [952, 0]
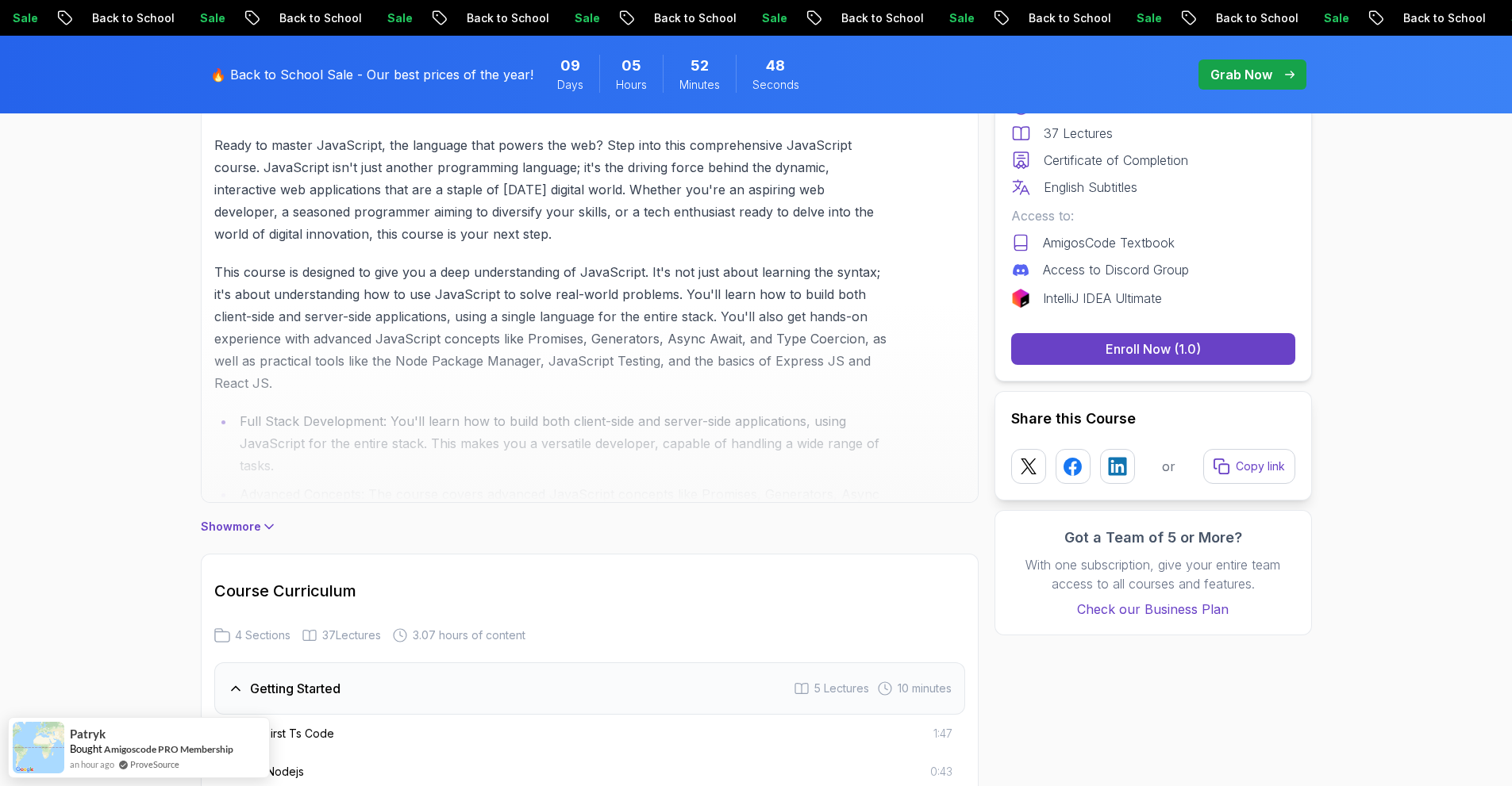
click at [268, 525] on icon at bounding box center [269, 526] width 16 height 16
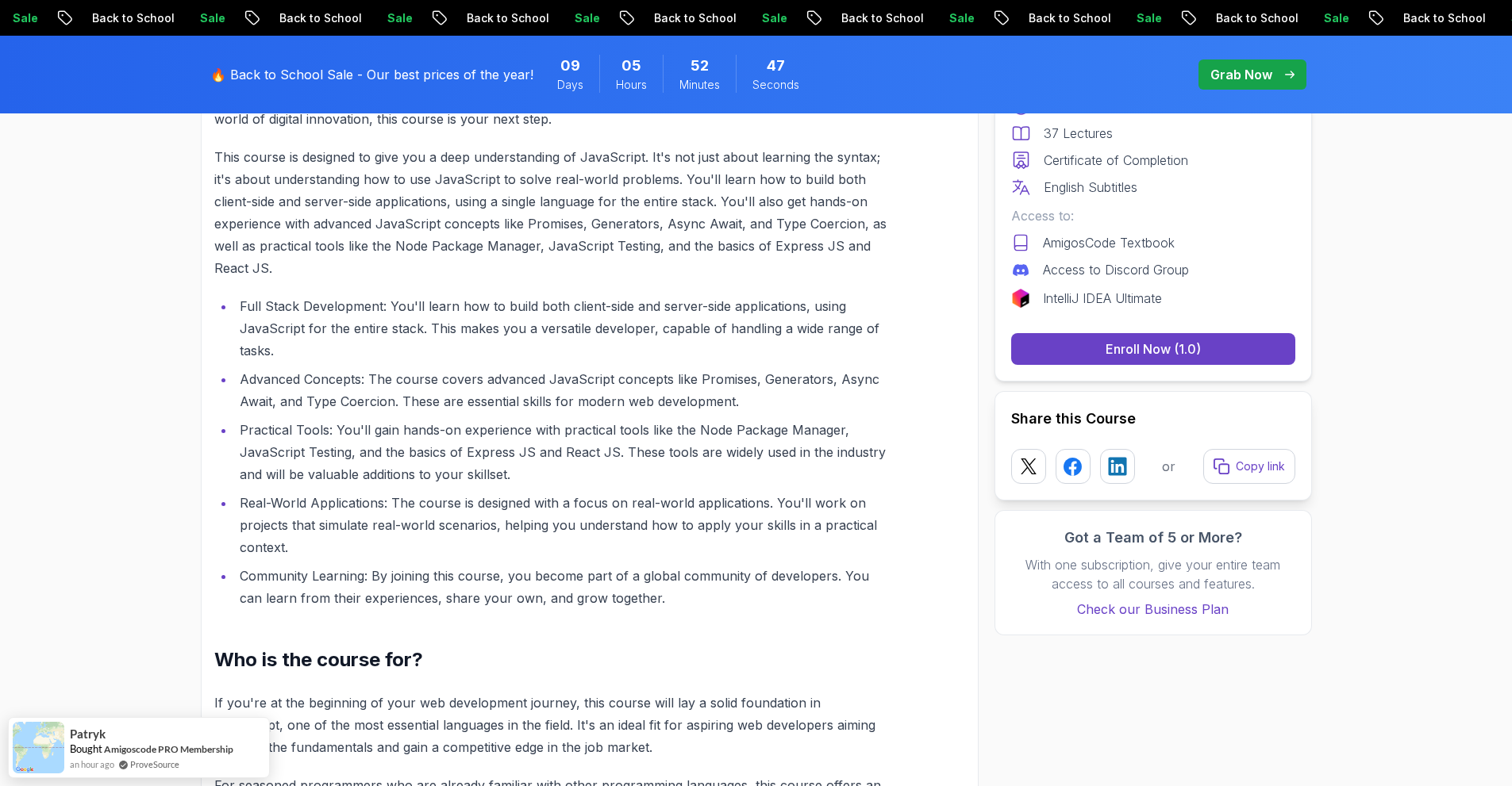
scroll to position [1349, 0]
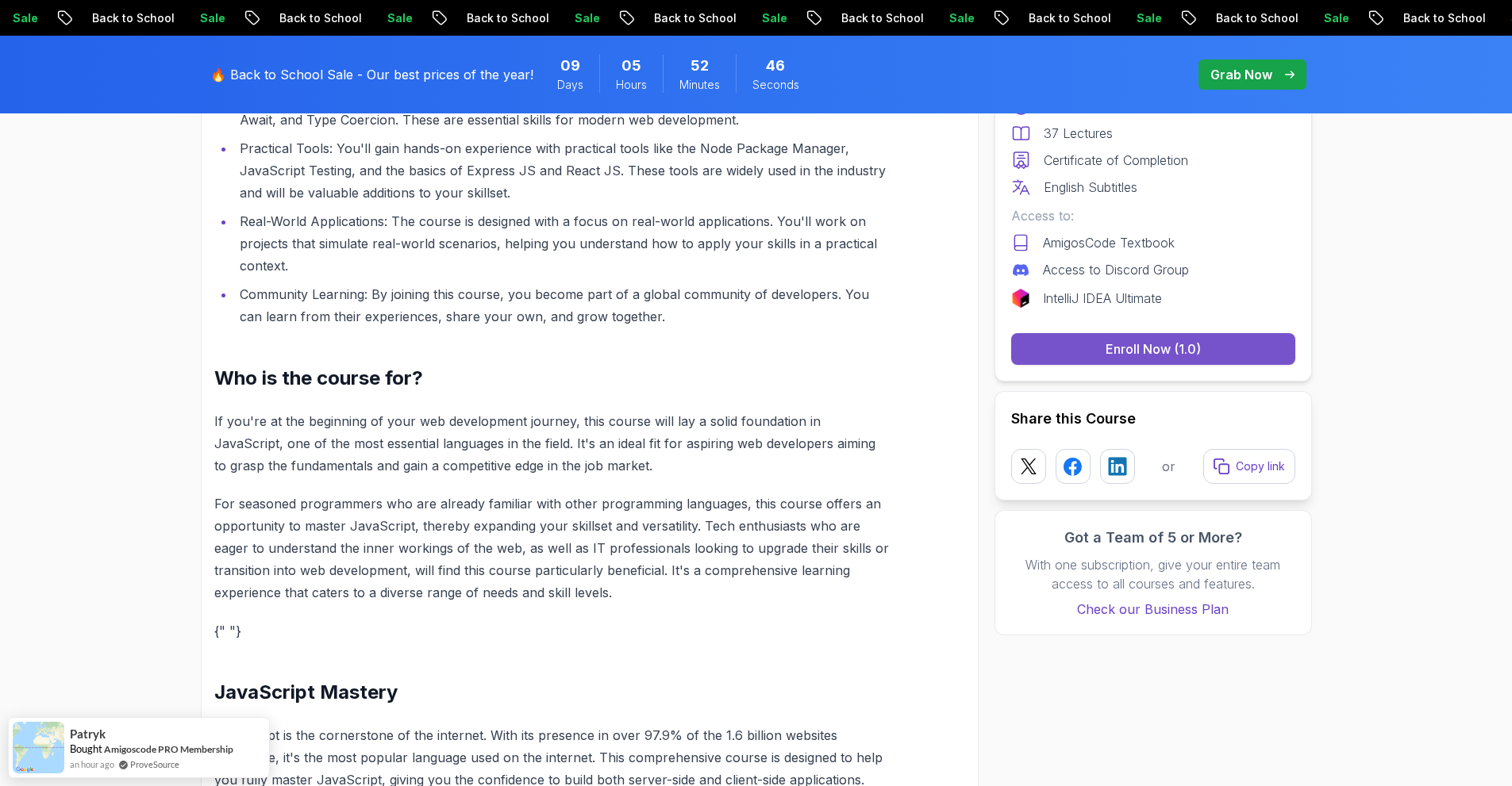
click at [1113, 343] on div "Enroll Now (1.0)" at bounding box center [1153, 349] width 95 height 19
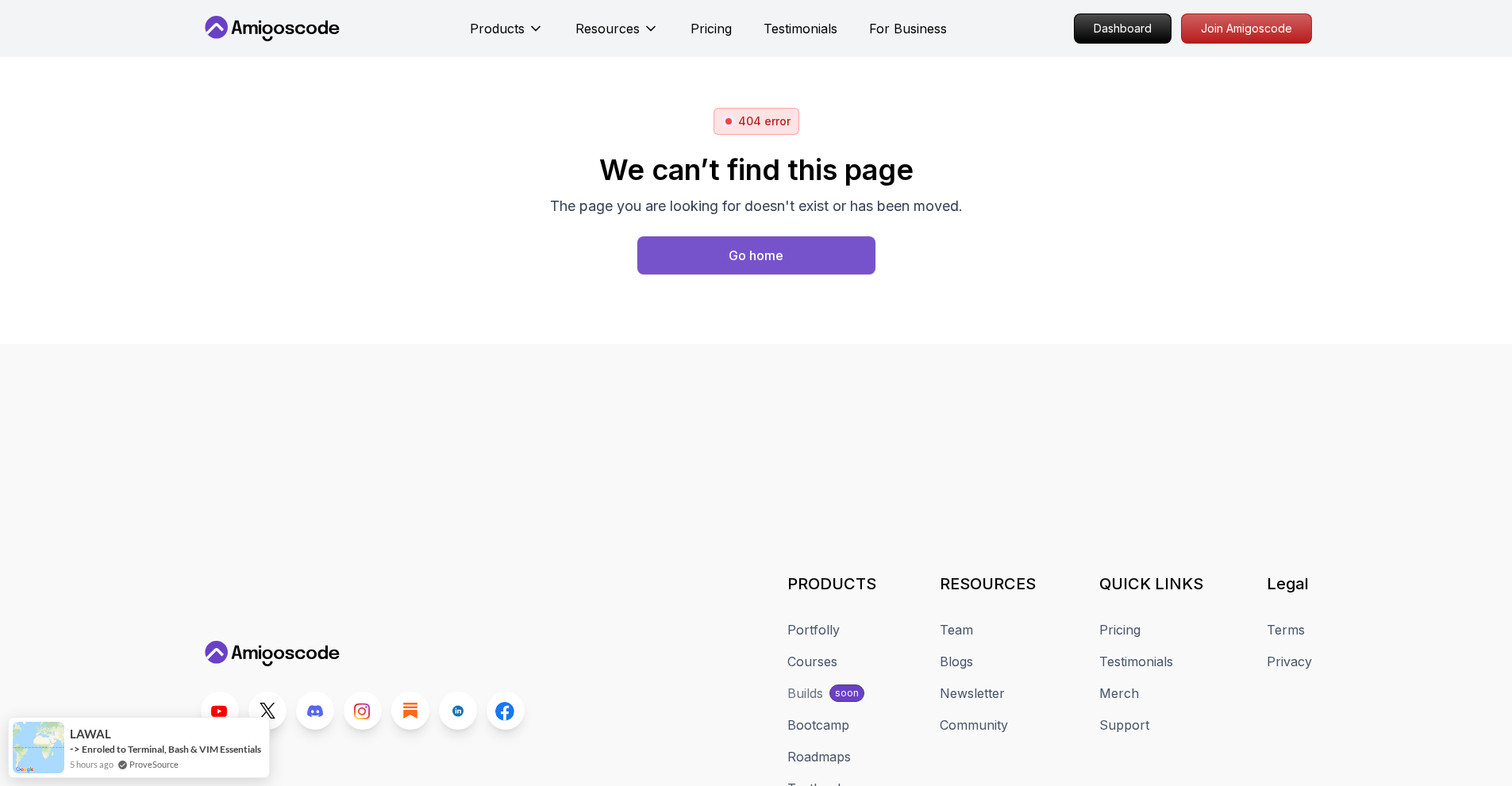
click at [819, 256] on button "Go home" at bounding box center [756, 255] width 238 height 38
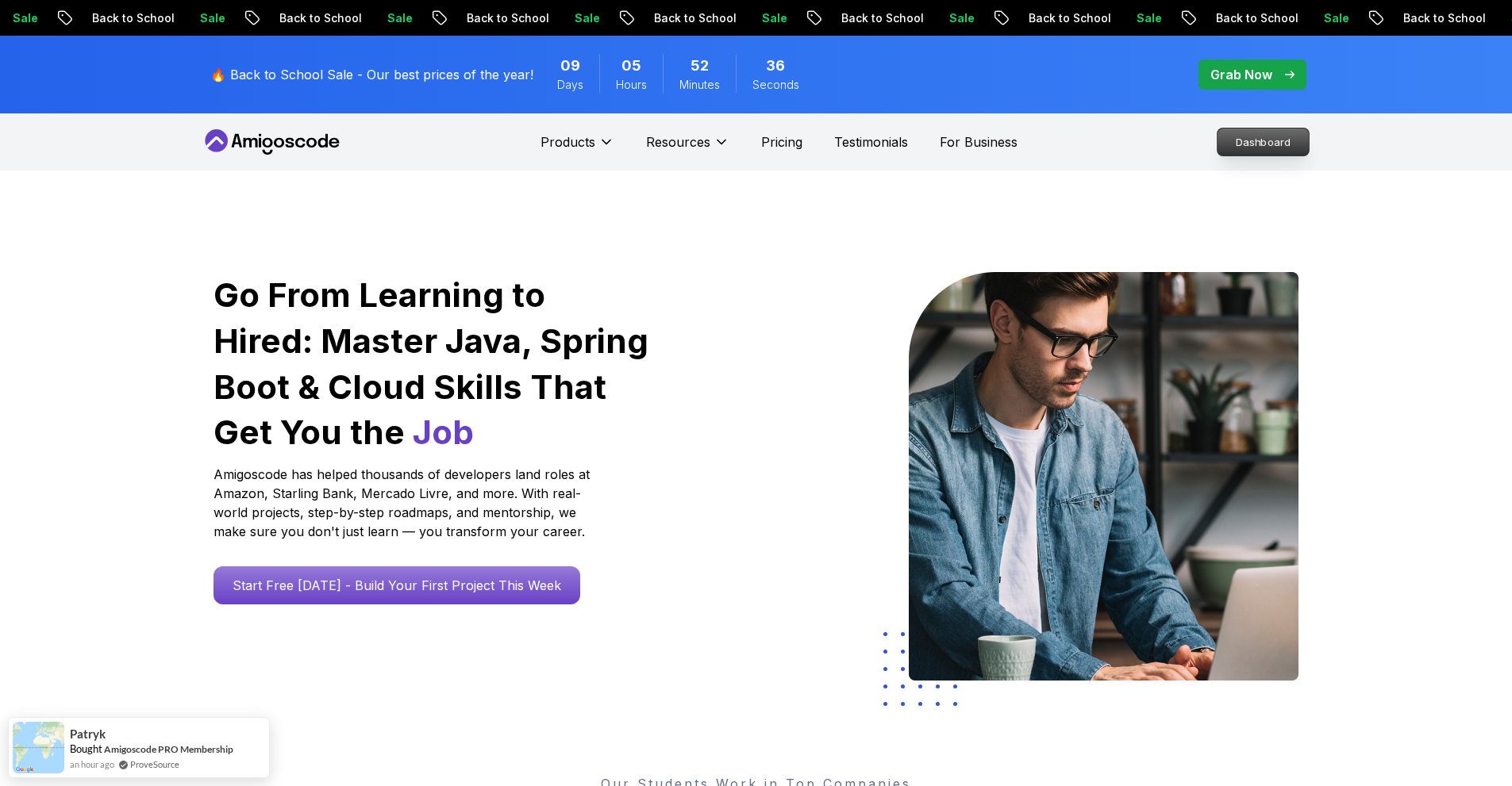
click at [1256, 138] on p "Dashboard" at bounding box center [1263, 141] width 91 height 27
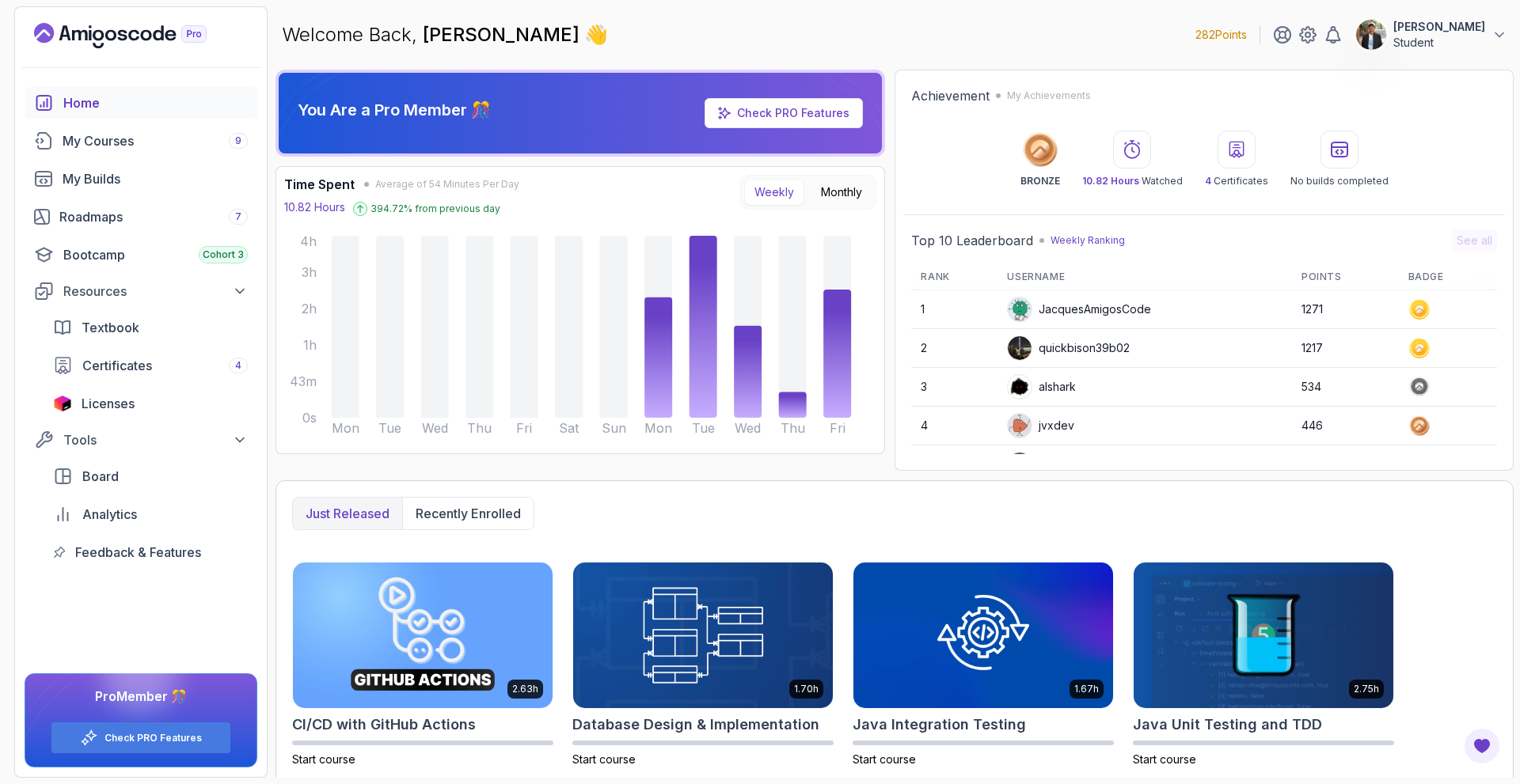
click at [1433, 42] on p "Student" at bounding box center [1439, 42] width 92 height 16
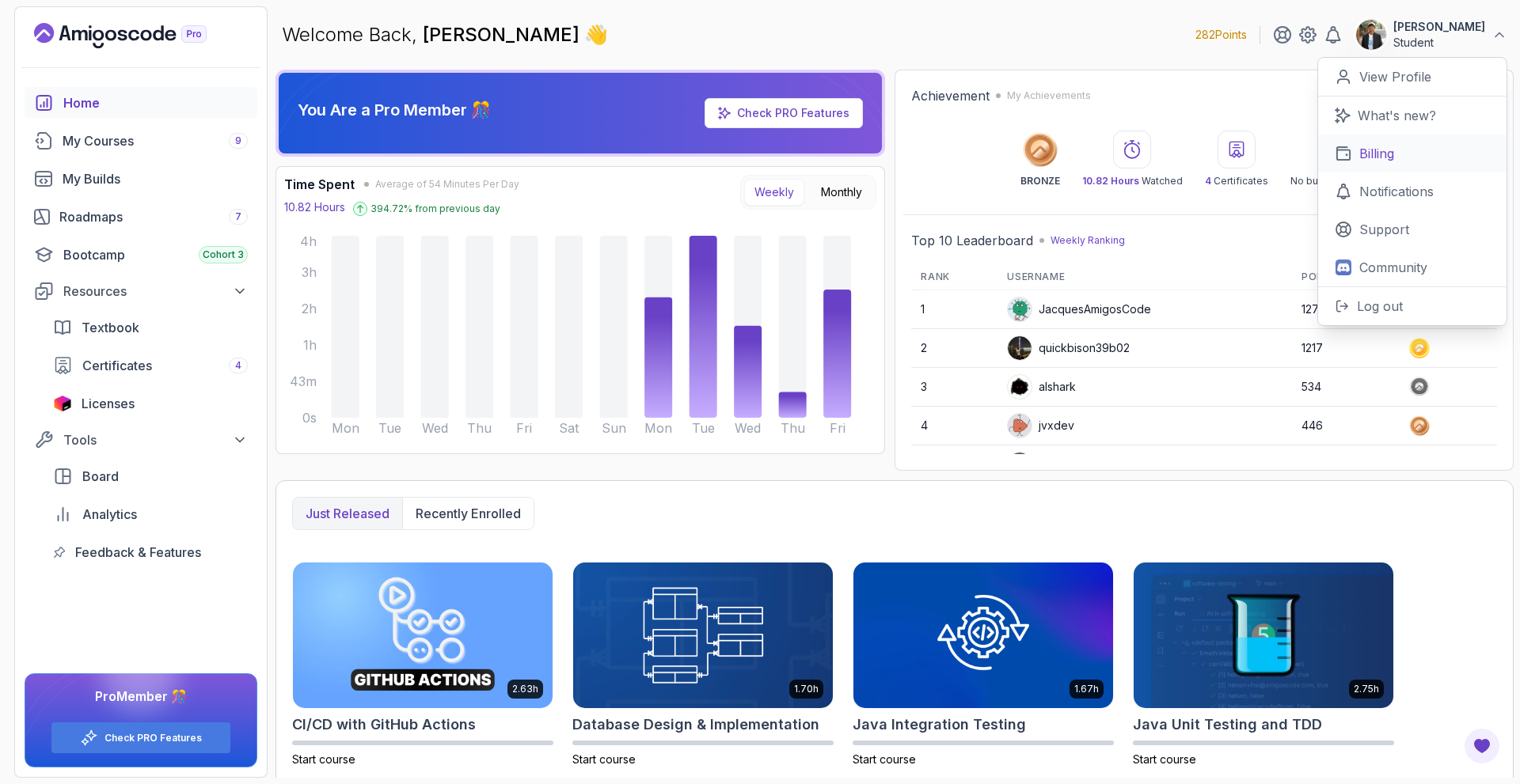
click at [1417, 144] on link "Billing" at bounding box center [1412, 153] width 189 height 38
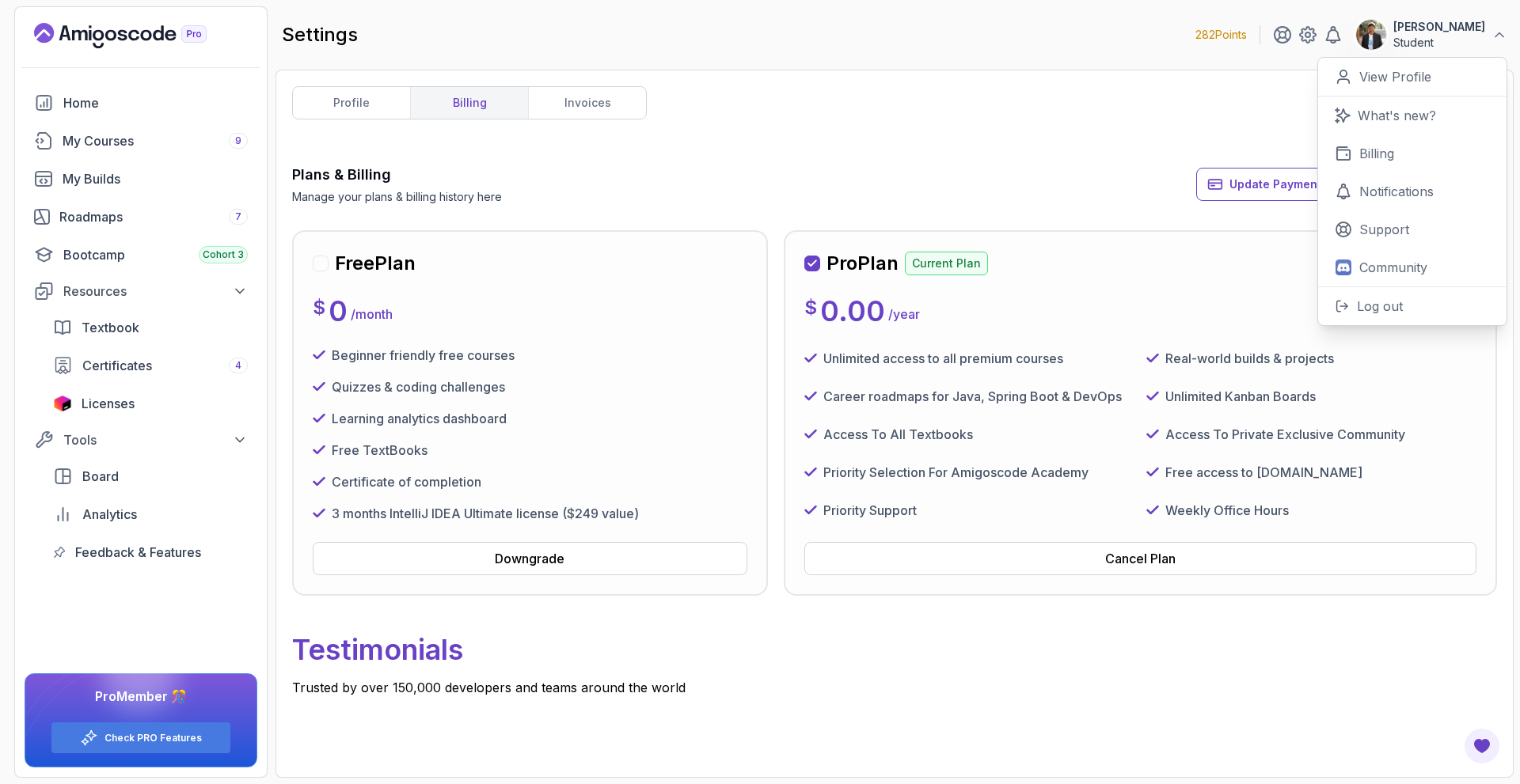
click at [1003, 90] on div "profile billing invoices Plans & Billing Manage your plans & billing history he…" at bounding box center [894, 423] width 1205 height 674
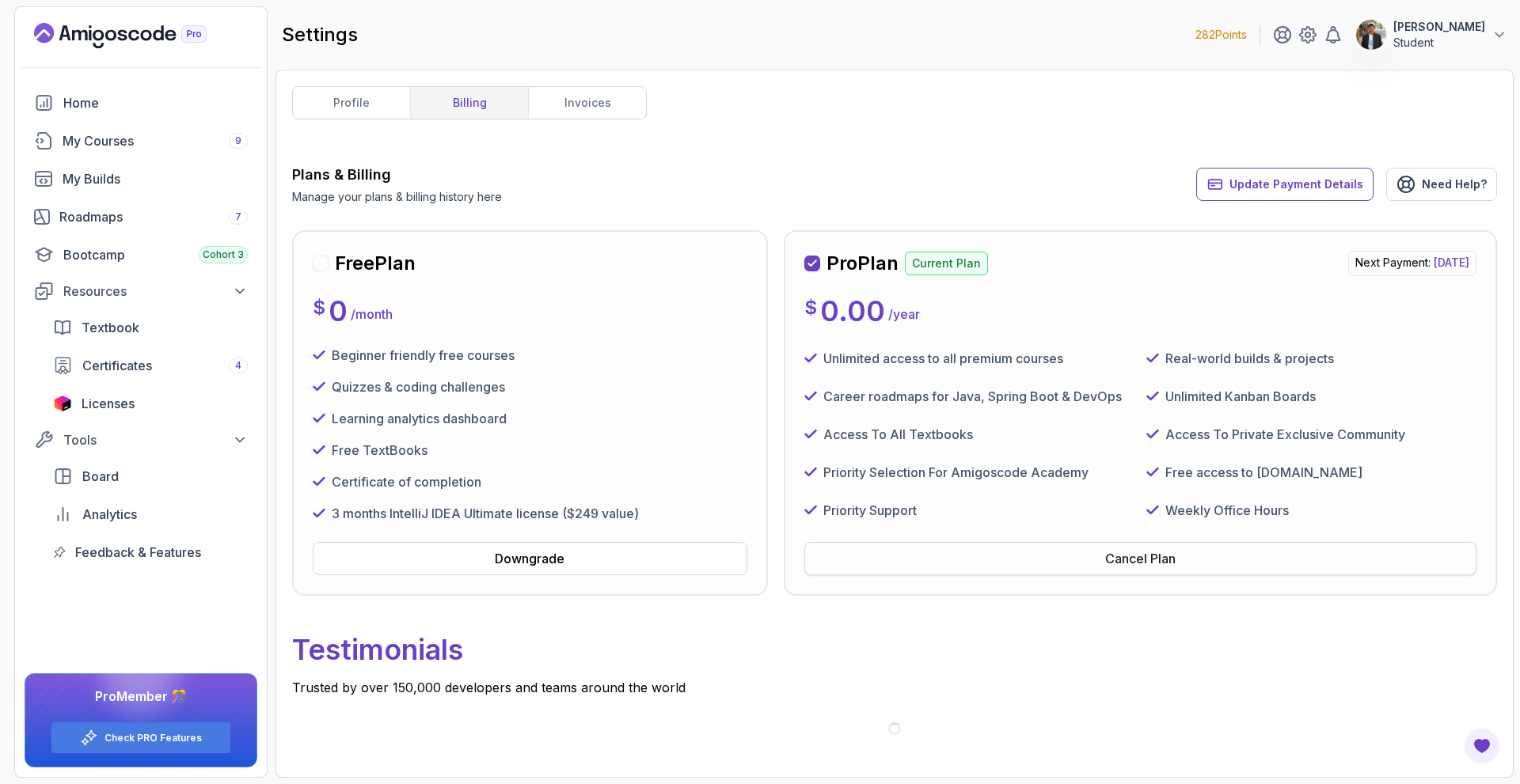
click at [1127, 555] on div "Cancel Plan" at bounding box center [1140, 559] width 71 height 19
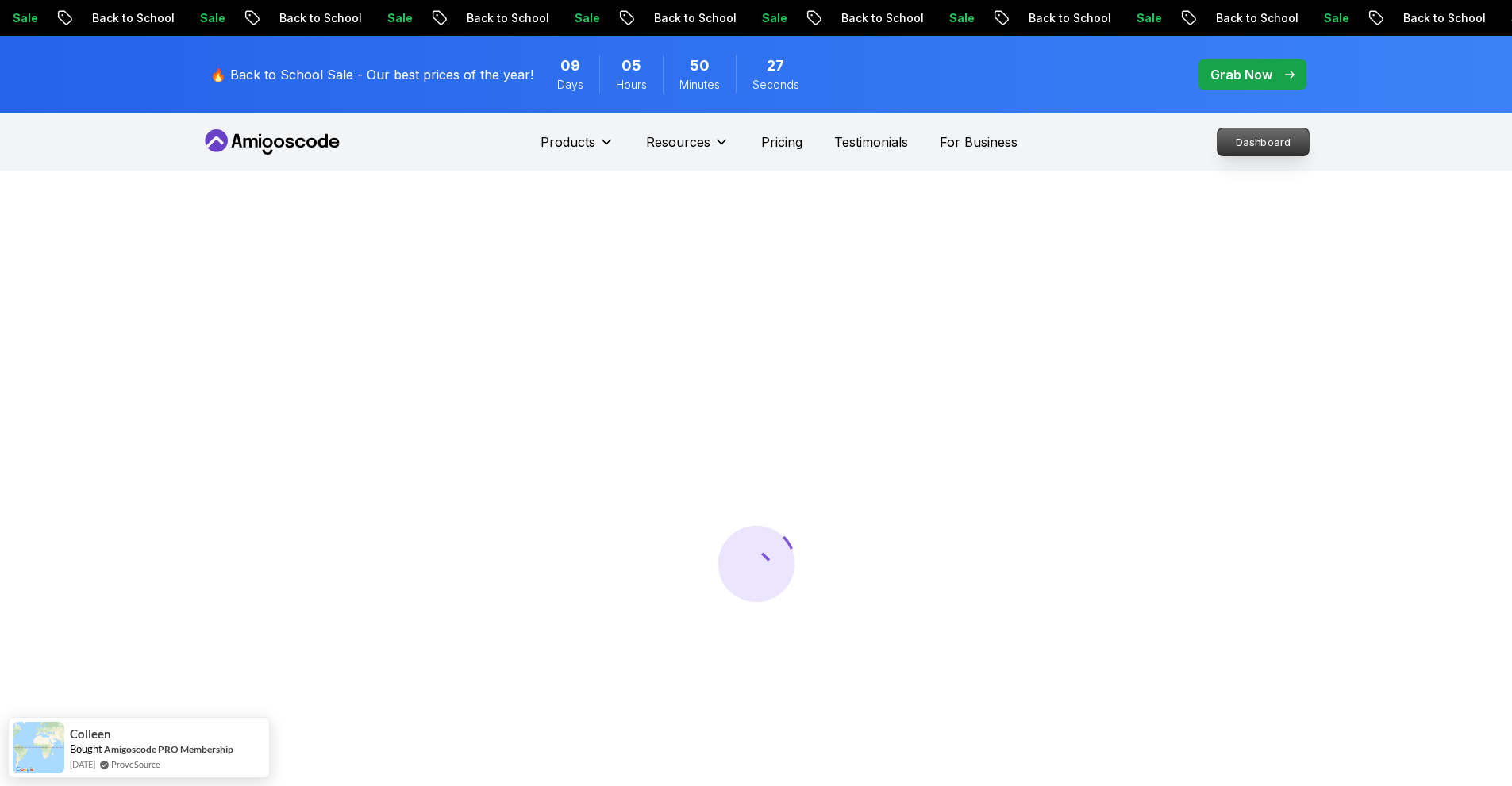
click at [1245, 145] on p "Dashboard" at bounding box center [1263, 141] width 91 height 27
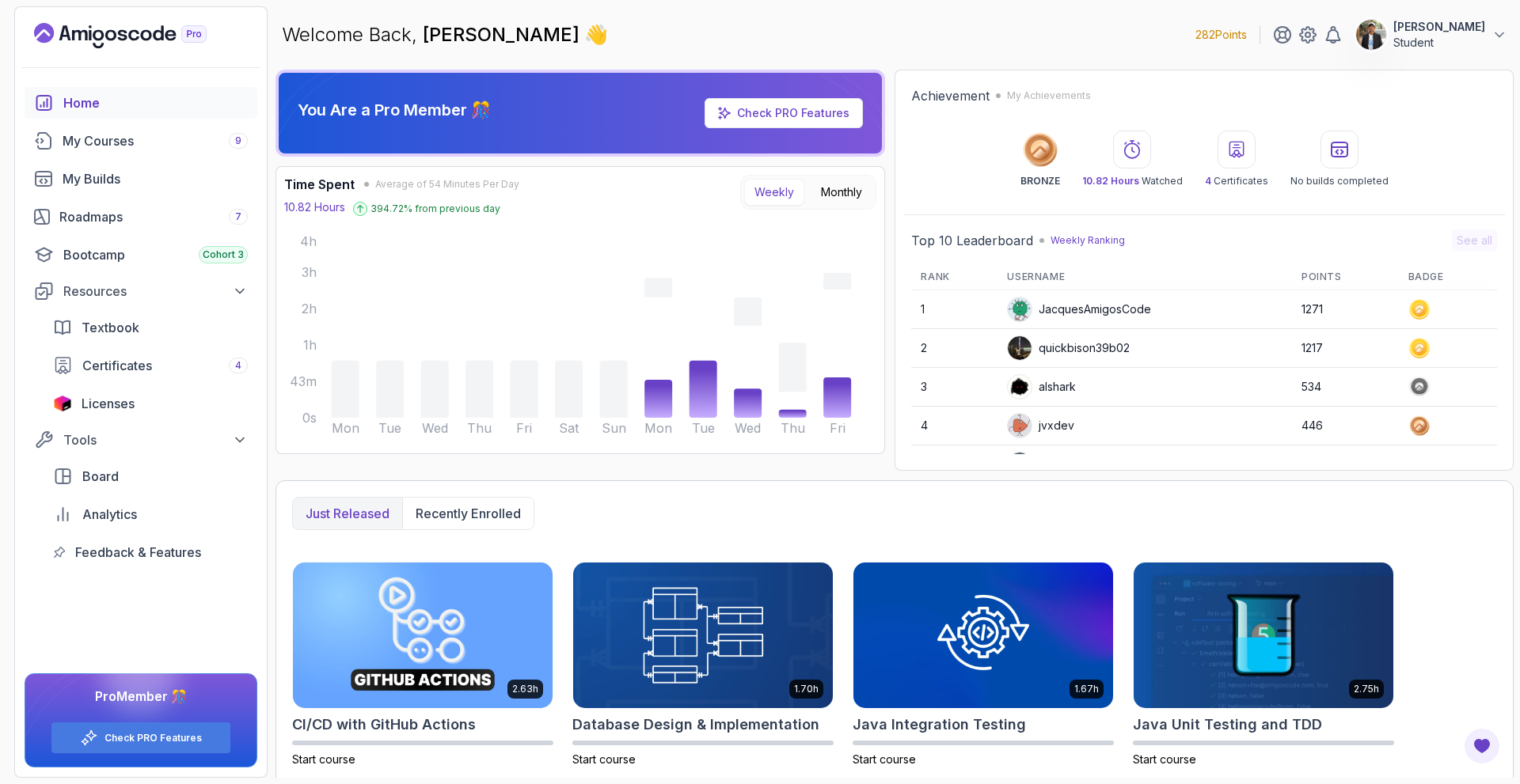
click at [1467, 33] on p "[PERSON_NAME]" at bounding box center [1439, 27] width 92 height 16
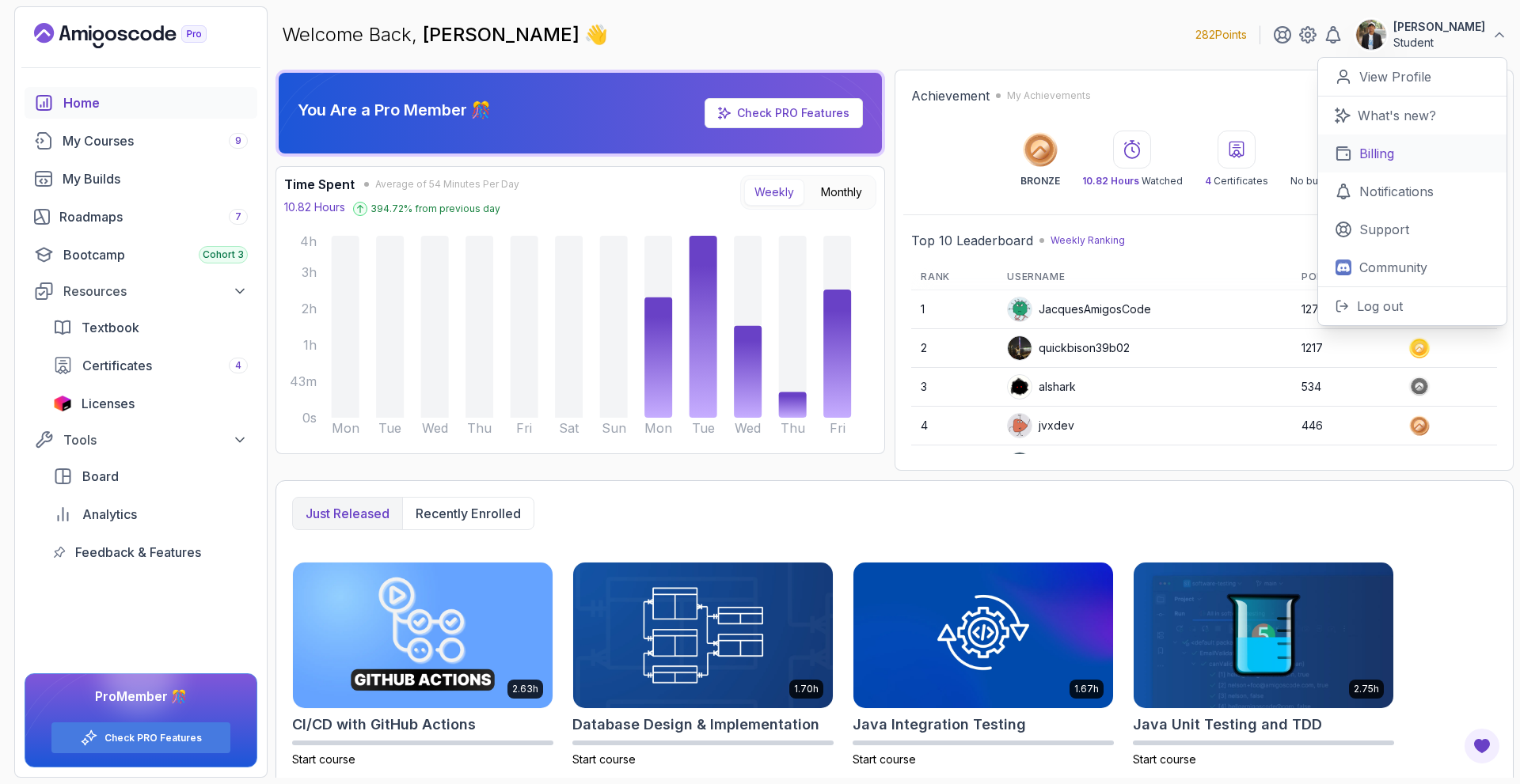
click at [1417, 155] on link "Billing" at bounding box center [1412, 153] width 189 height 38
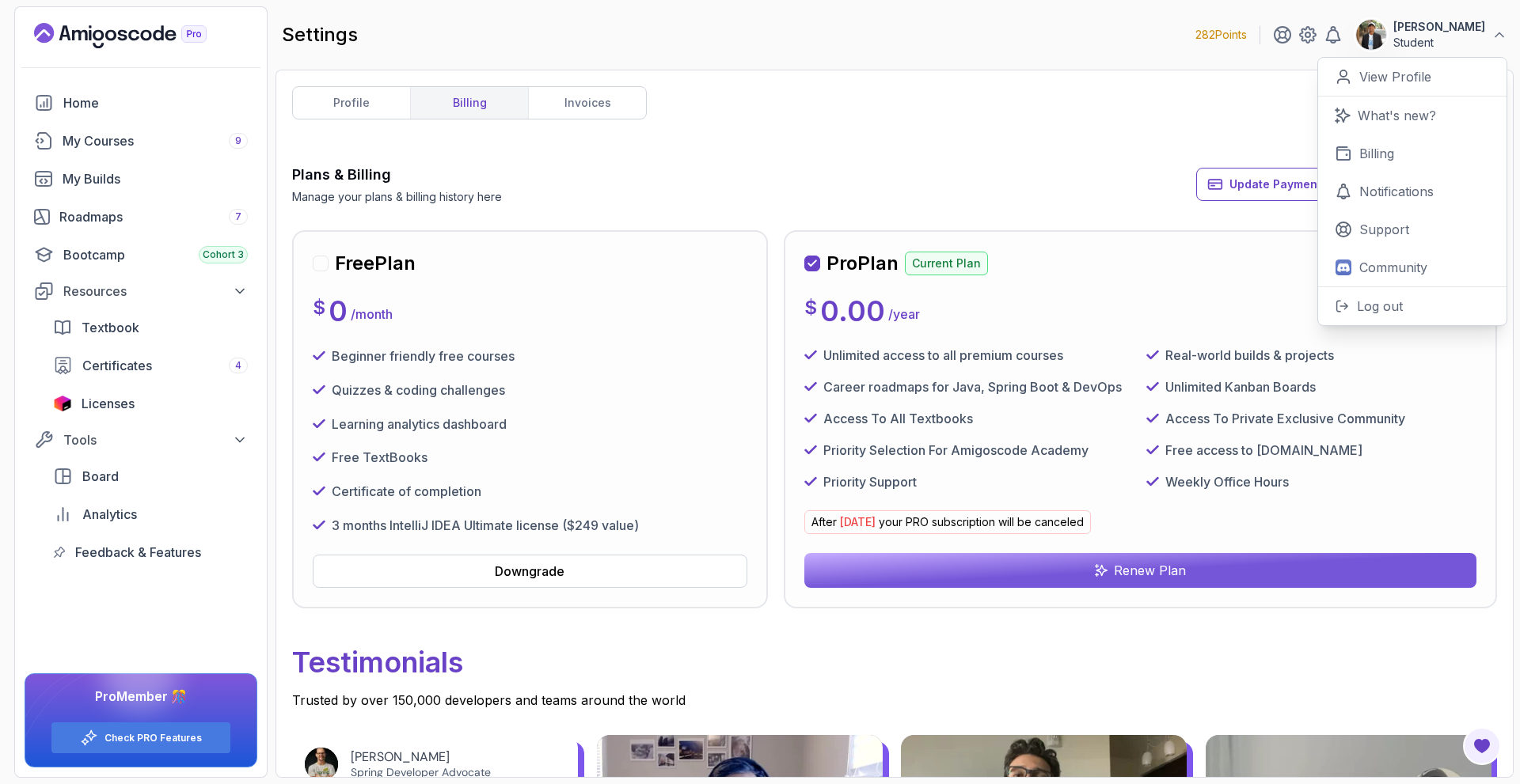
click at [1283, 652] on p "Testimonials" at bounding box center [894, 663] width 1205 height 57
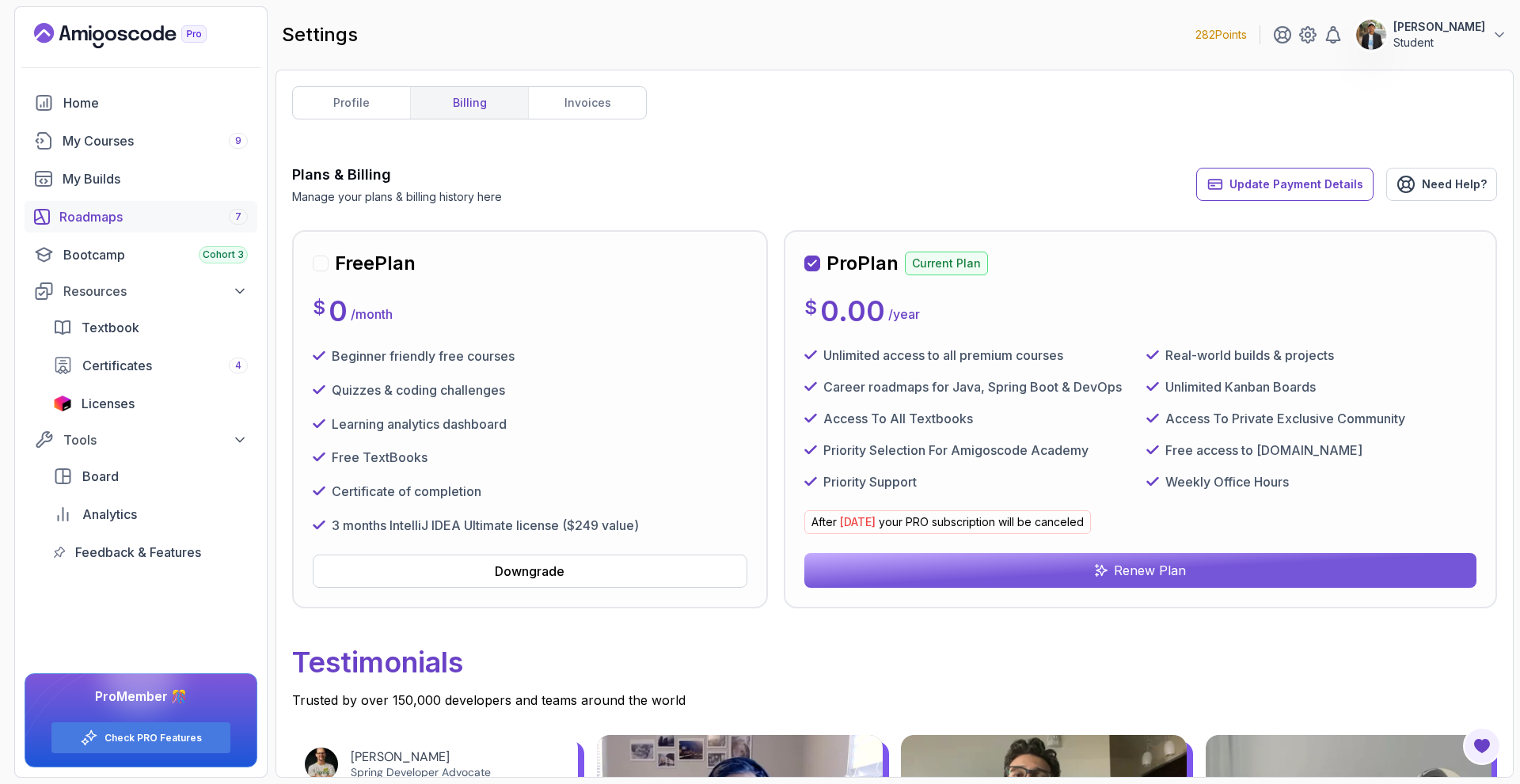
click at [123, 232] on link "Roadmaps 7" at bounding box center [141, 216] width 233 height 31
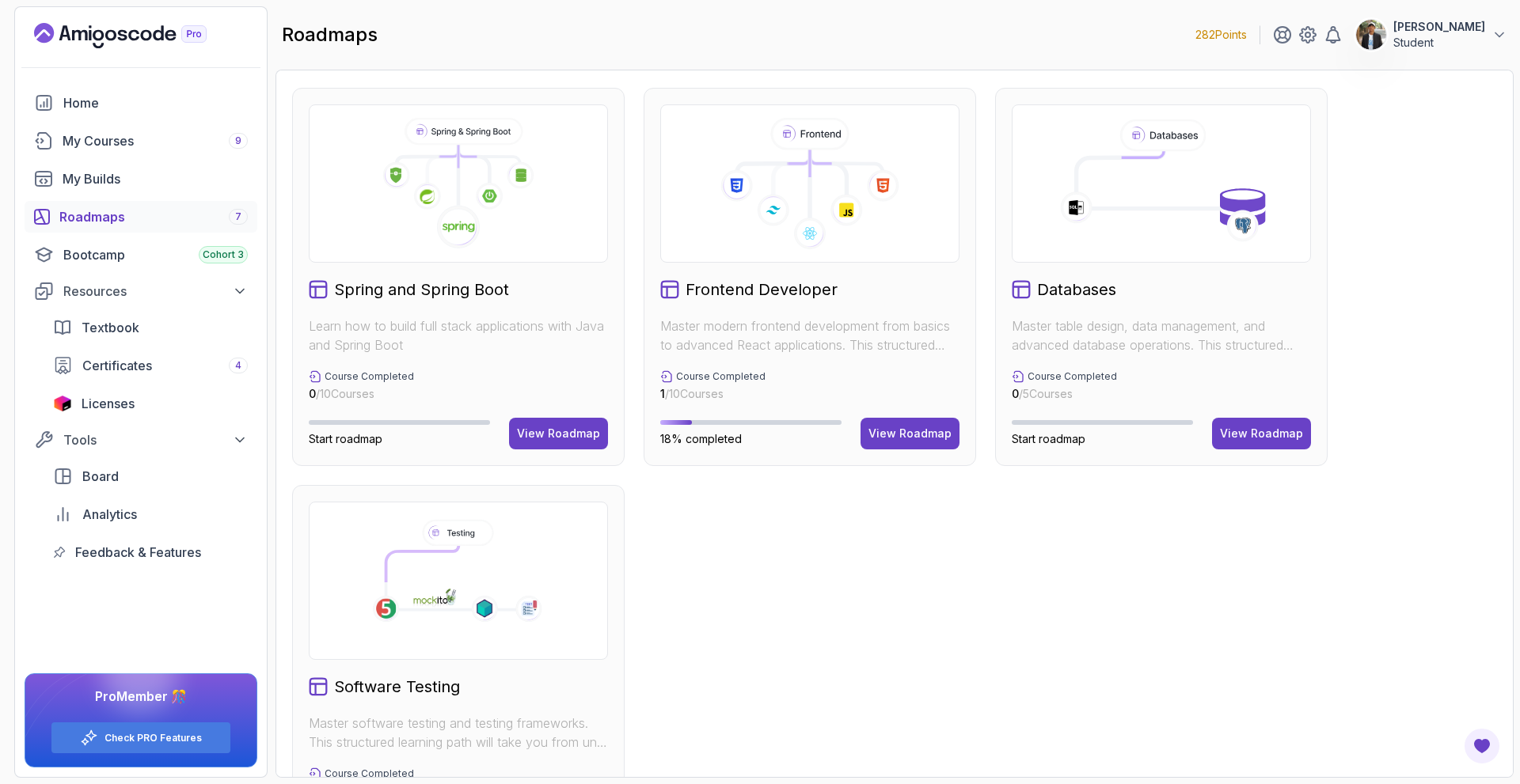
scroll to position [498, 0]
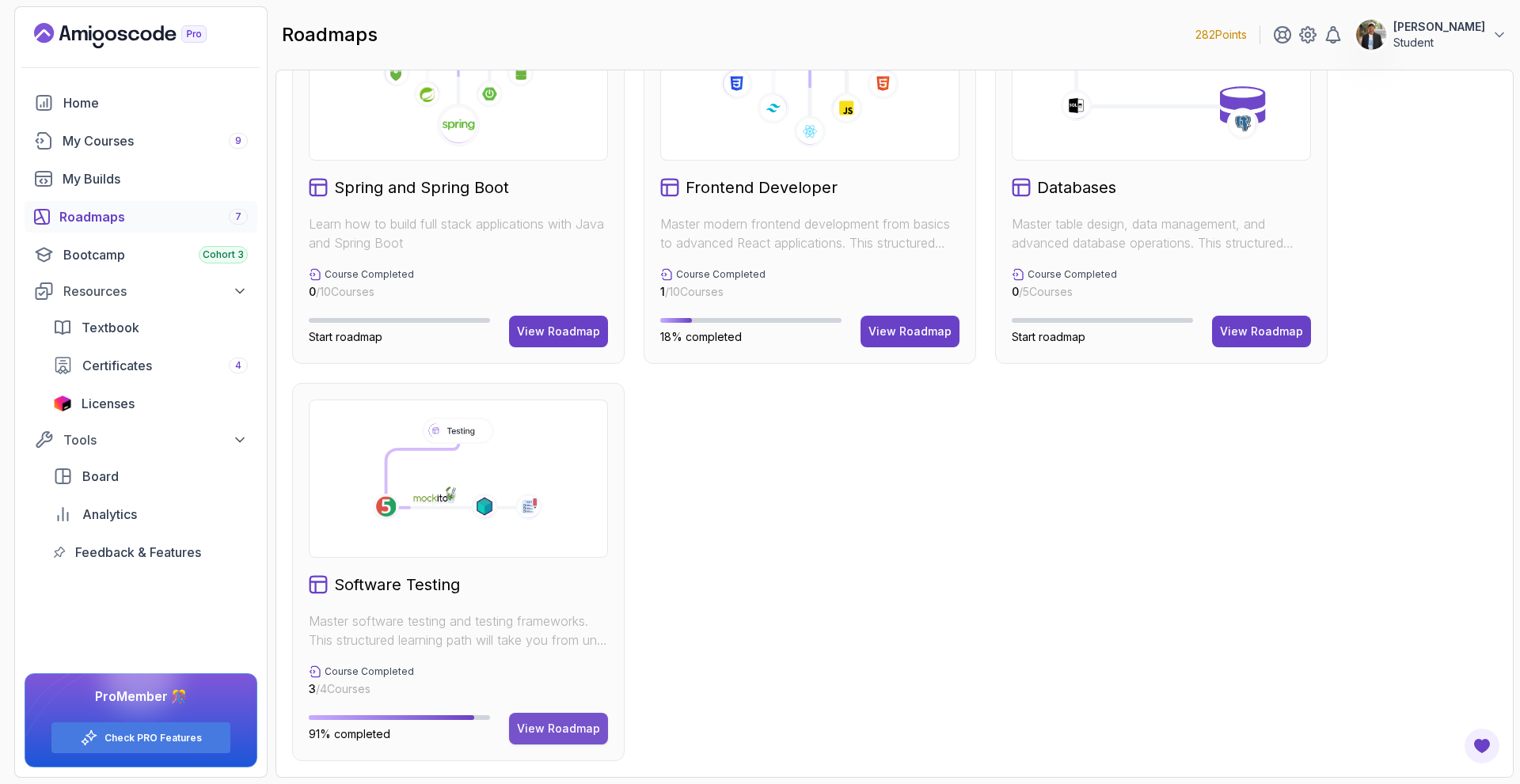
click at [575, 733] on div "View Roadmap" at bounding box center [558, 728] width 83 height 16
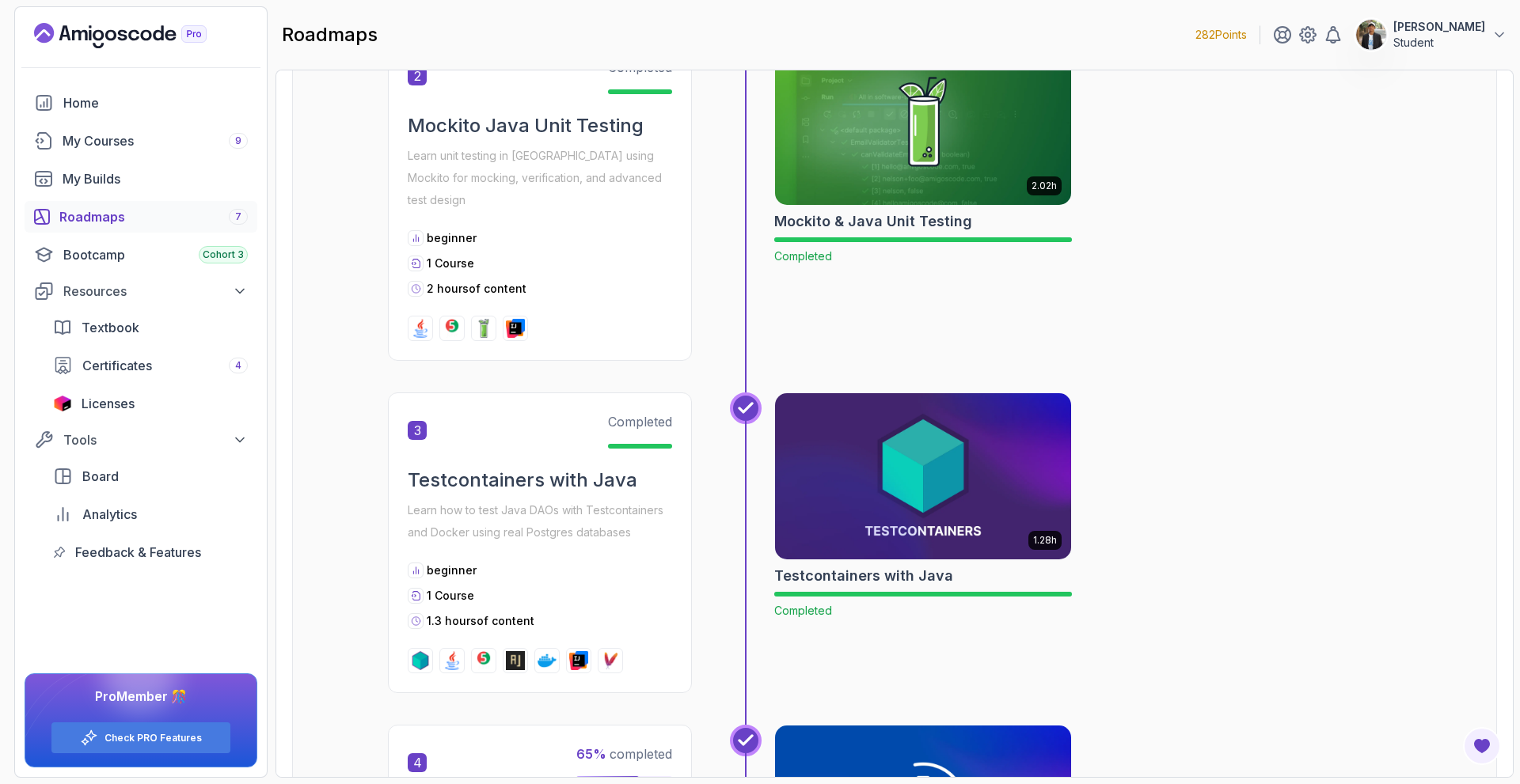
scroll to position [1124, 0]
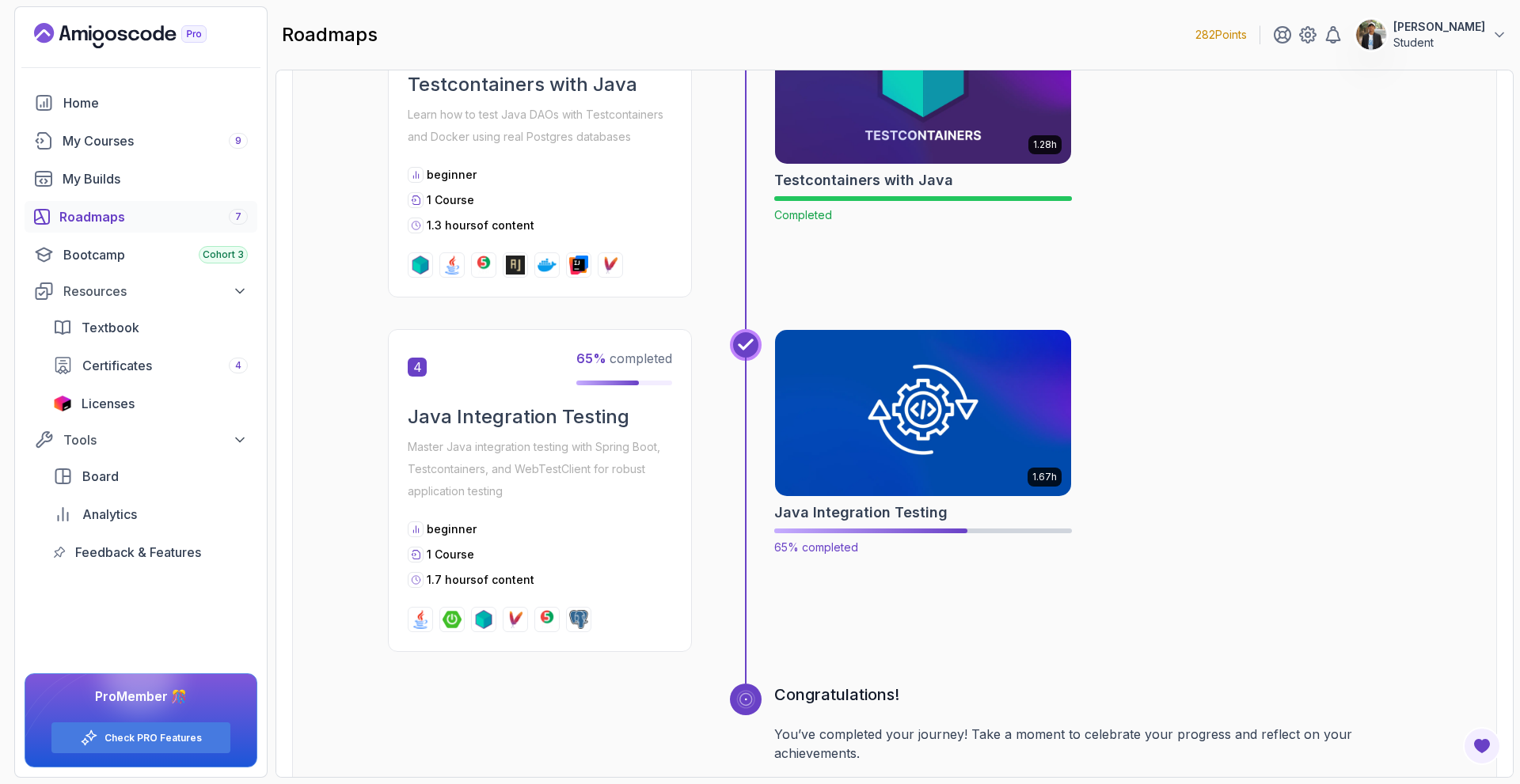
click at [957, 448] on img at bounding box center [923, 412] width 311 height 174
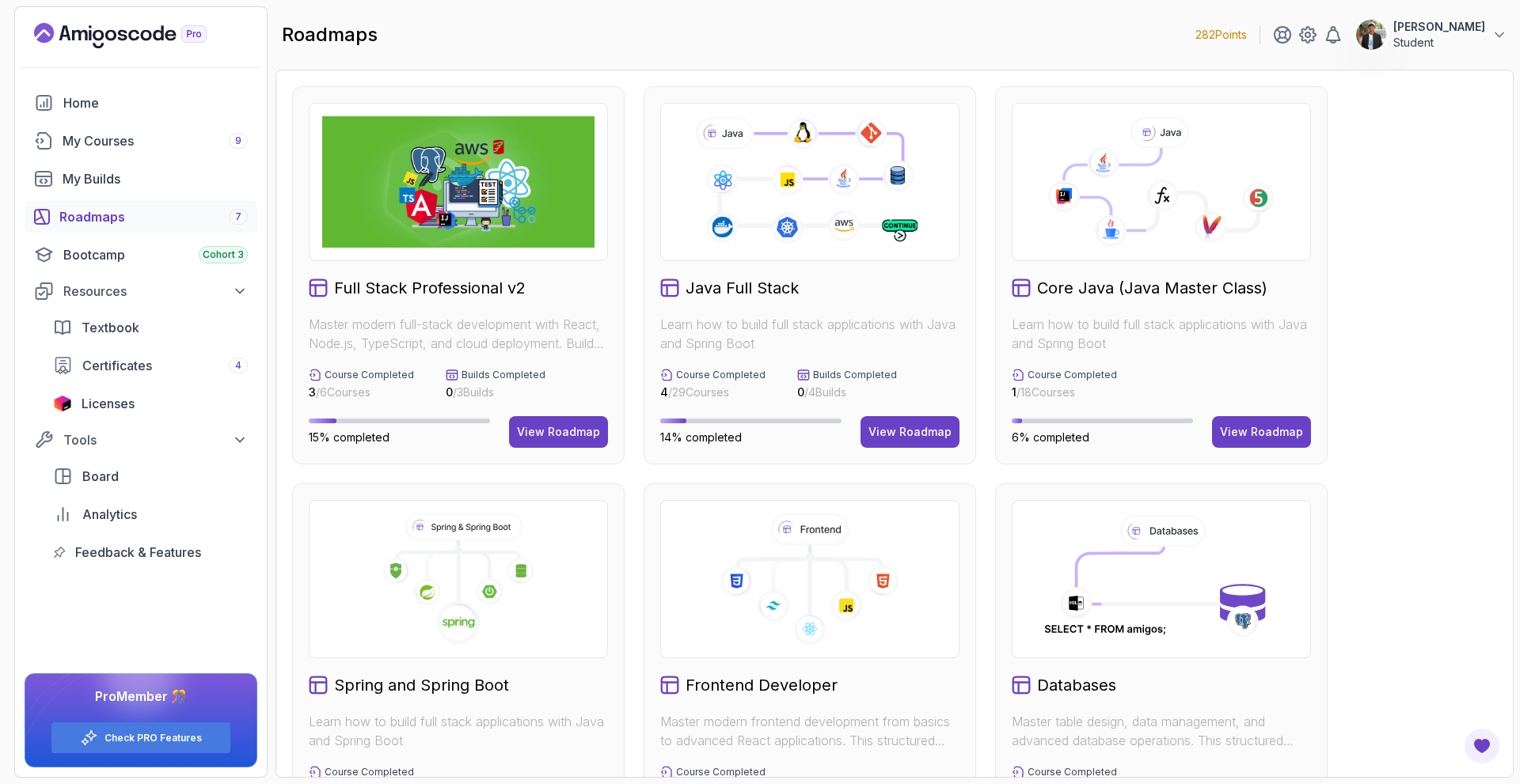
drag, startPoint x: 1461, startPoint y: 36, endPoint x: 1451, endPoint y: 43, distance: 12.2
click at [1461, 36] on p "Student" at bounding box center [1439, 42] width 92 height 16
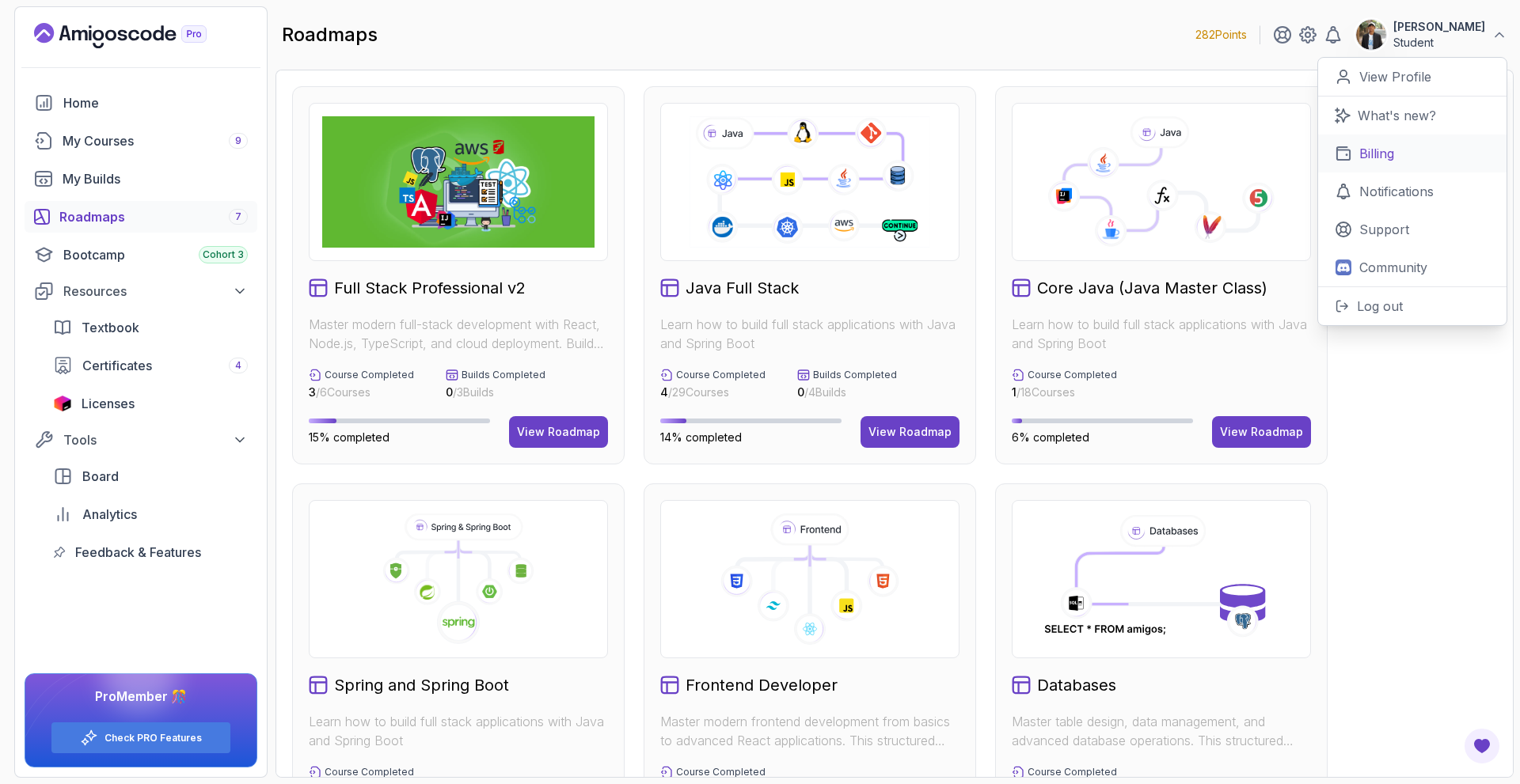
click at [1426, 143] on link "Billing" at bounding box center [1412, 153] width 189 height 38
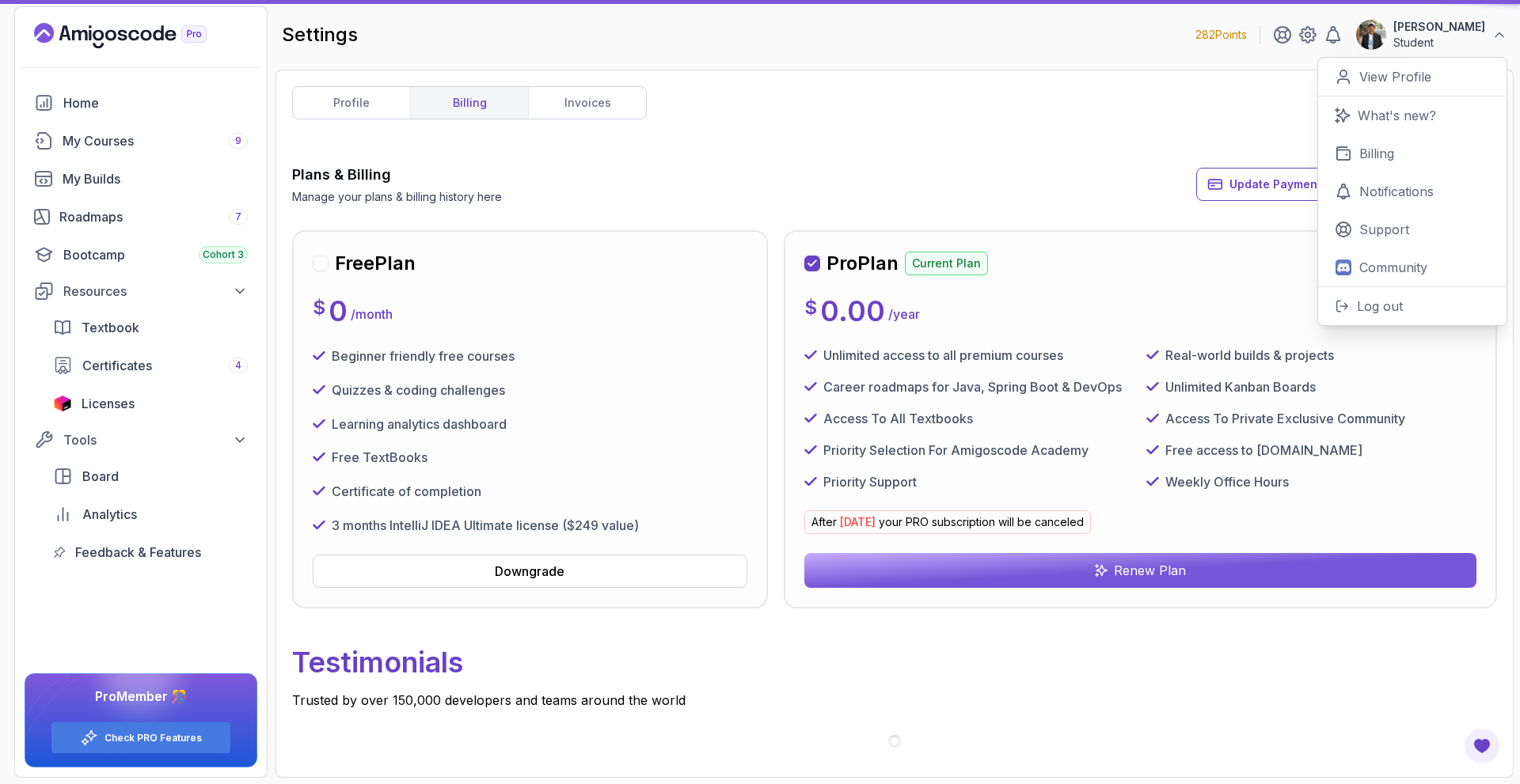
click at [1212, 709] on p "Trusted by over 150,000 developers and teams around the world" at bounding box center [894, 700] width 1205 height 19
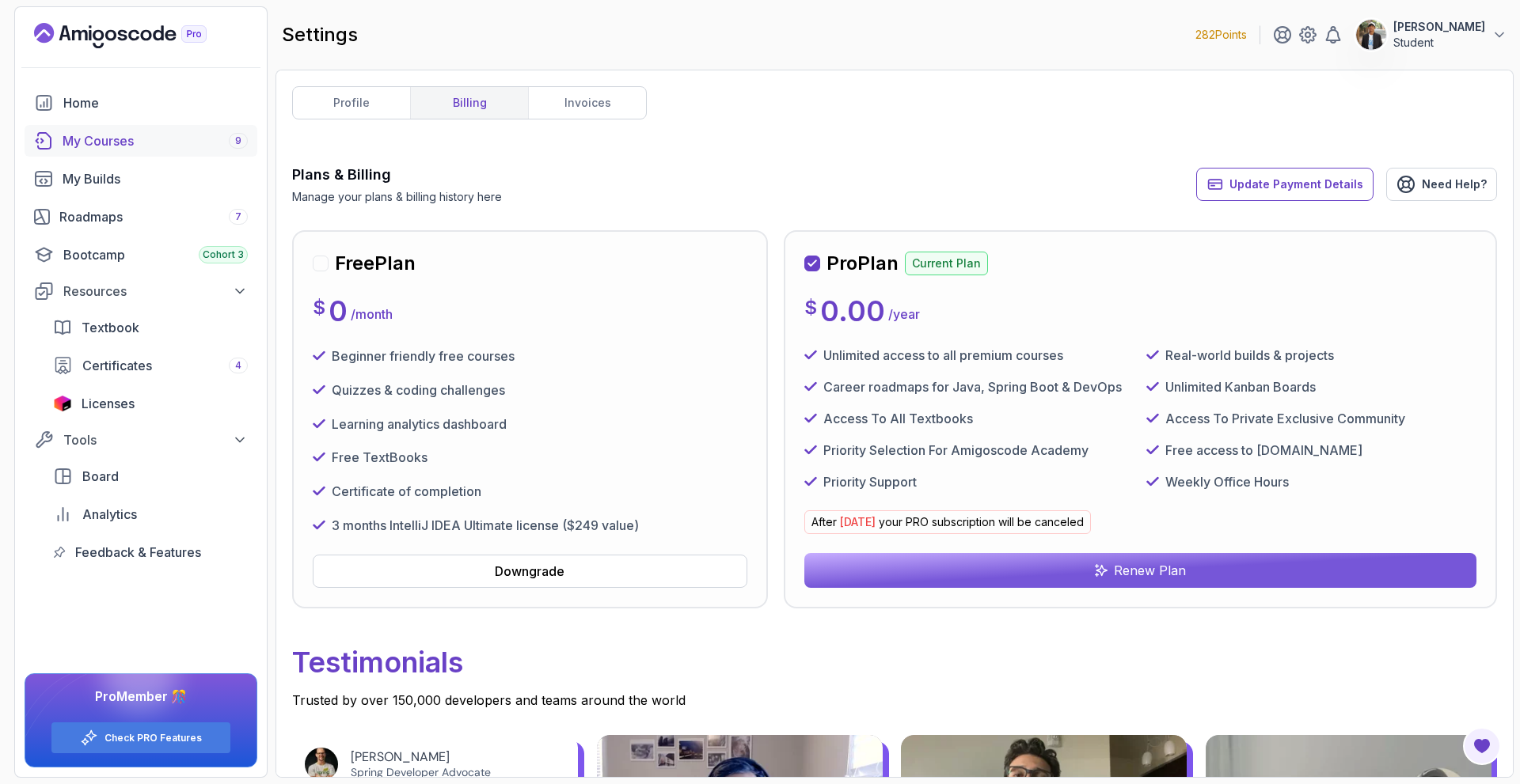
click at [127, 148] on div "My Courses 9" at bounding box center [155, 141] width 185 height 19
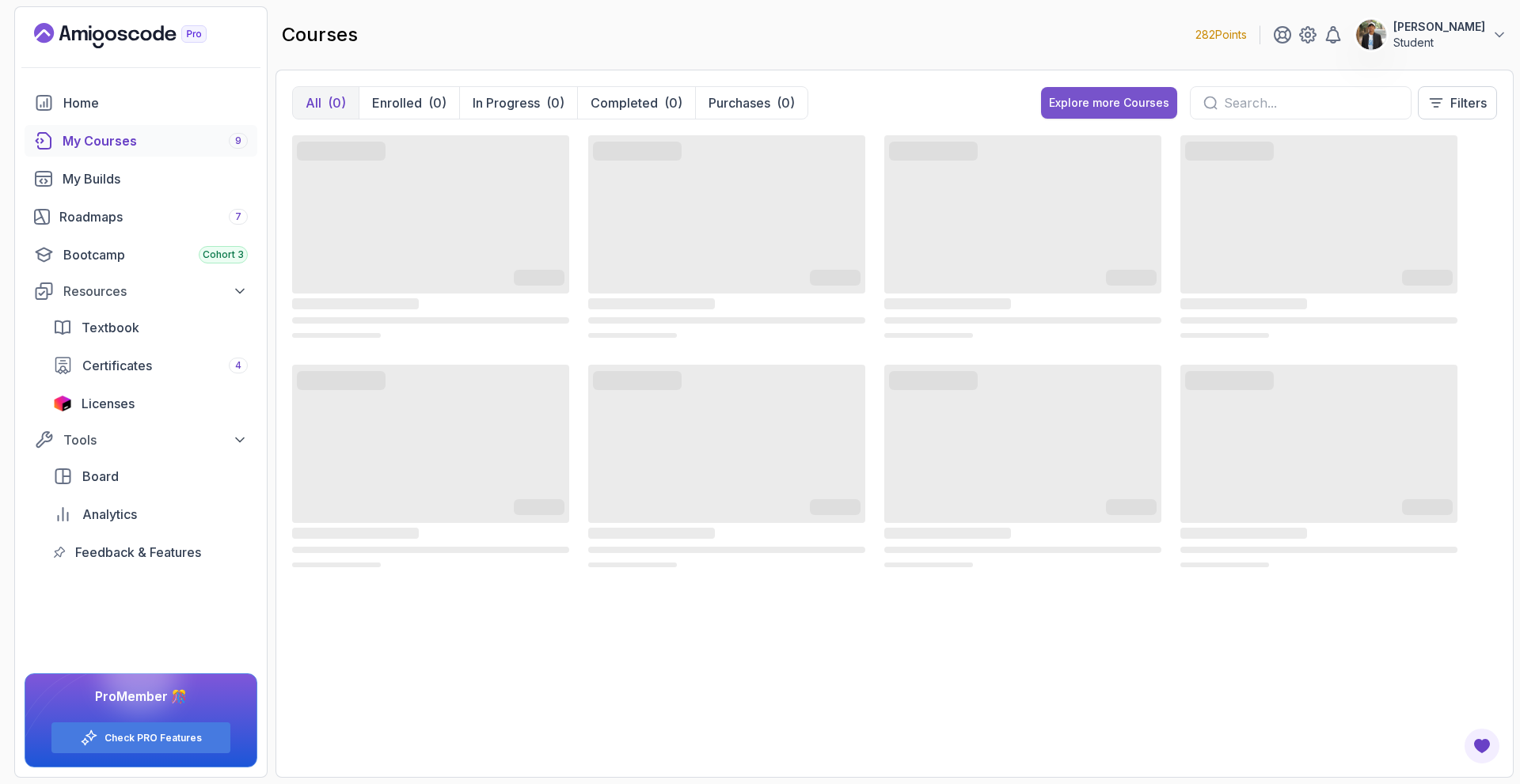
click at [1129, 102] on div "Explore more Courses" at bounding box center [1108, 102] width 121 height 16
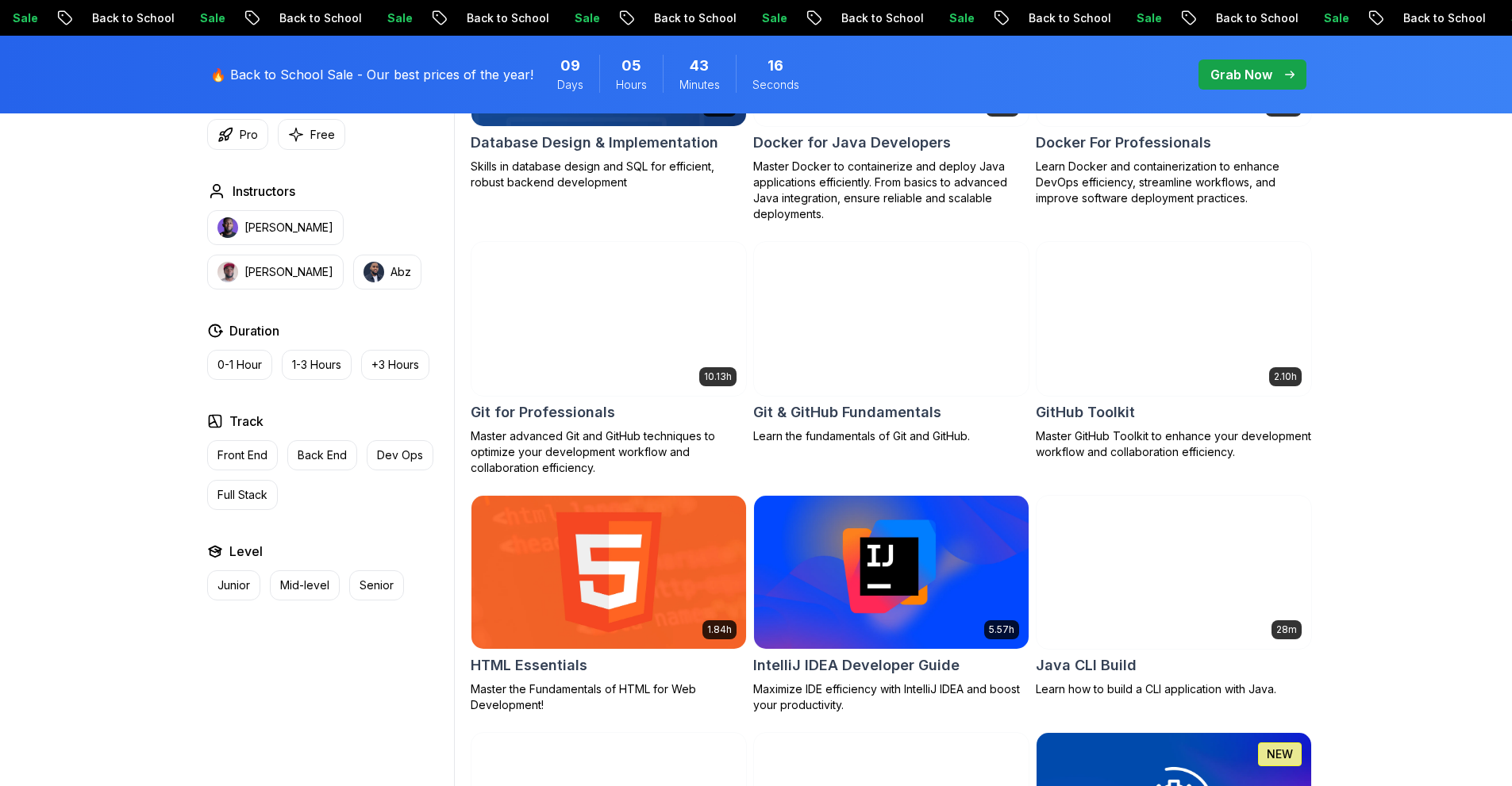
scroll to position [1745, 0]
